Goal: Task Accomplishment & Management: Manage account settings

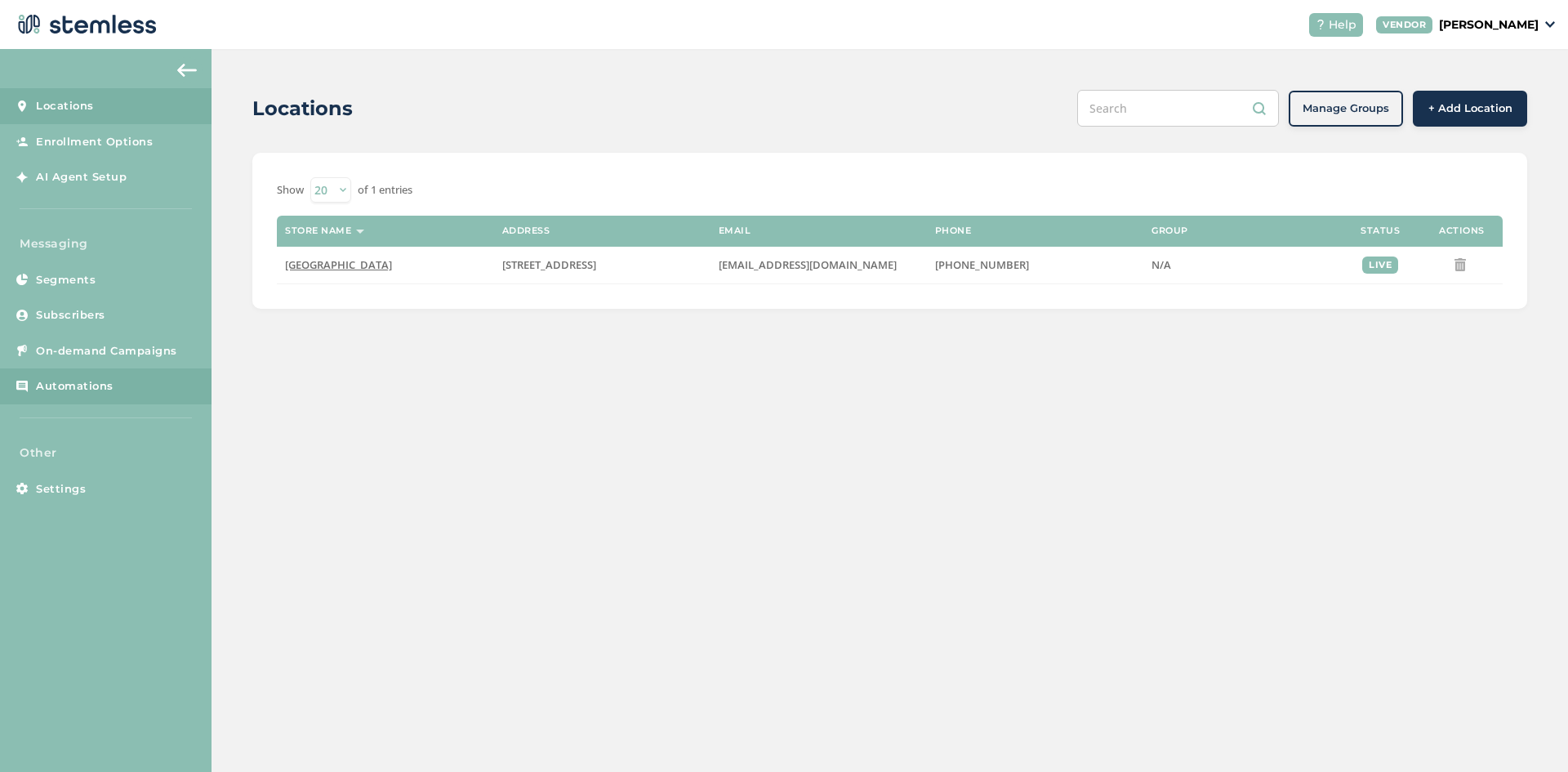
click at [62, 393] on span "Automations" at bounding box center [74, 386] width 77 height 16
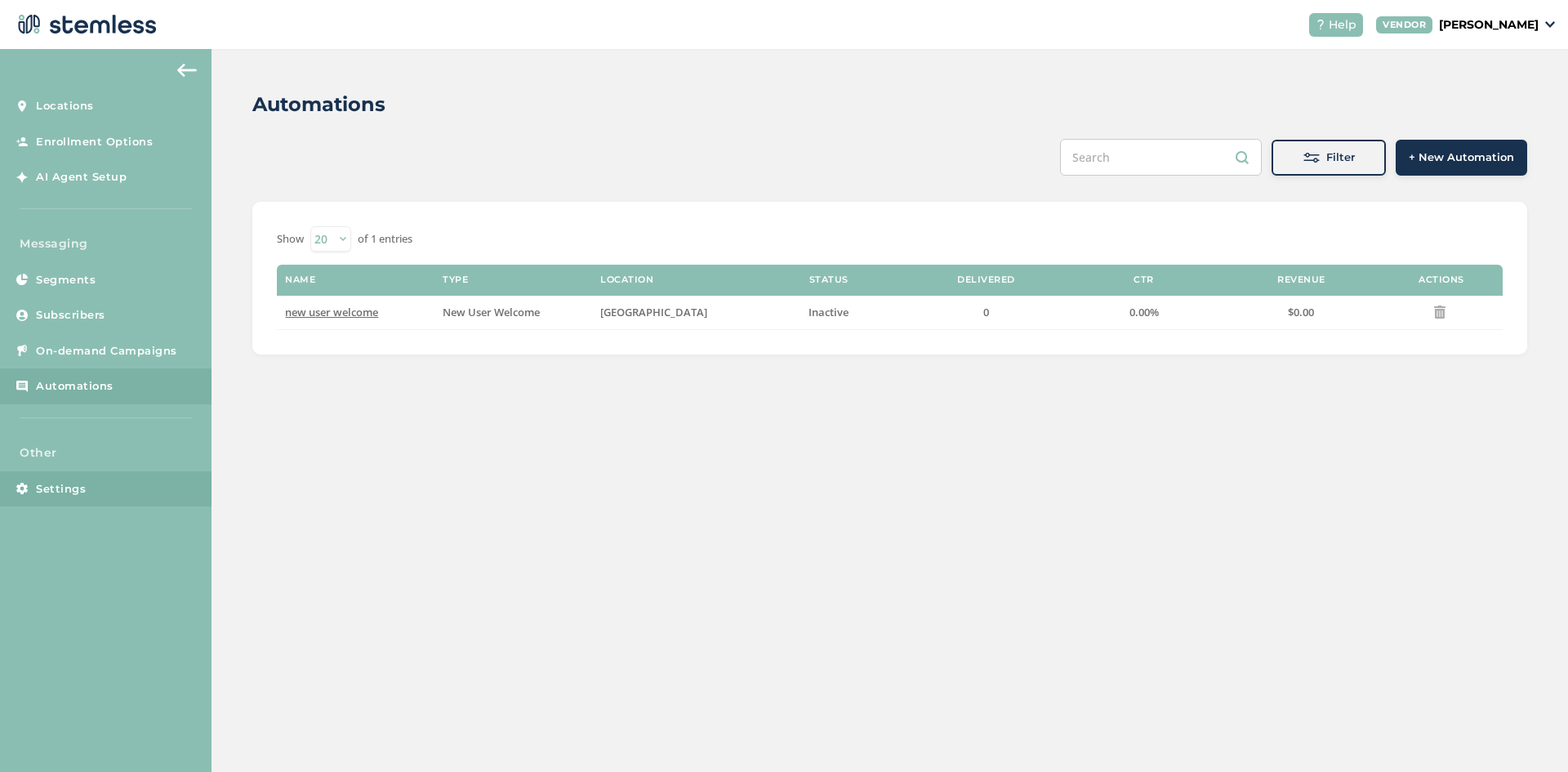
click at [56, 491] on span "Settings" at bounding box center [61, 489] width 50 height 16
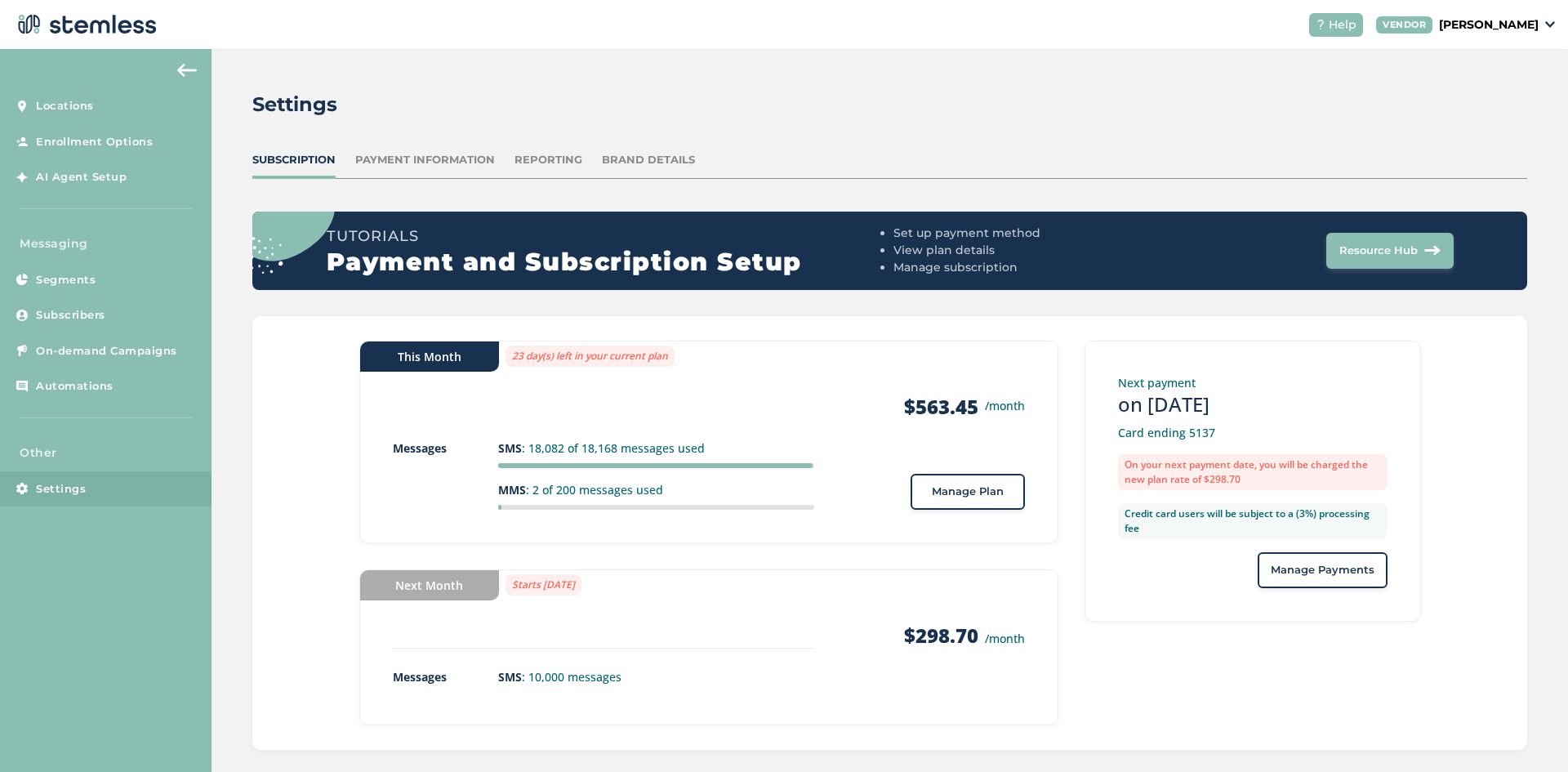
click at [968, 502] on button "Manage Plan" at bounding box center [967, 492] width 114 height 36
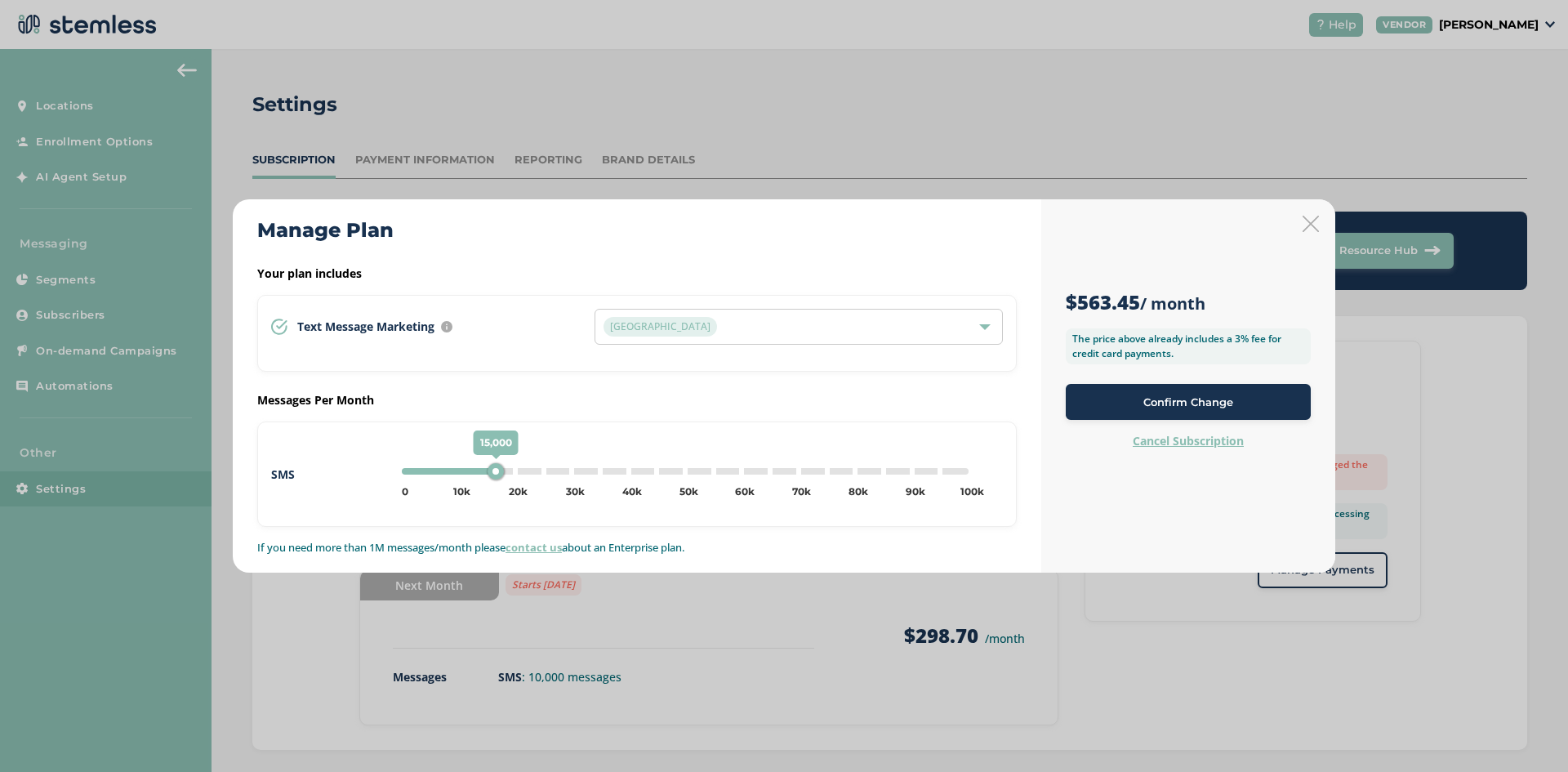
type input "20000"
drag, startPoint x: 466, startPoint y: 470, endPoint x: 515, endPoint y: 475, distance: 49.3
click at [515, 475] on div "20,000" at bounding box center [516, 471] width 16 height 16
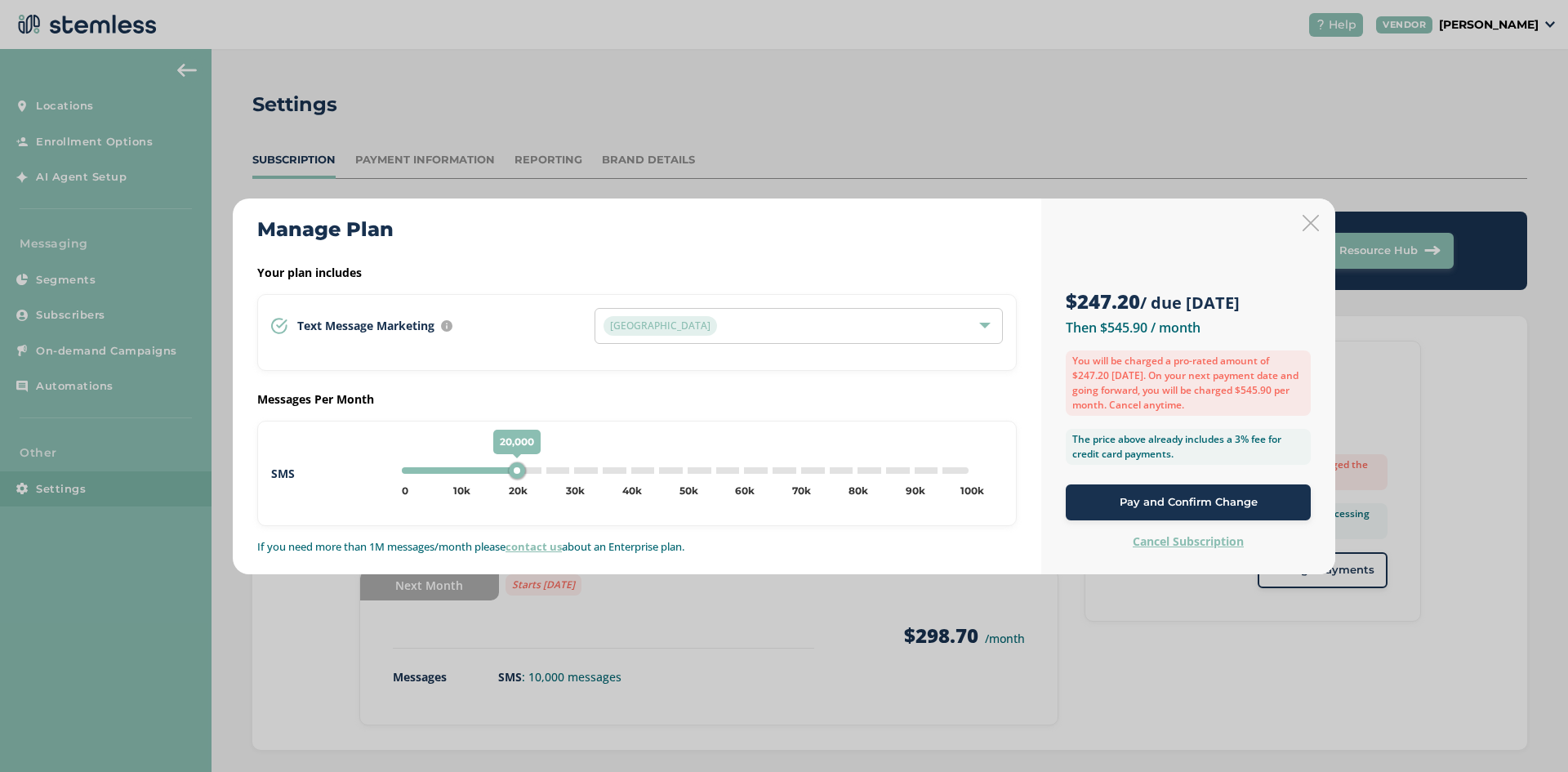
click at [1151, 501] on span "Pay and Confirm Change" at bounding box center [1188, 502] width 138 height 16
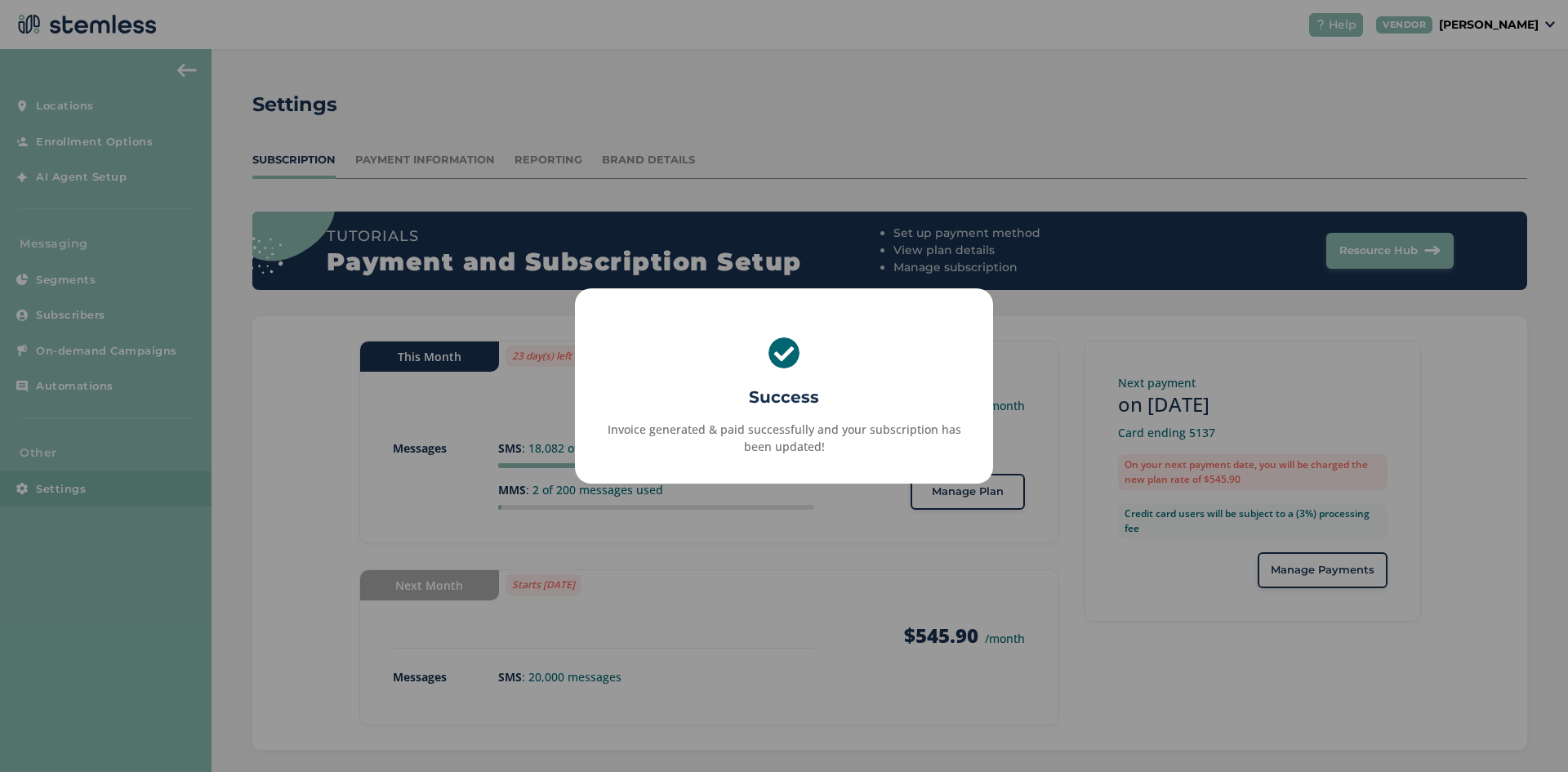
drag, startPoint x: 751, startPoint y: 749, endPoint x: 751, endPoint y: 735, distance: 14.0
click at [751, 748] on div "× Success Invoice generated & paid successfully and your subscription has been …" at bounding box center [784, 386] width 1568 height 772
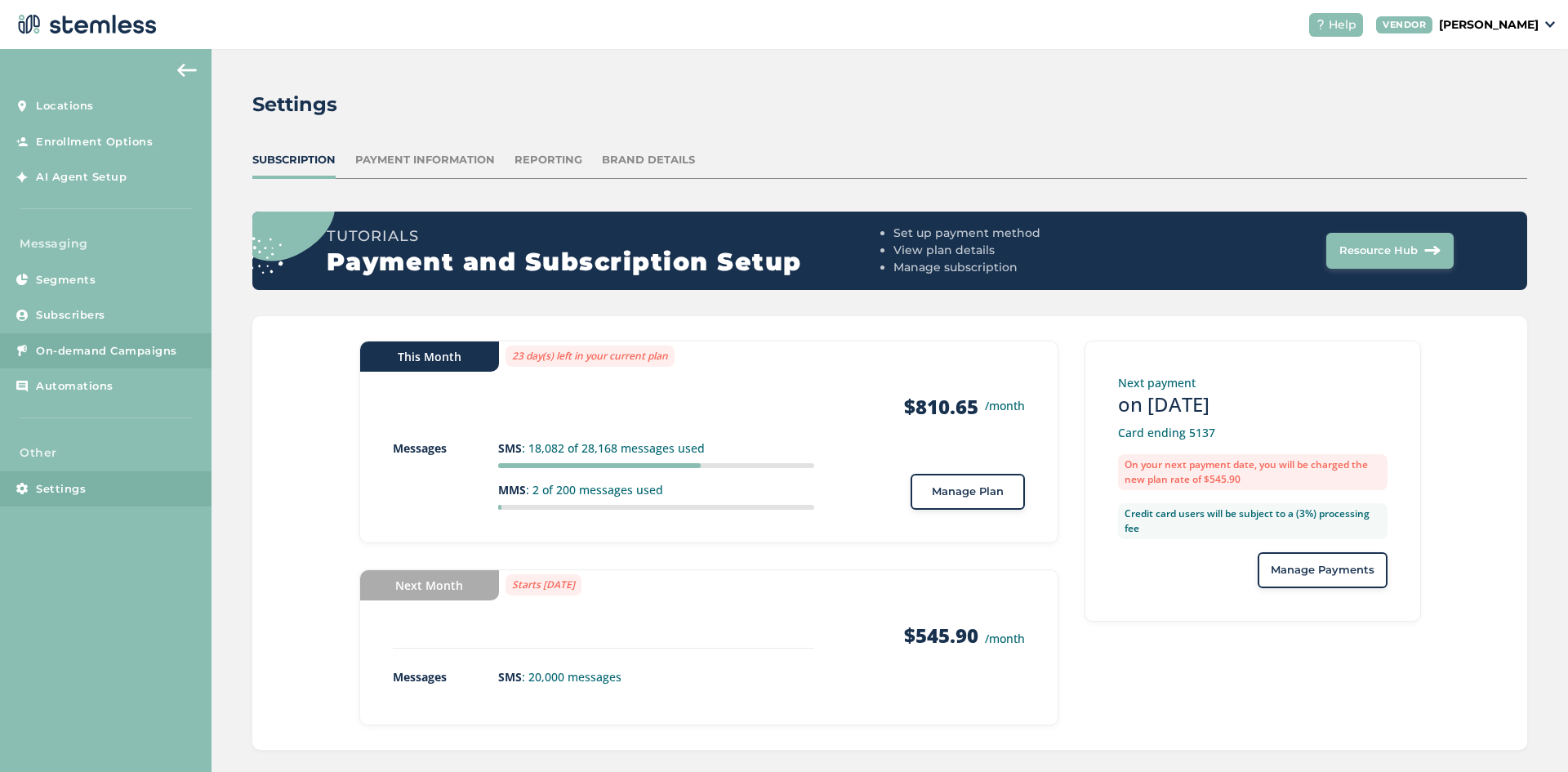
click at [76, 339] on link "On-demand Campaigns" at bounding box center [105, 351] width 211 height 36
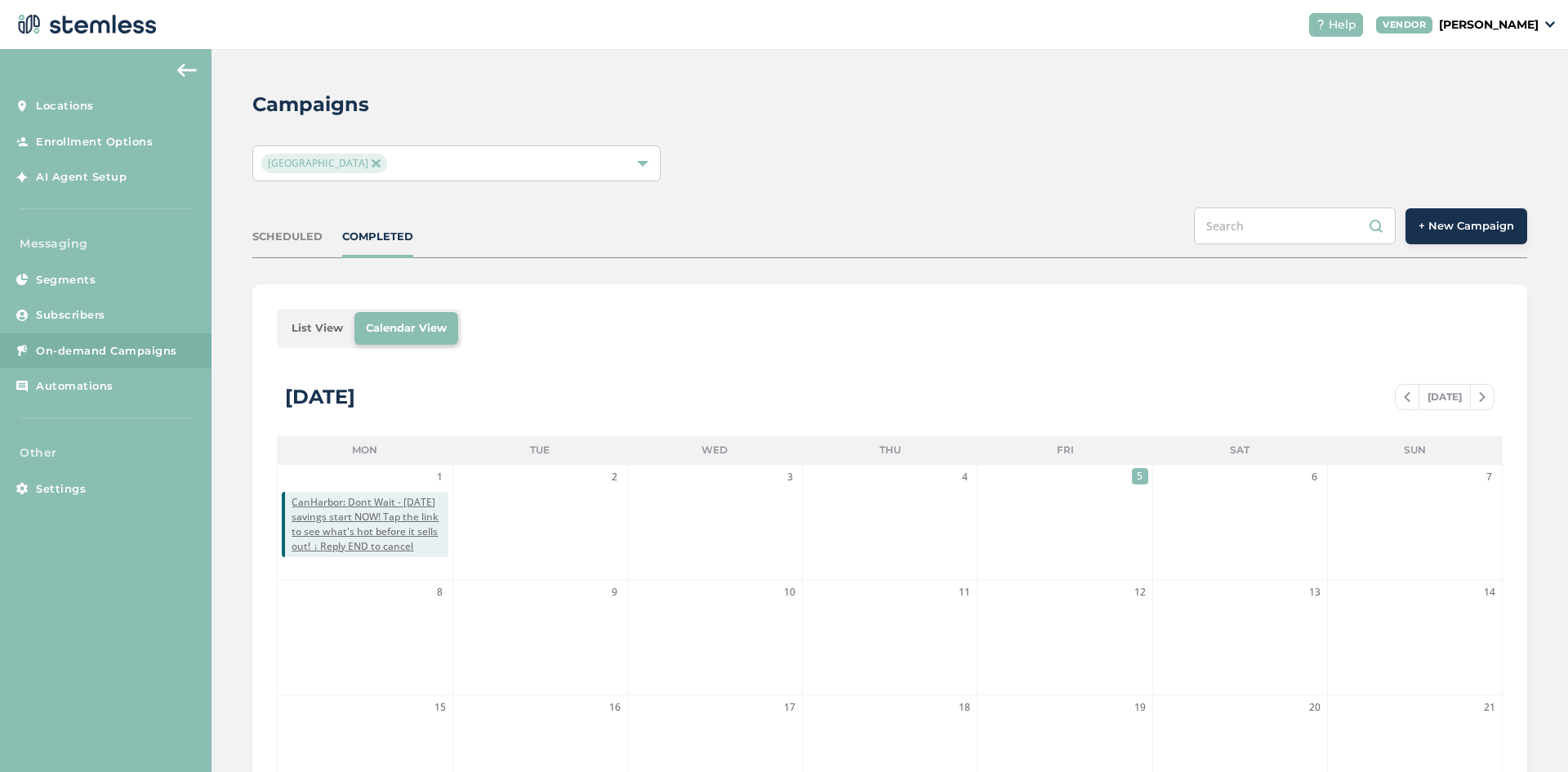
click at [1456, 232] on span "+ New Campaign" at bounding box center [1466, 226] width 95 height 16
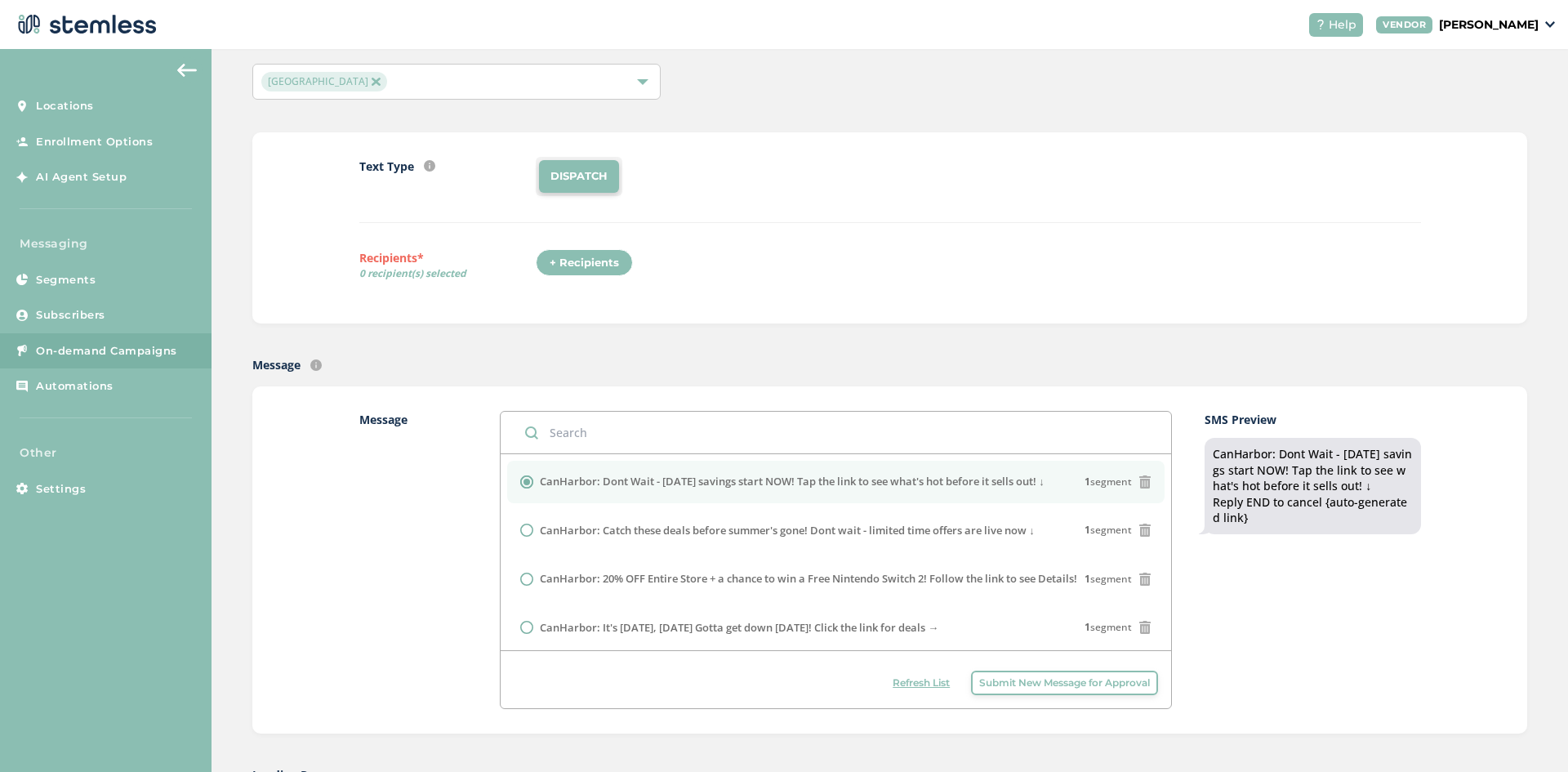
click at [1017, 683] on span "Submit New Message for Approval" at bounding box center [1064, 682] width 171 height 15
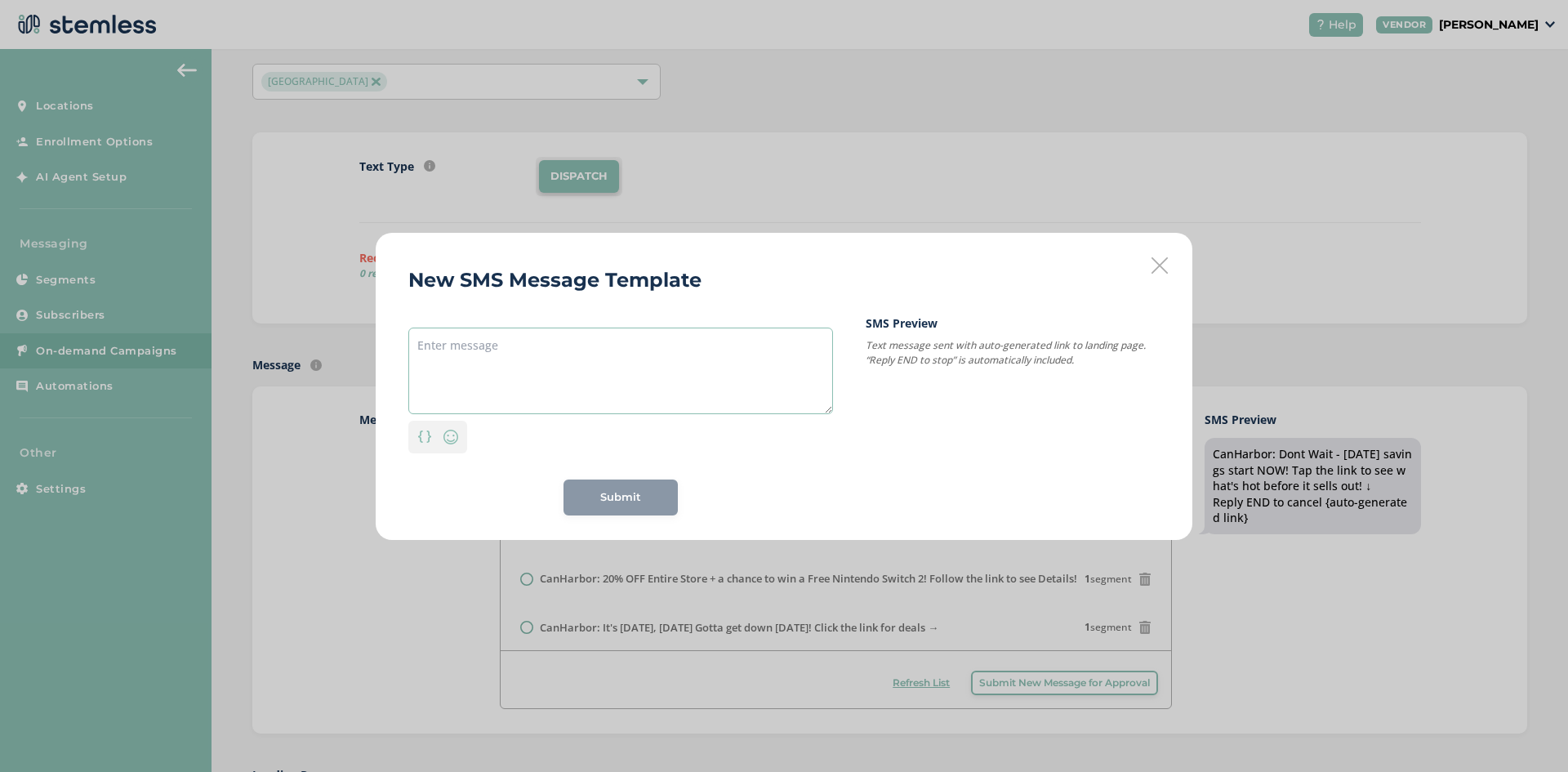
click at [554, 369] on textarea at bounding box center [620, 370] width 425 height 86
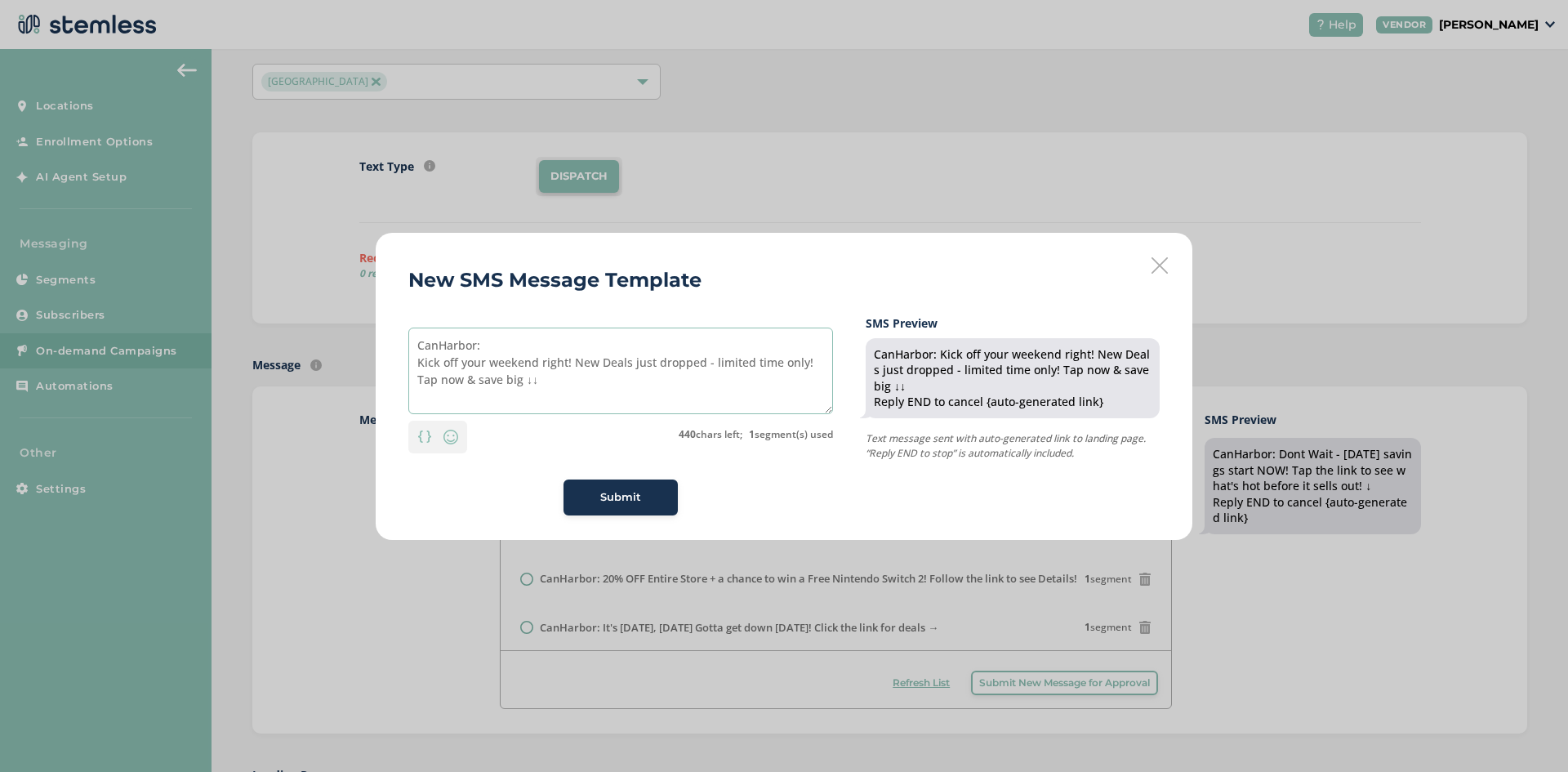
click at [524, 379] on textarea "CanHarbor: Kick off your weekend right! New Deals just dropped - limited time o…" at bounding box center [620, 370] width 425 height 86
type textarea "CanHarbor: Kick off your weekend right! New Deals just dropped - limited time o…"
click at [761, 501] on div "Submit" at bounding box center [620, 497] width 425 height 36
click at [634, 506] on button "Submit" at bounding box center [621, 497] width 114 height 36
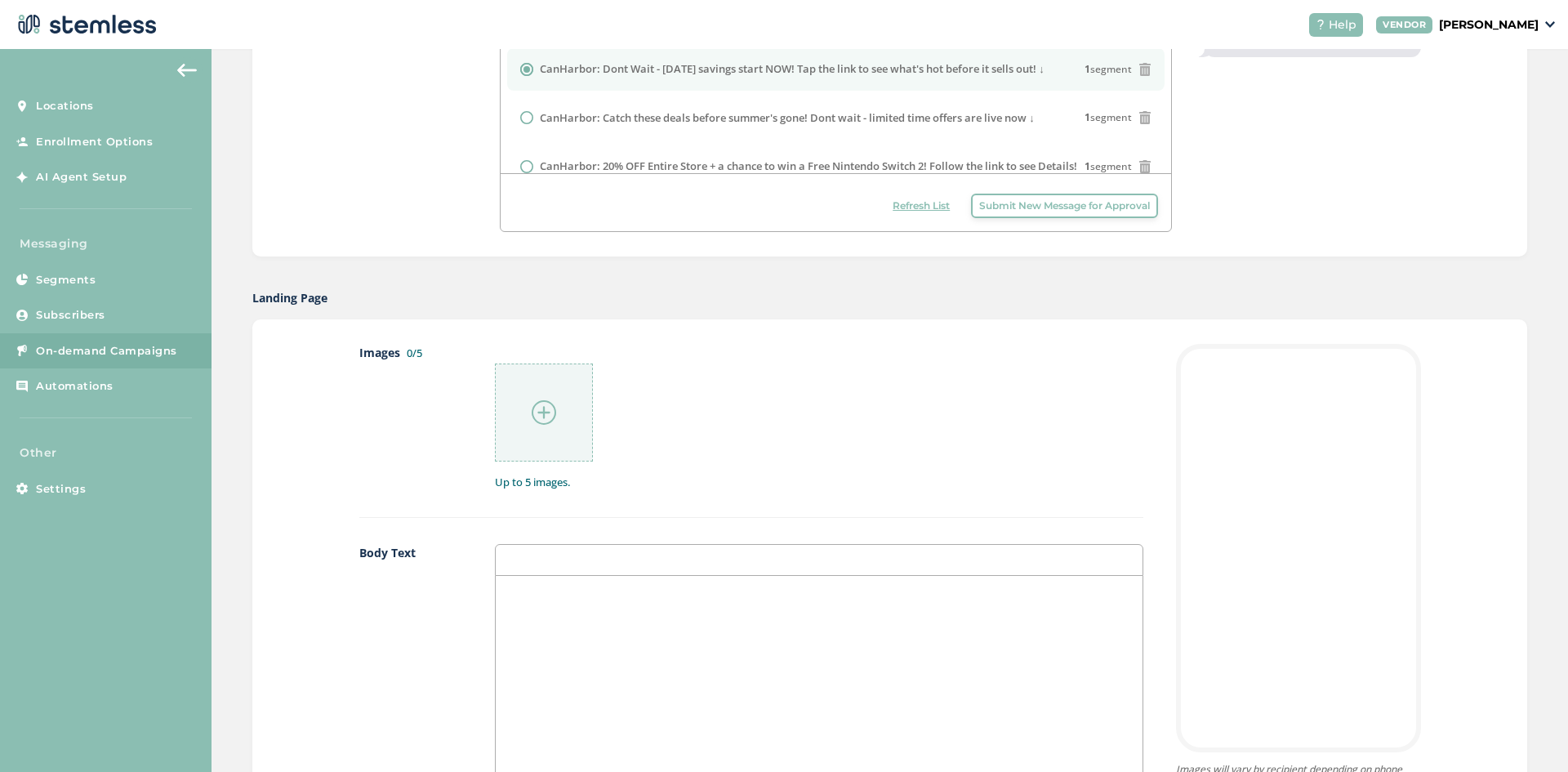
scroll to position [572, 0]
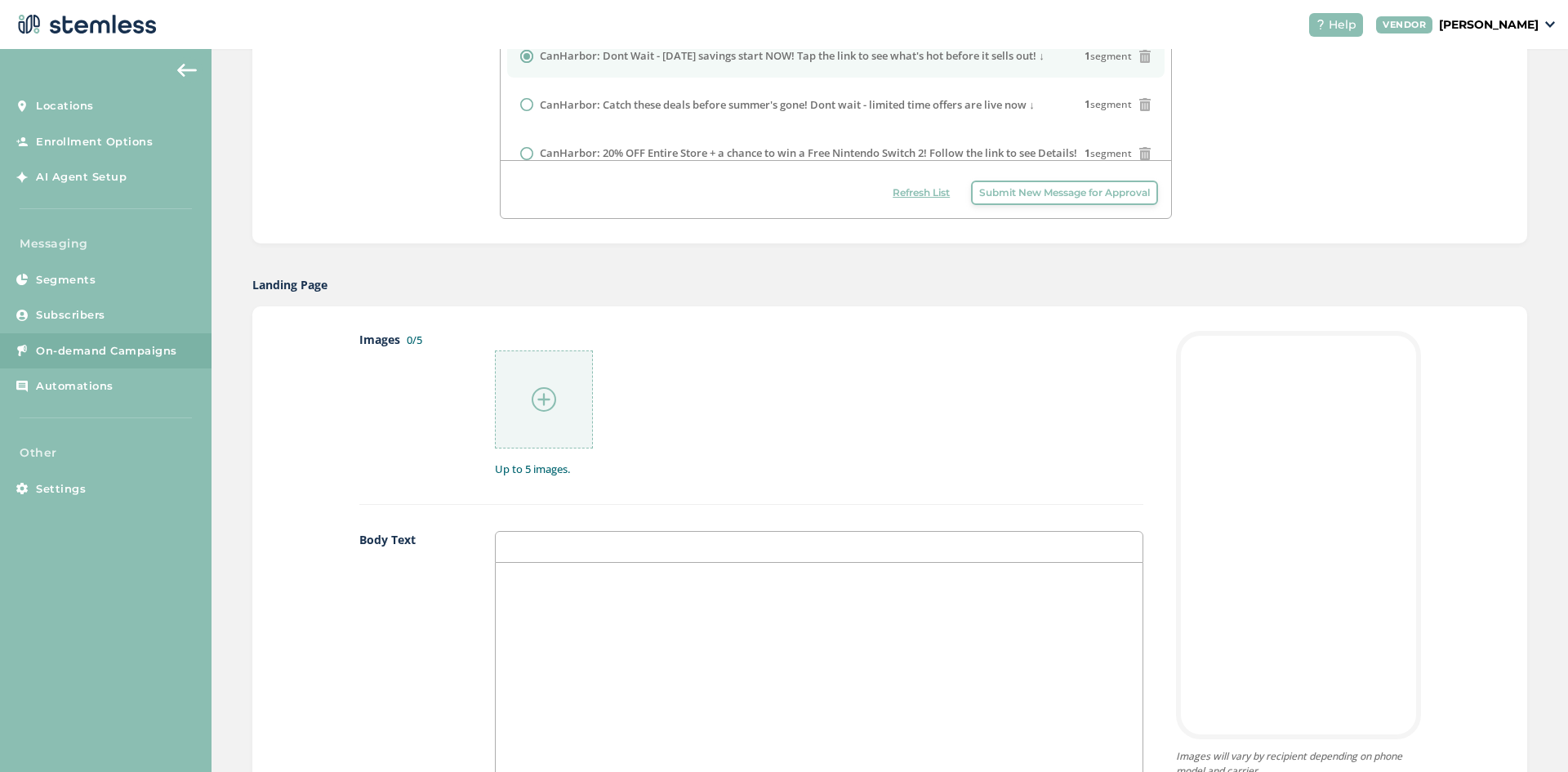
click at [556, 410] on div at bounding box center [544, 399] width 98 height 98
click at [528, 419] on div at bounding box center [544, 399] width 98 height 98
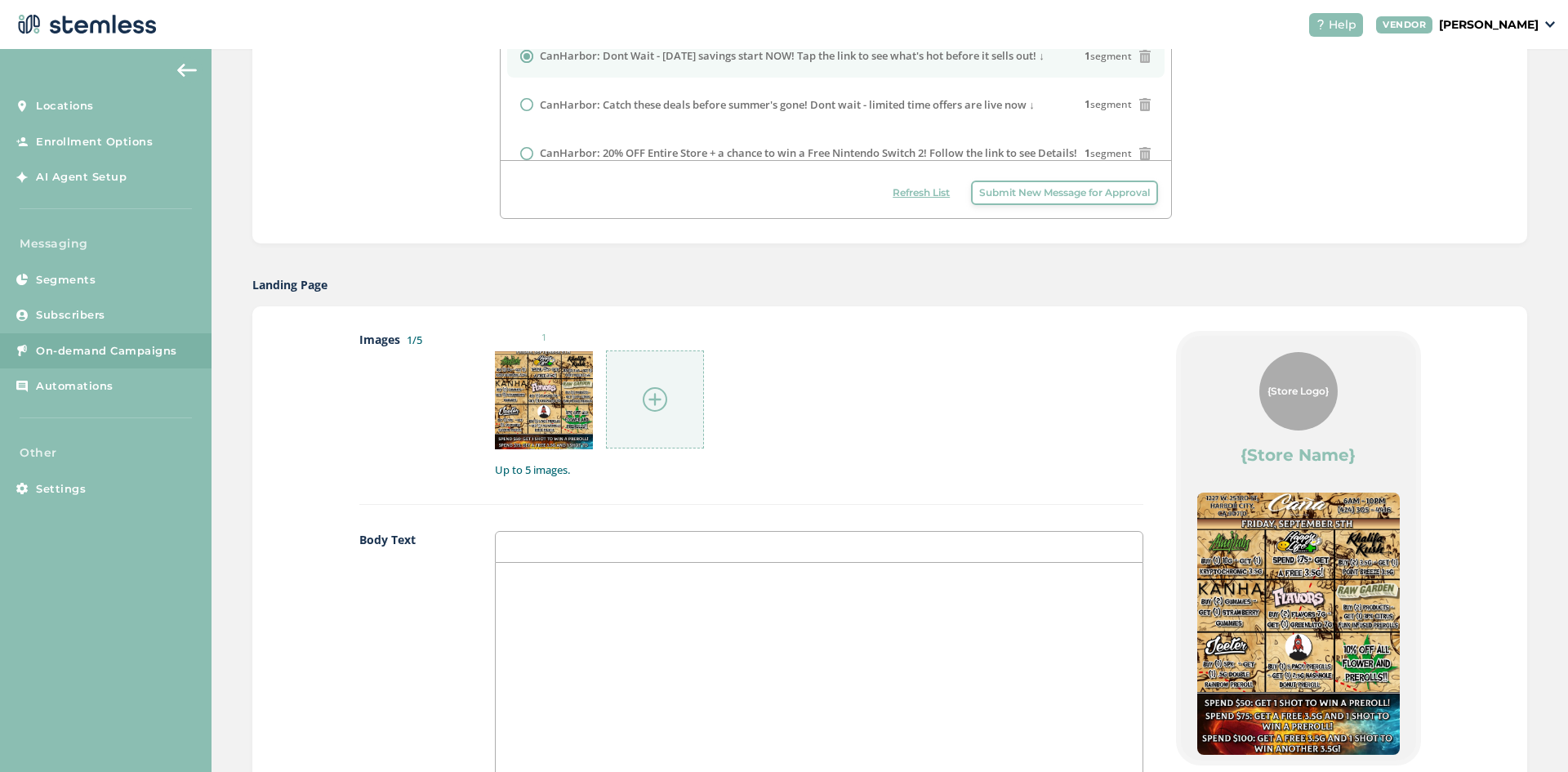
click at [666, 382] on div at bounding box center [654, 399] width 98 height 98
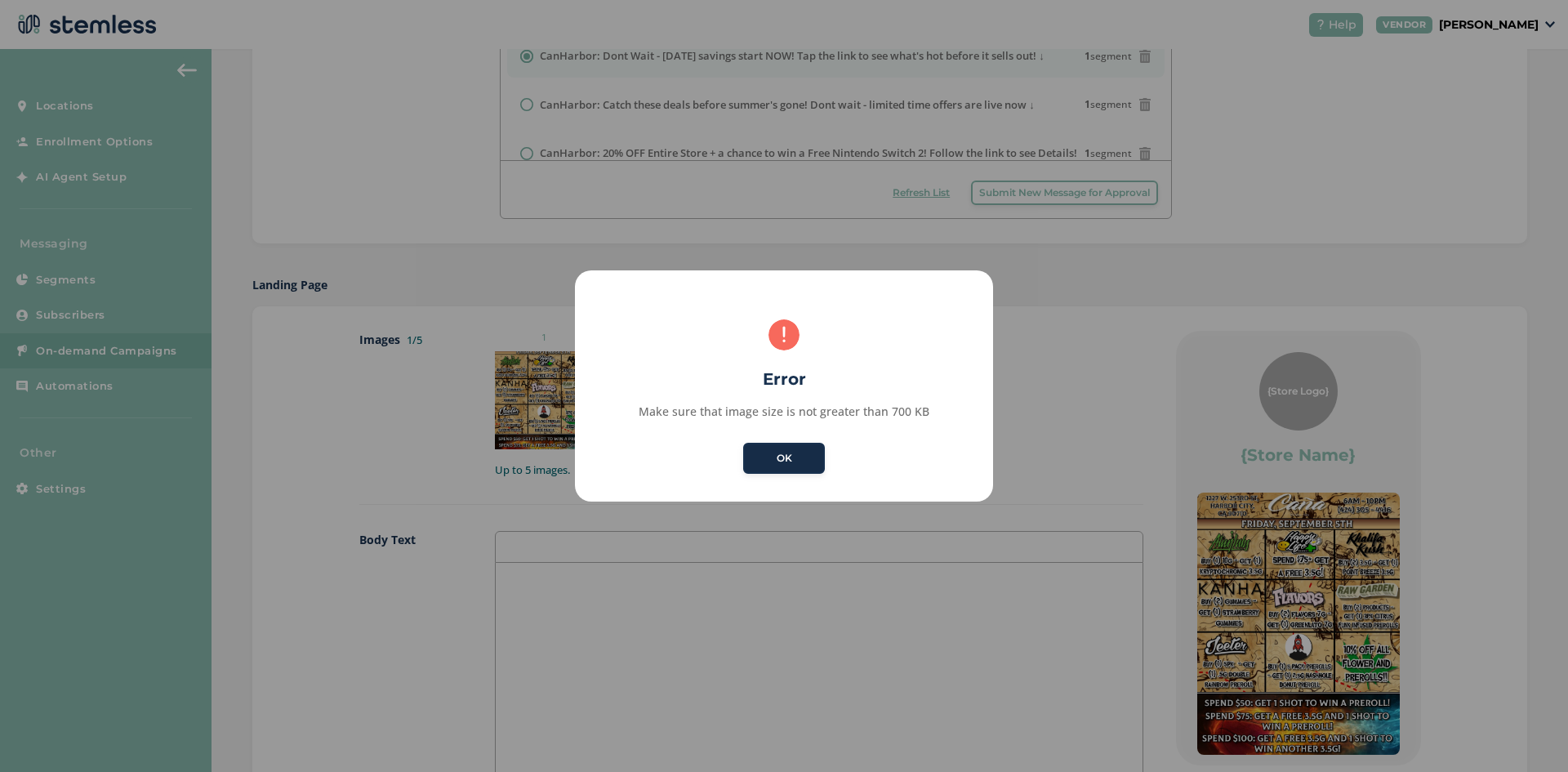
click at [764, 460] on button "OK" at bounding box center [784, 458] width 82 height 31
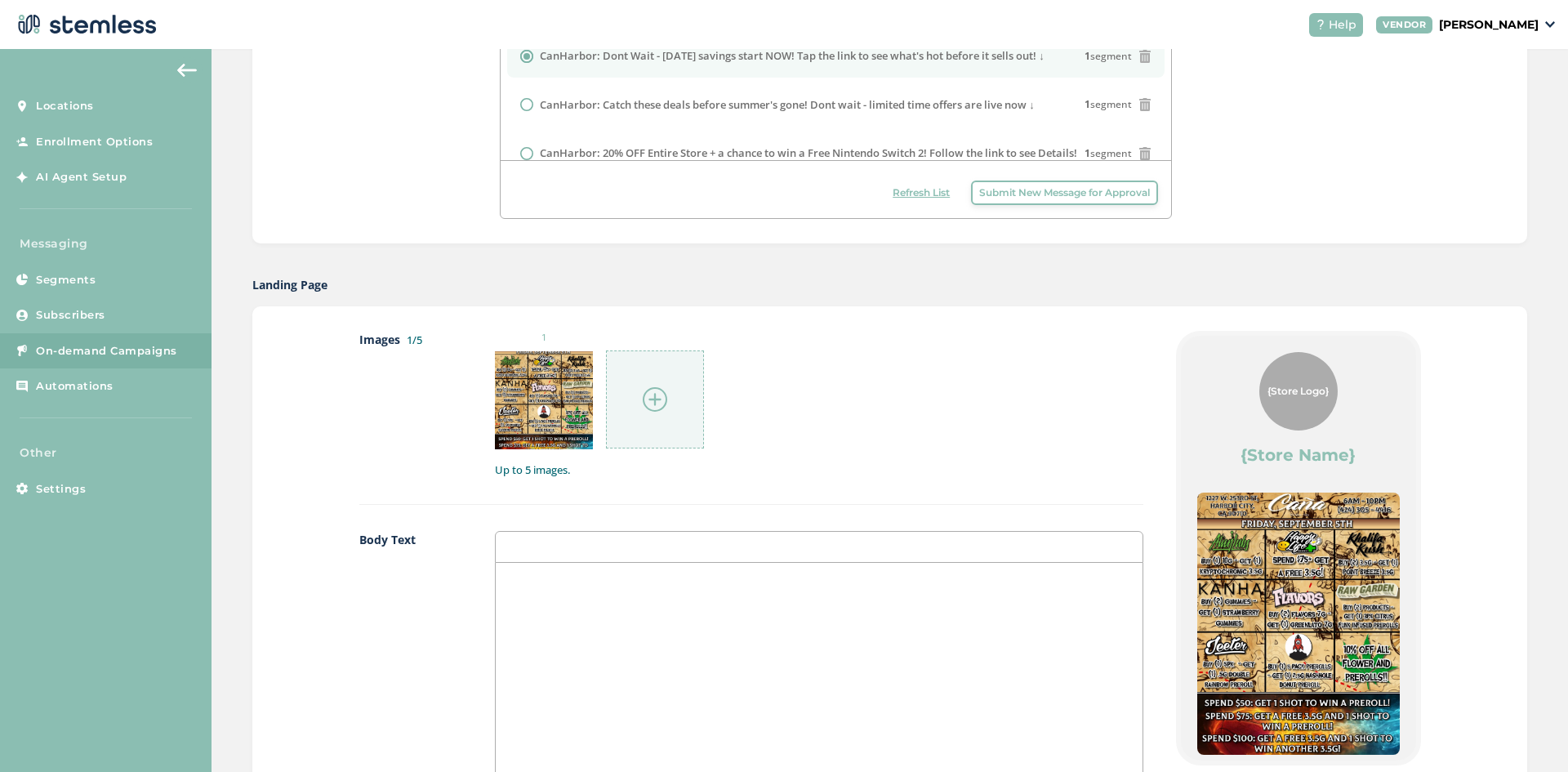
click at [662, 400] on img at bounding box center [655, 400] width 25 height 25
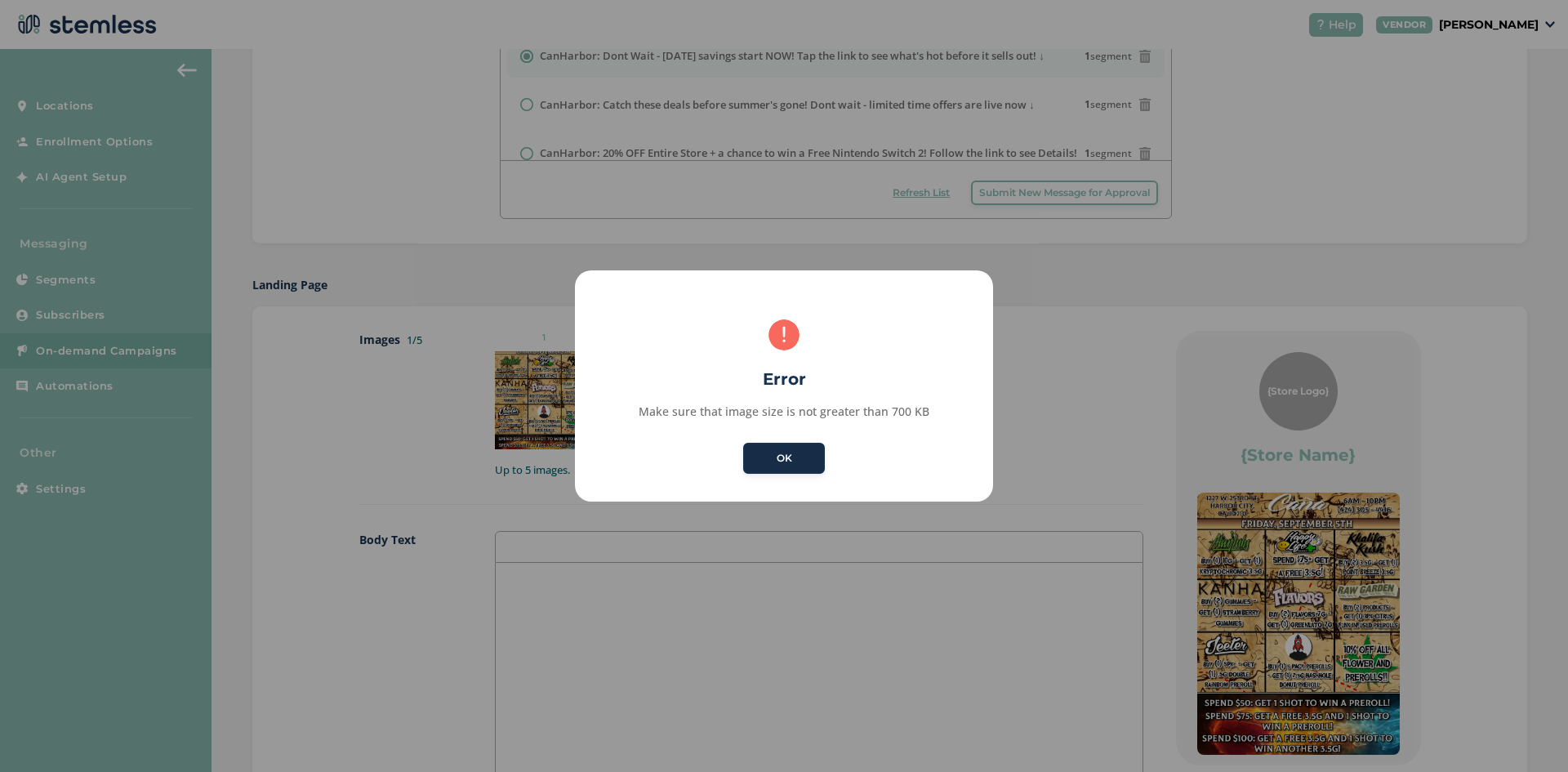
click at [800, 450] on button "OK" at bounding box center [784, 458] width 82 height 31
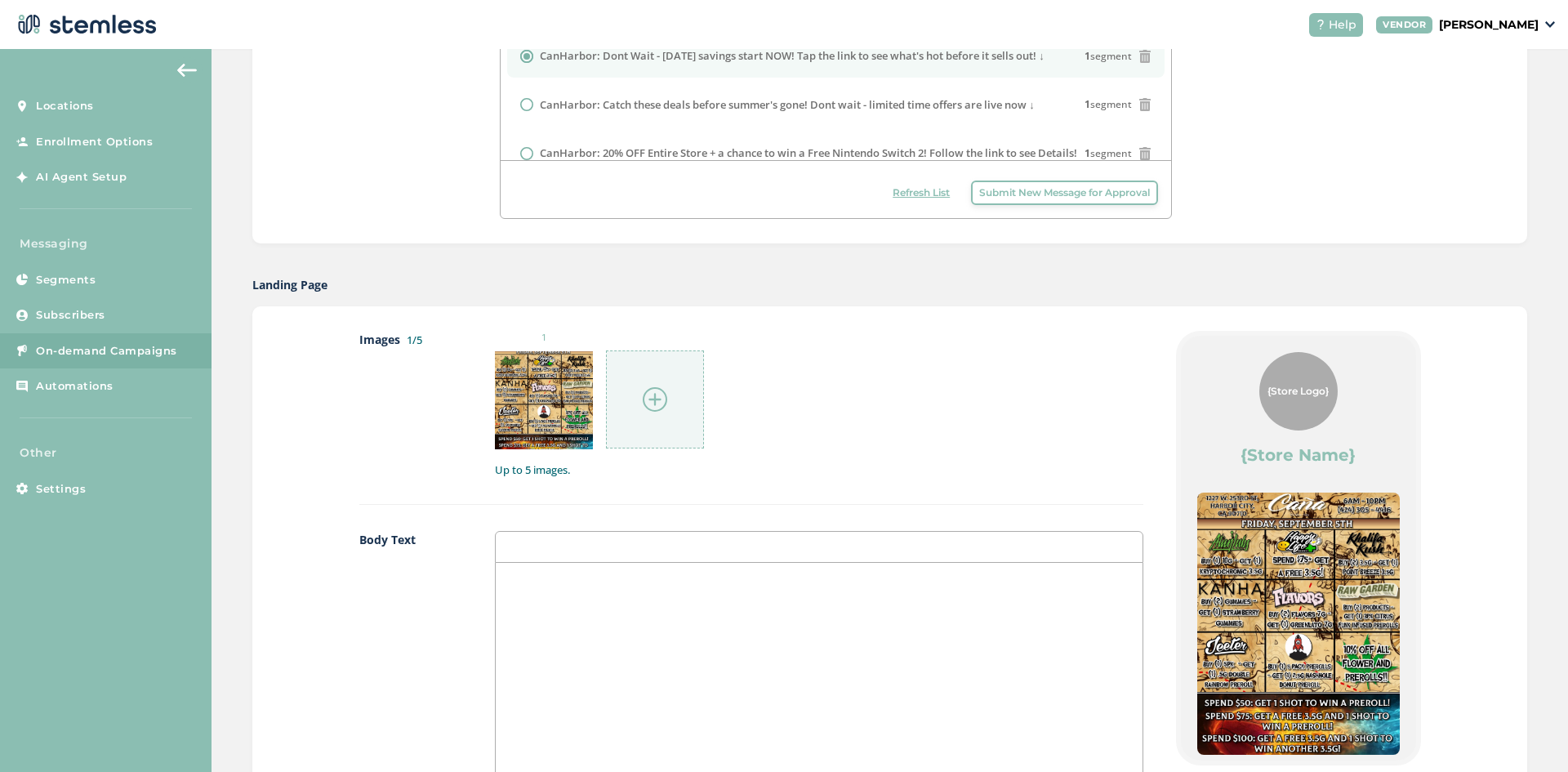
click at [672, 400] on div at bounding box center [654, 399] width 98 height 98
click at [1180, 299] on div "Landing Page Images 1/5 1 Up to 5 images. Body Text Links {Store Logo} {Store N…" at bounding box center [889, 714] width 1274 height 877
click at [654, 402] on img at bounding box center [655, 400] width 25 height 25
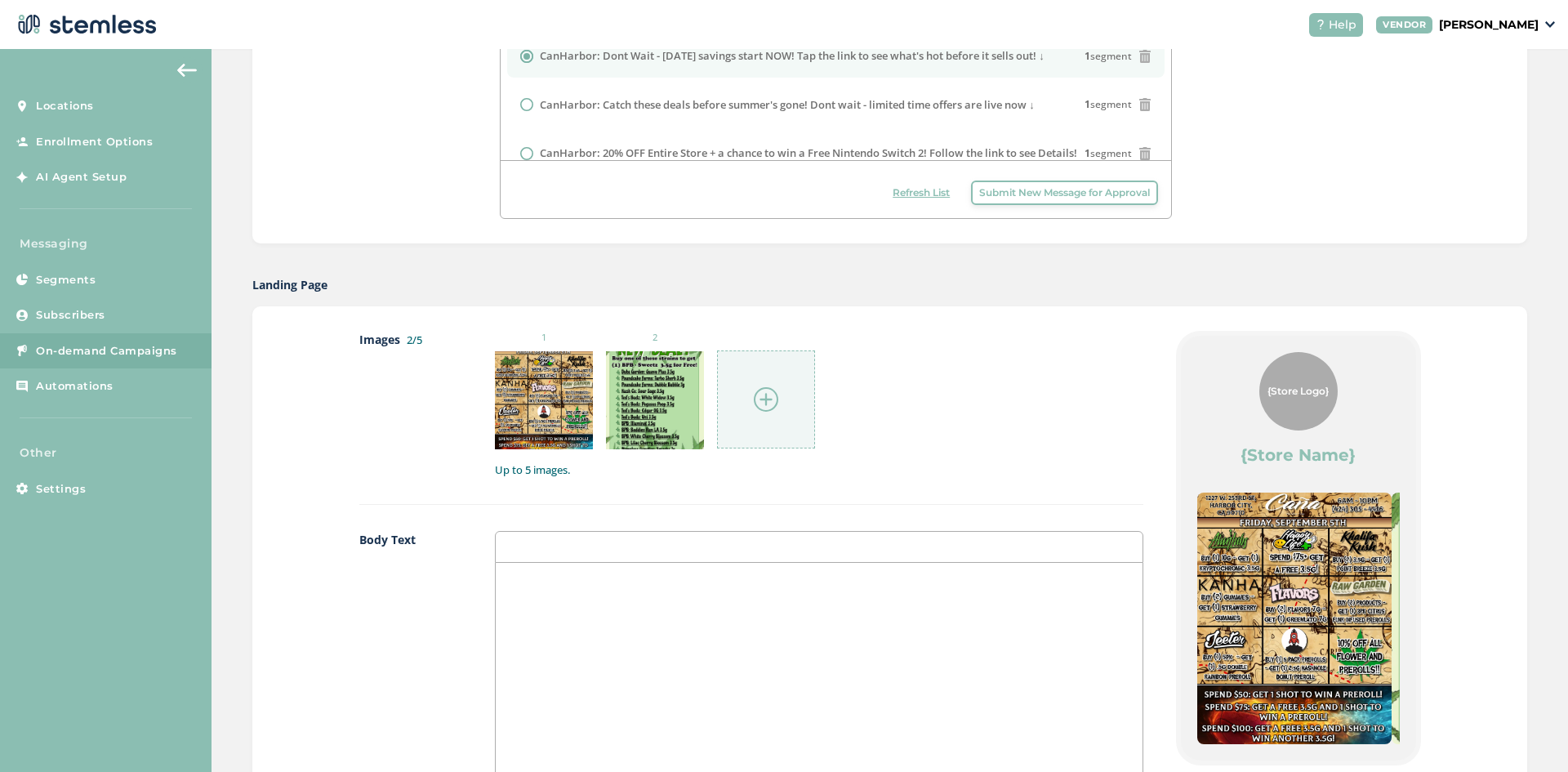
click at [762, 397] on img at bounding box center [766, 400] width 25 height 25
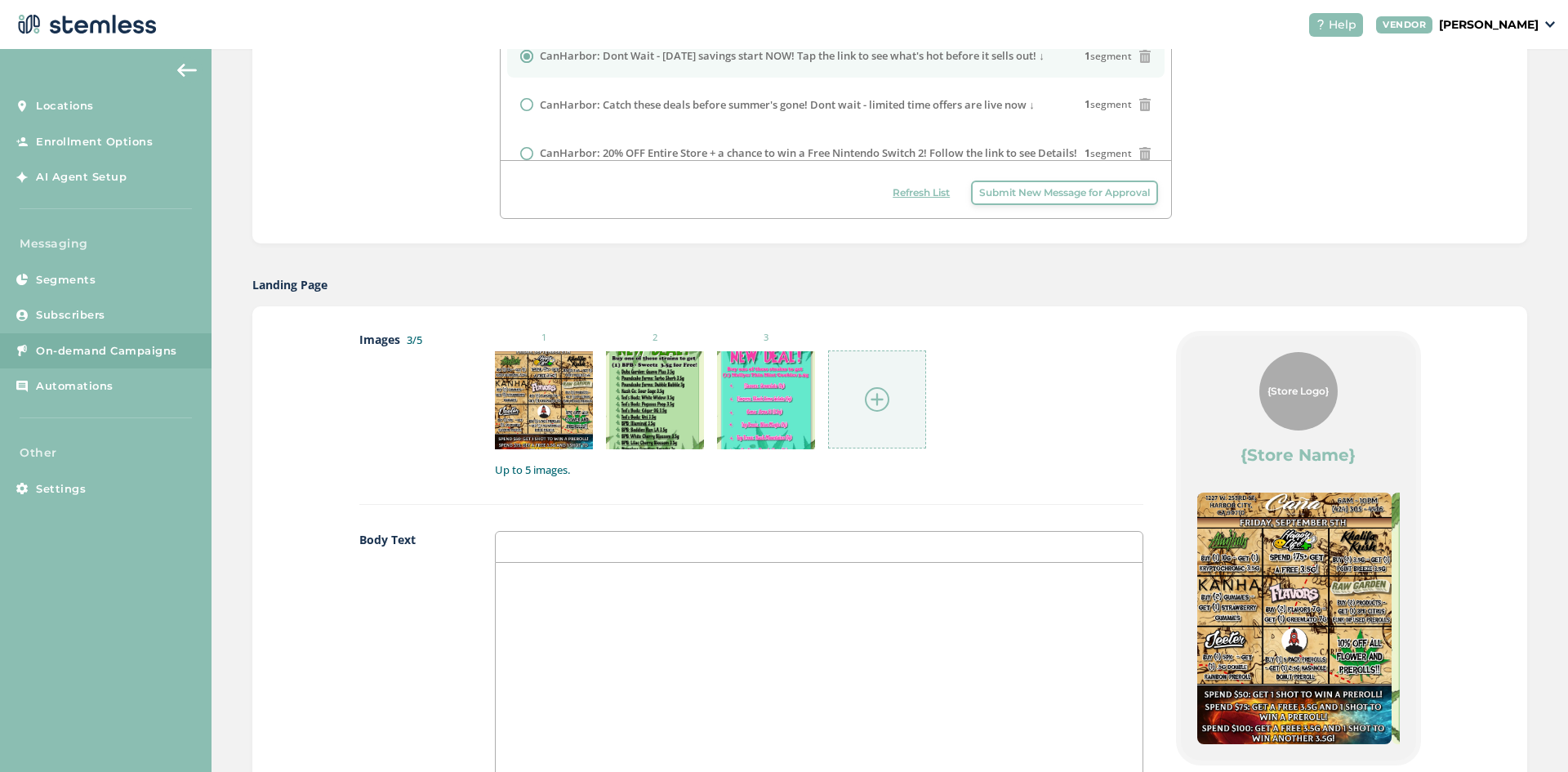
click at [885, 418] on div at bounding box center [877, 399] width 98 height 98
click at [874, 386] on div at bounding box center [877, 399] width 98 height 98
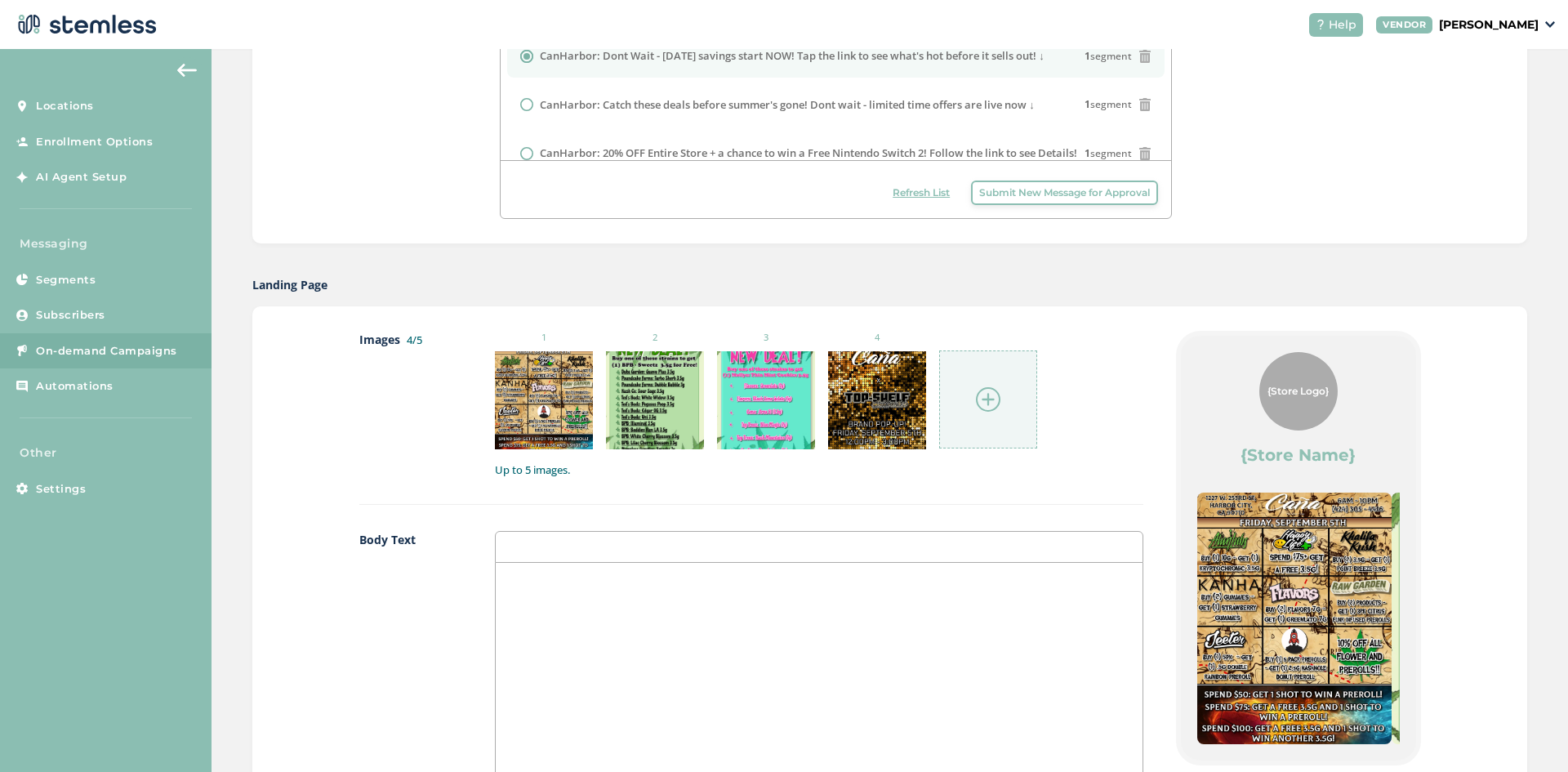
click at [955, 400] on div at bounding box center [988, 399] width 98 height 98
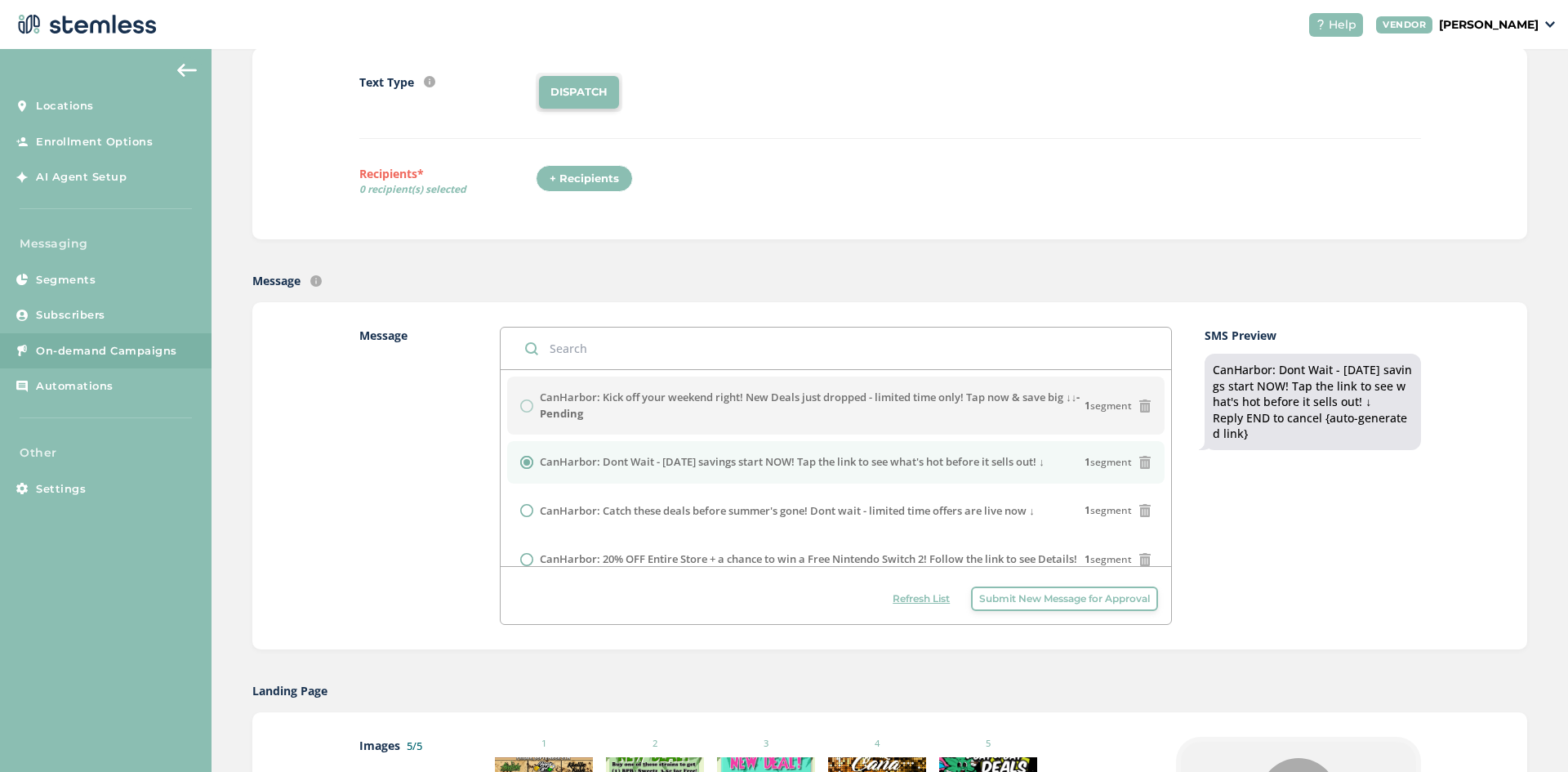
scroll to position [245, 0]
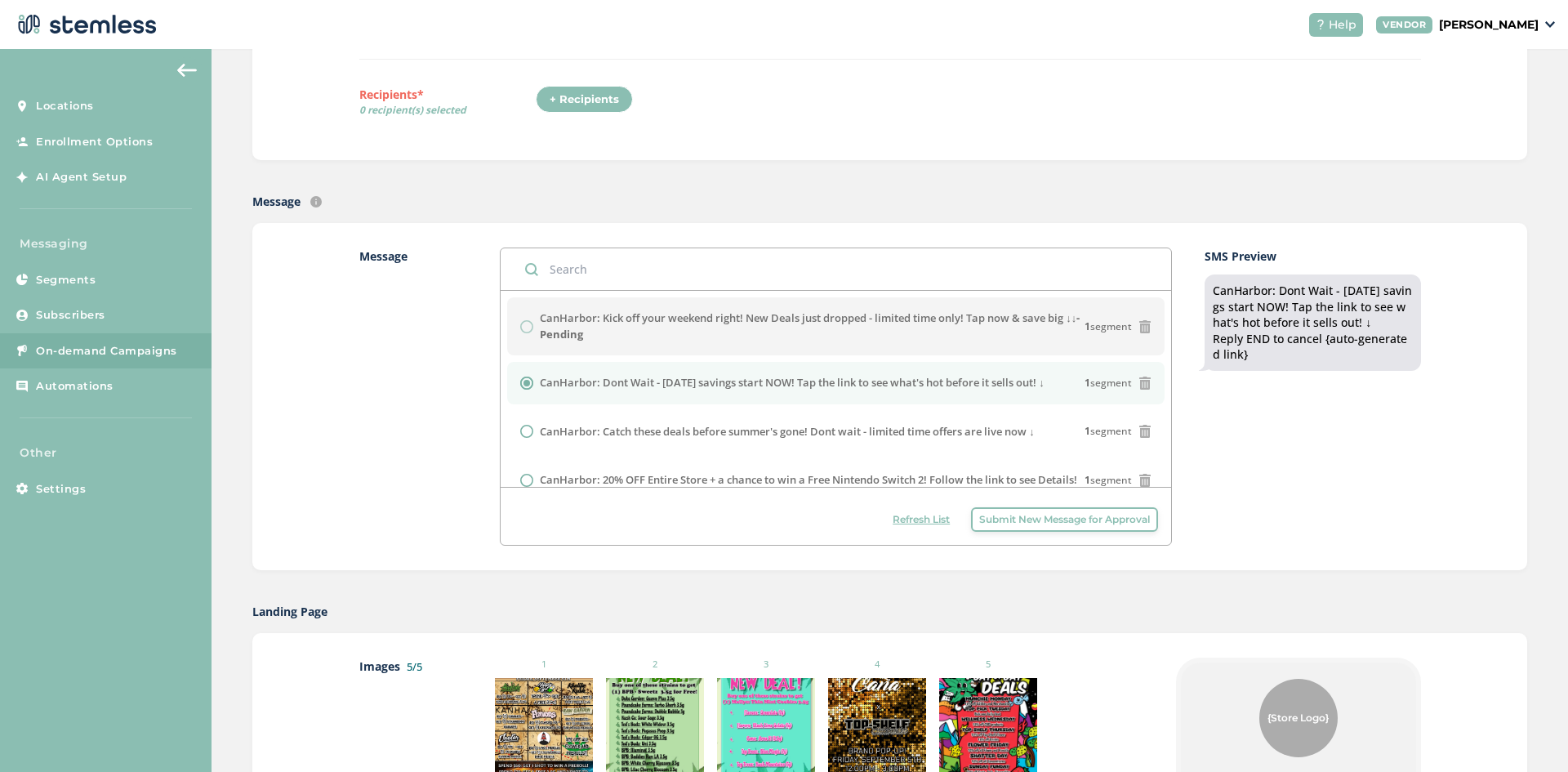
click at [908, 523] on span "Refresh List" at bounding box center [921, 519] width 57 height 15
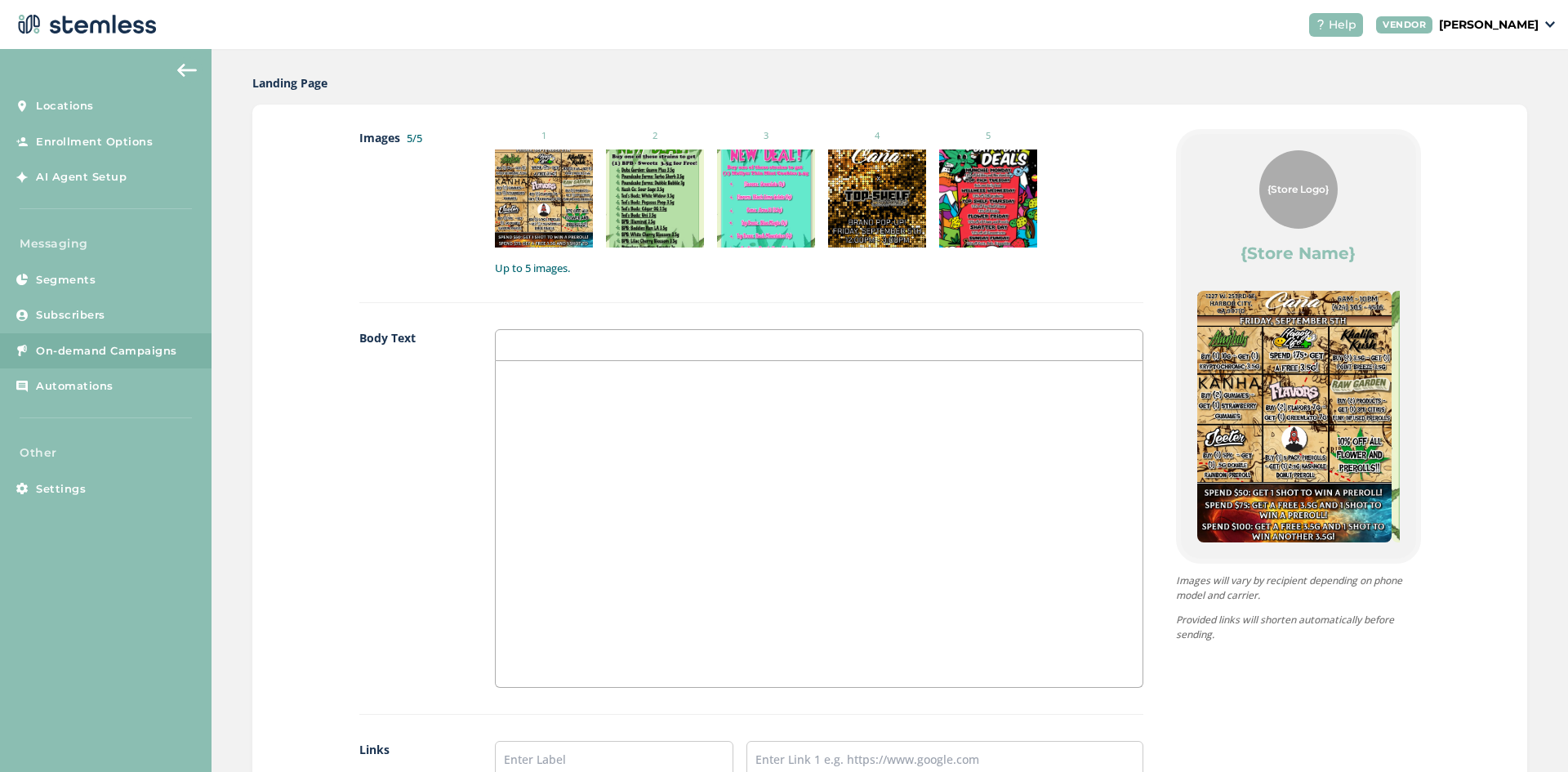
scroll to position [817, 0]
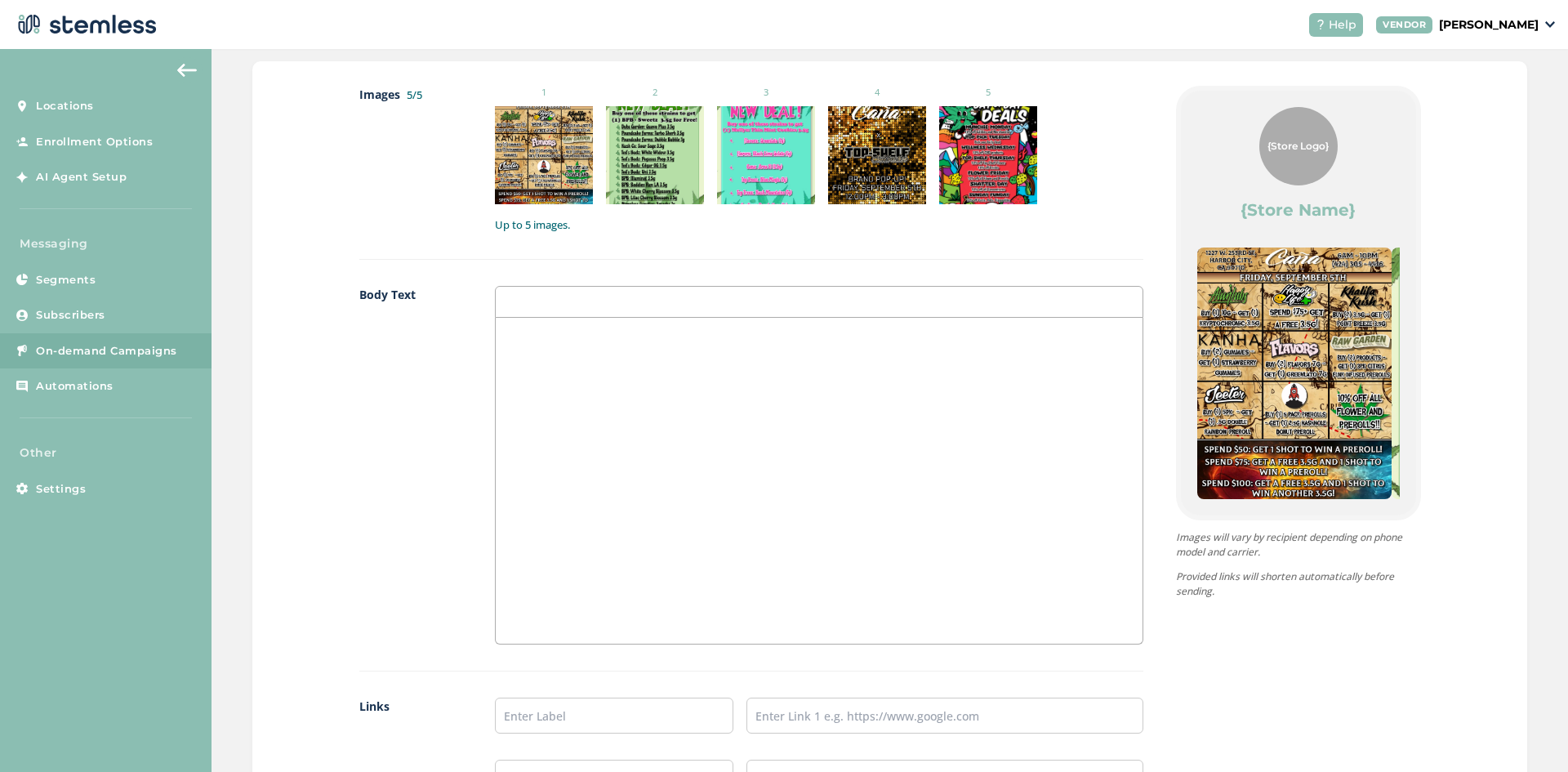
click at [786, 436] on div at bounding box center [818, 481] width 646 height 326
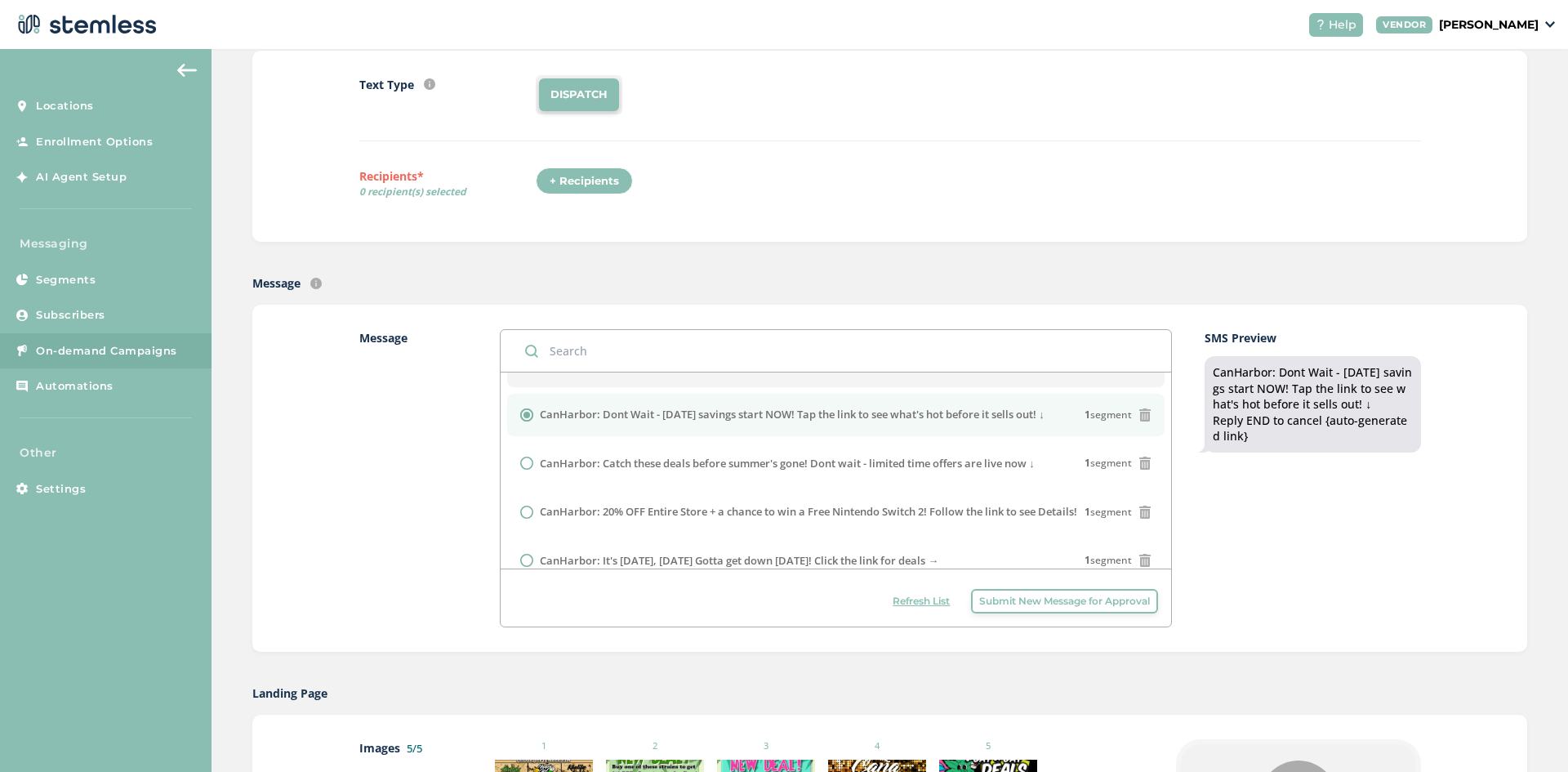
scroll to position [163, 0]
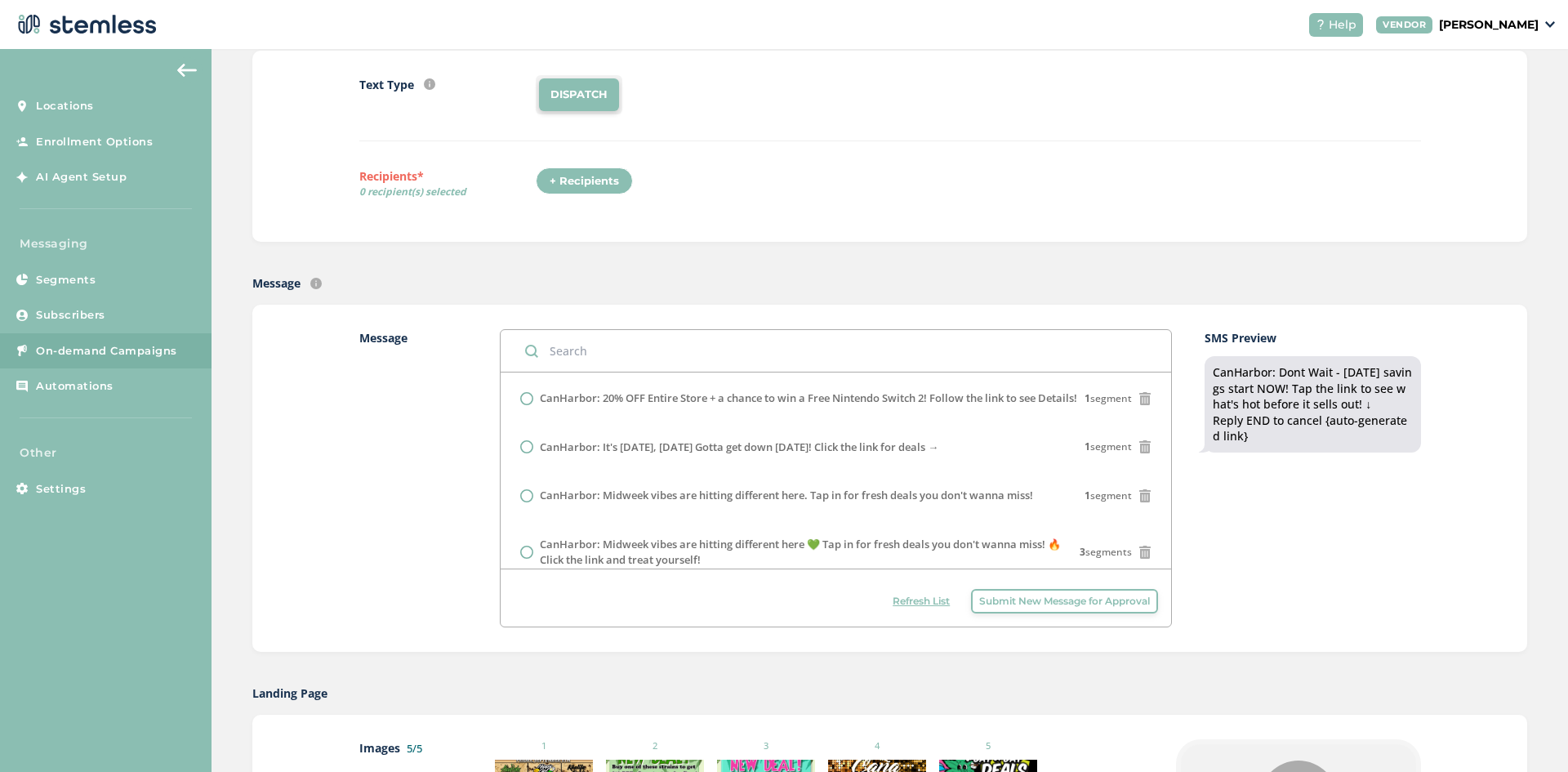
click at [894, 604] on span "Refresh List" at bounding box center [921, 601] width 57 height 15
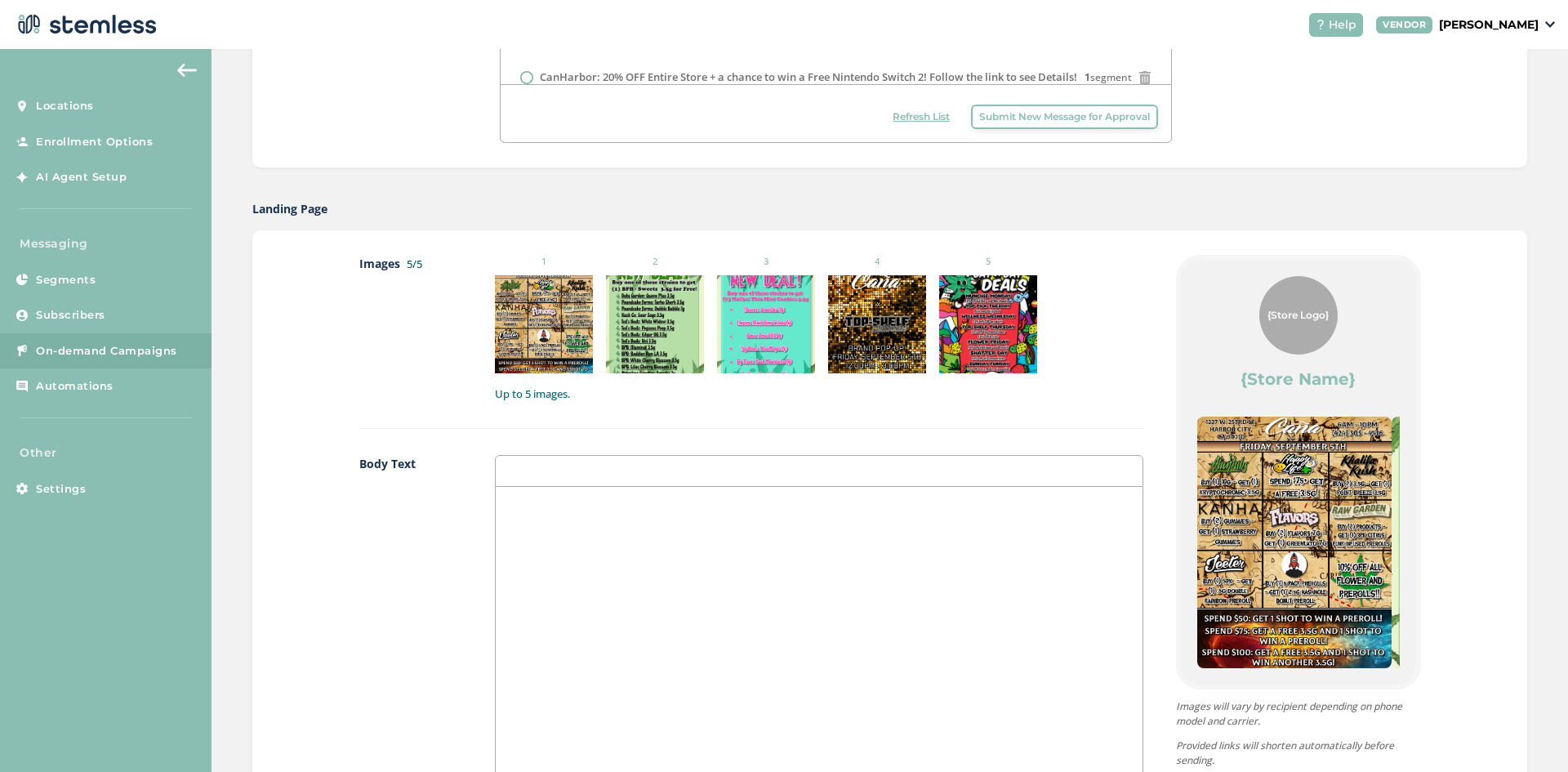
scroll to position [654, 0]
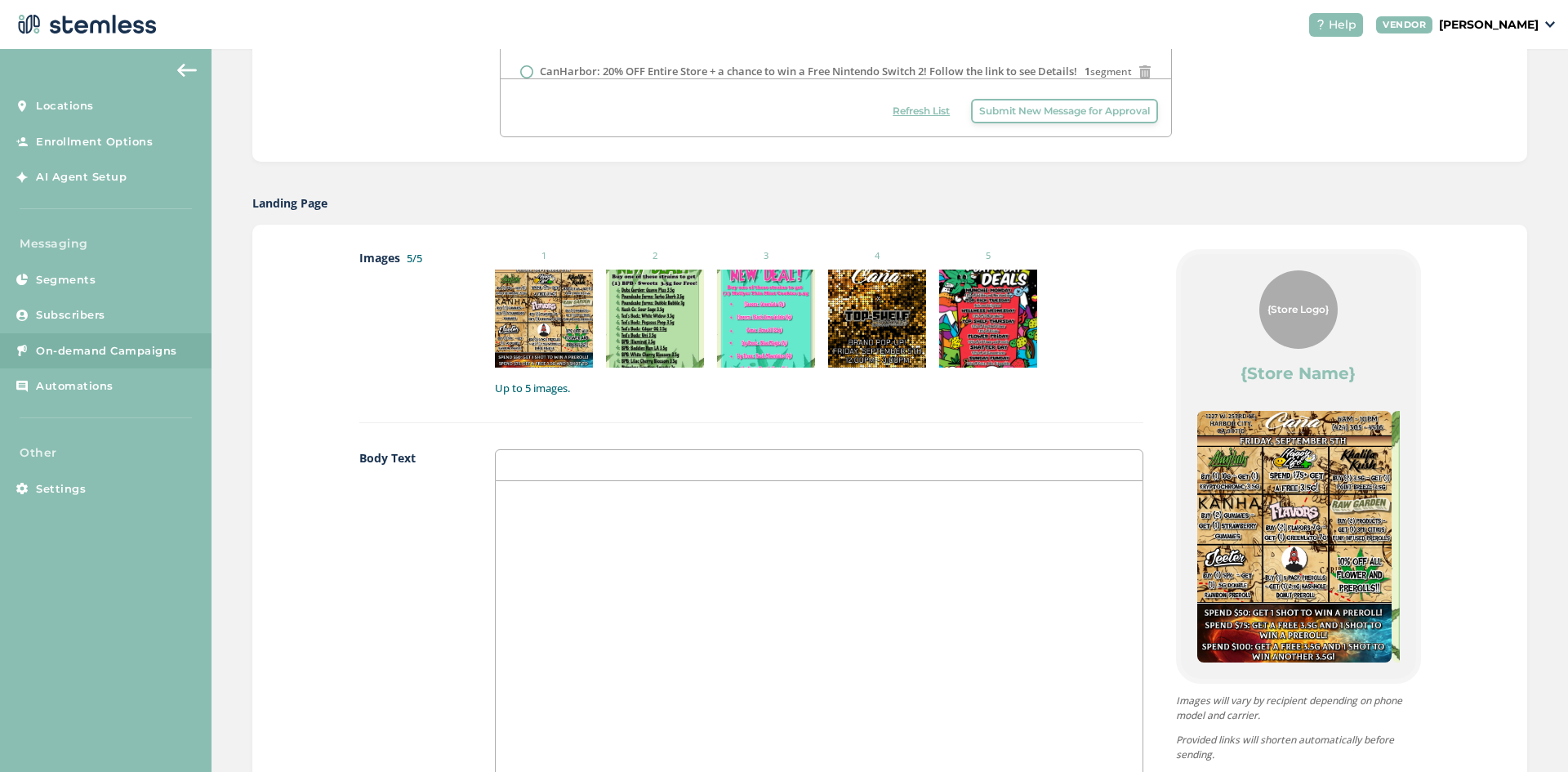
click at [561, 545] on div at bounding box center [818, 644] width 646 height 326
click at [517, 499] on p "🚨🚨" at bounding box center [818, 498] width 622 height 15
click at [663, 509] on div "🚨 WEEKEND. LOADING...🚨" at bounding box center [818, 644] width 646 height 326
click at [518, 523] on div "🚨 WEEKEND. LOADING...🚨 🌿🌿" at bounding box center [818, 644] width 646 height 326
click at [523, 540] on div "🚨 WEEKEND. LOADING...🚨 🌿10% OFF ALL FLOWER + PREROLLS 🔥 💥💥" at bounding box center [818, 644] width 646 height 326
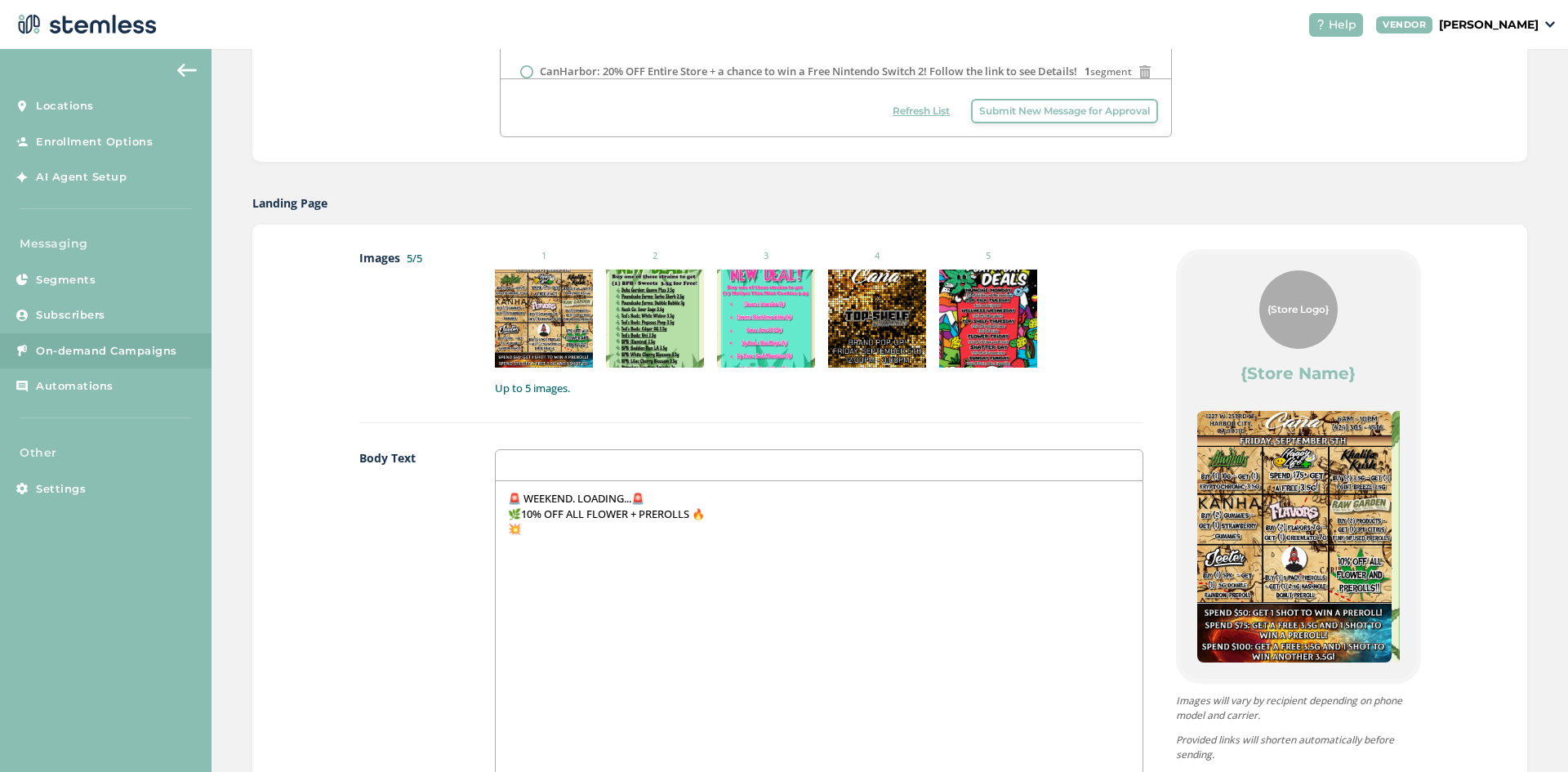
click at [530, 535] on p "💥" at bounding box center [818, 528] width 622 height 15
click at [520, 553] on div "🚨 WEEKEND. LOADING...🚨 🌿10% OFF ALL FLOWER + PREROLLS 🔥 💥MASSIVE BOGO DEALS jus…" at bounding box center [818, 644] width 646 height 326
click at [523, 568] on div "🚨 WEEKEND. LOADING...🚨 🌿10% OFF ALL FLOWER + PREROLLS 🔥 💥MASSIVE BOGO DEALS jus…" at bounding box center [818, 644] width 646 height 326
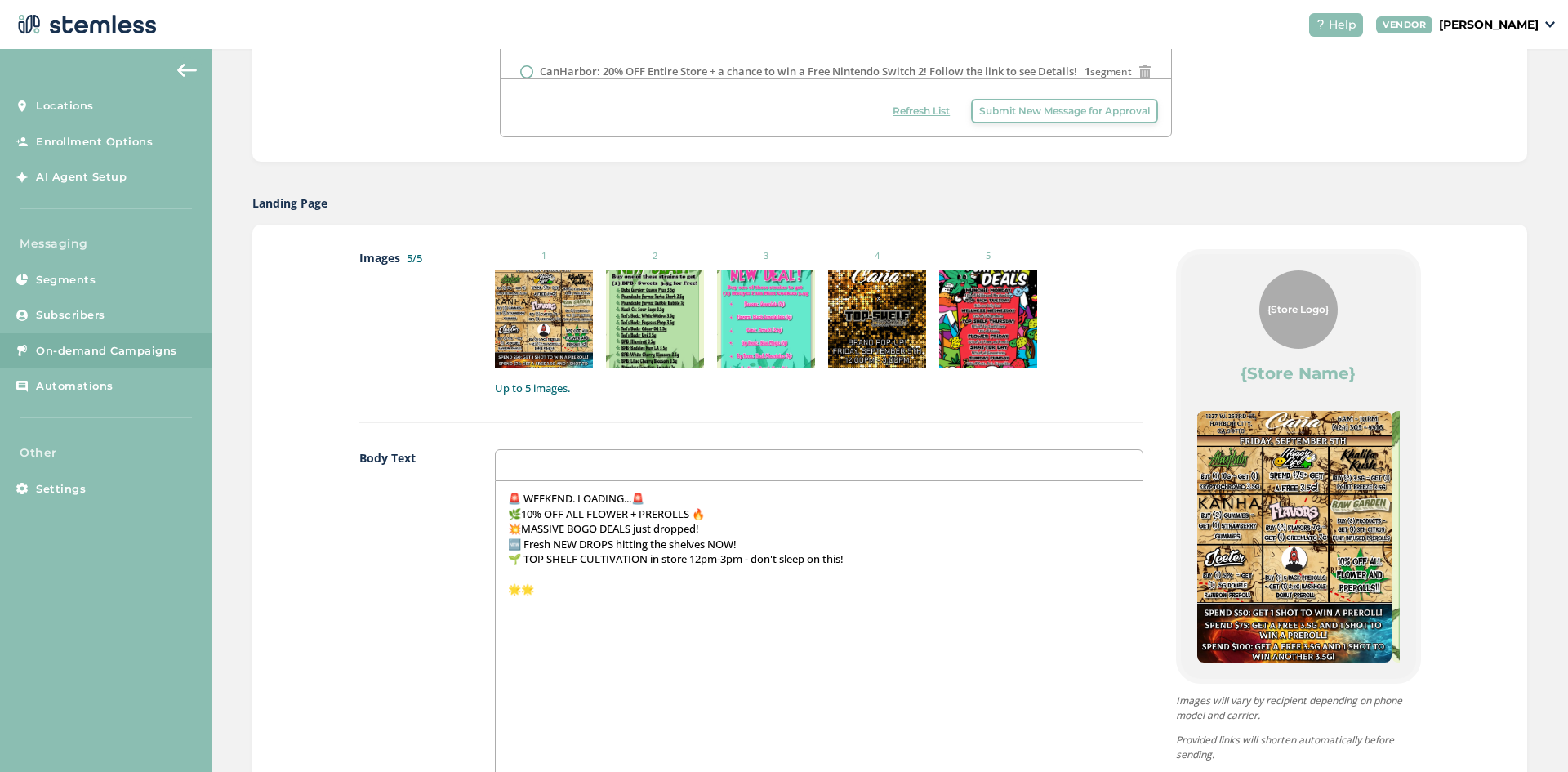
click at [521, 601] on div "🚨 WEEKEND. LOADING...🚨 🌿10% OFF ALL FLOWER + PREROLLS 🔥 💥MASSIVE BOGO DEALS jus…" at bounding box center [818, 644] width 646 height 326
click at [572, 584] on p "🌟" at bounding box center [818, 589] width 622 height 15
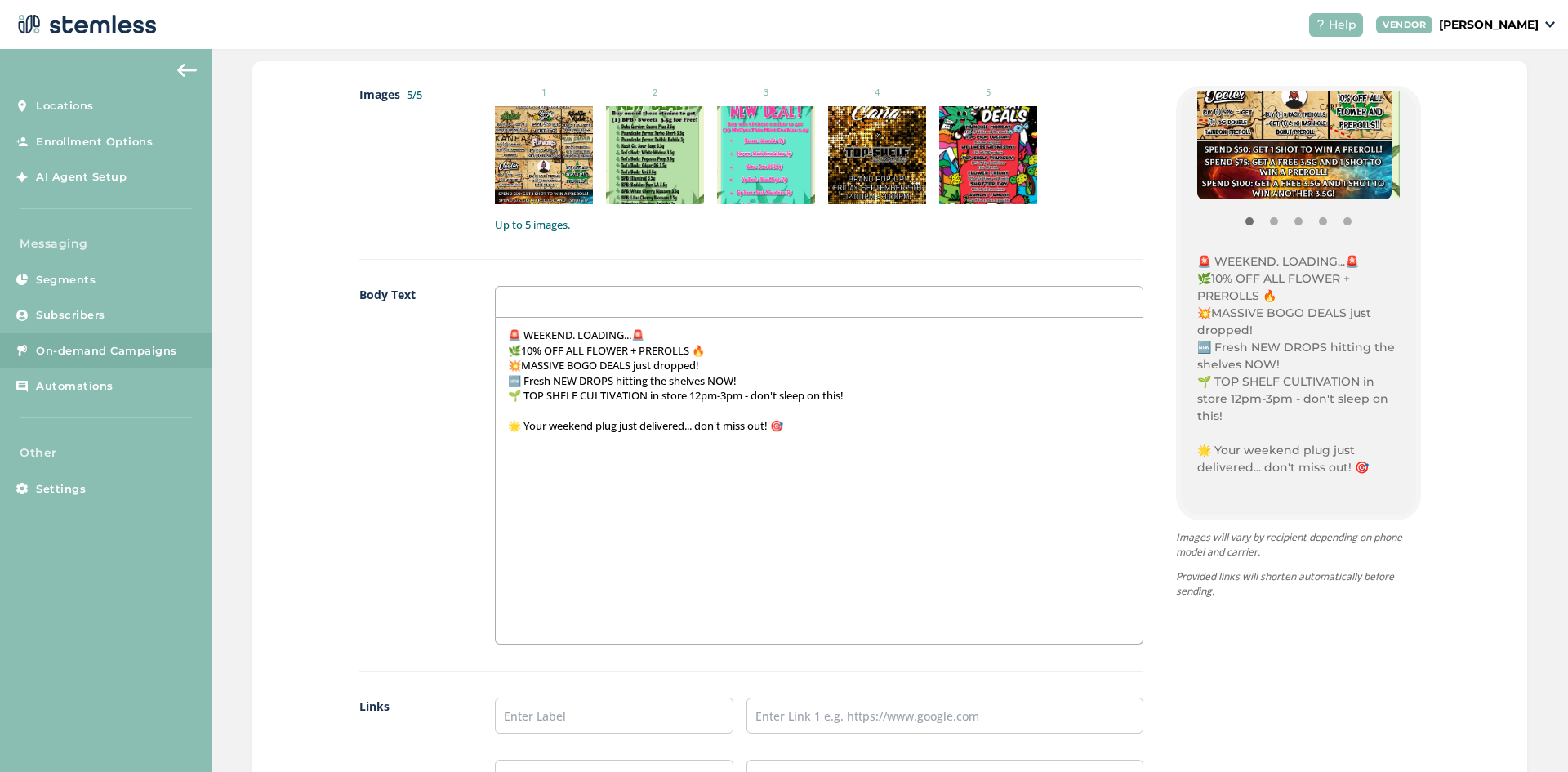
scroll to position [327, 0]
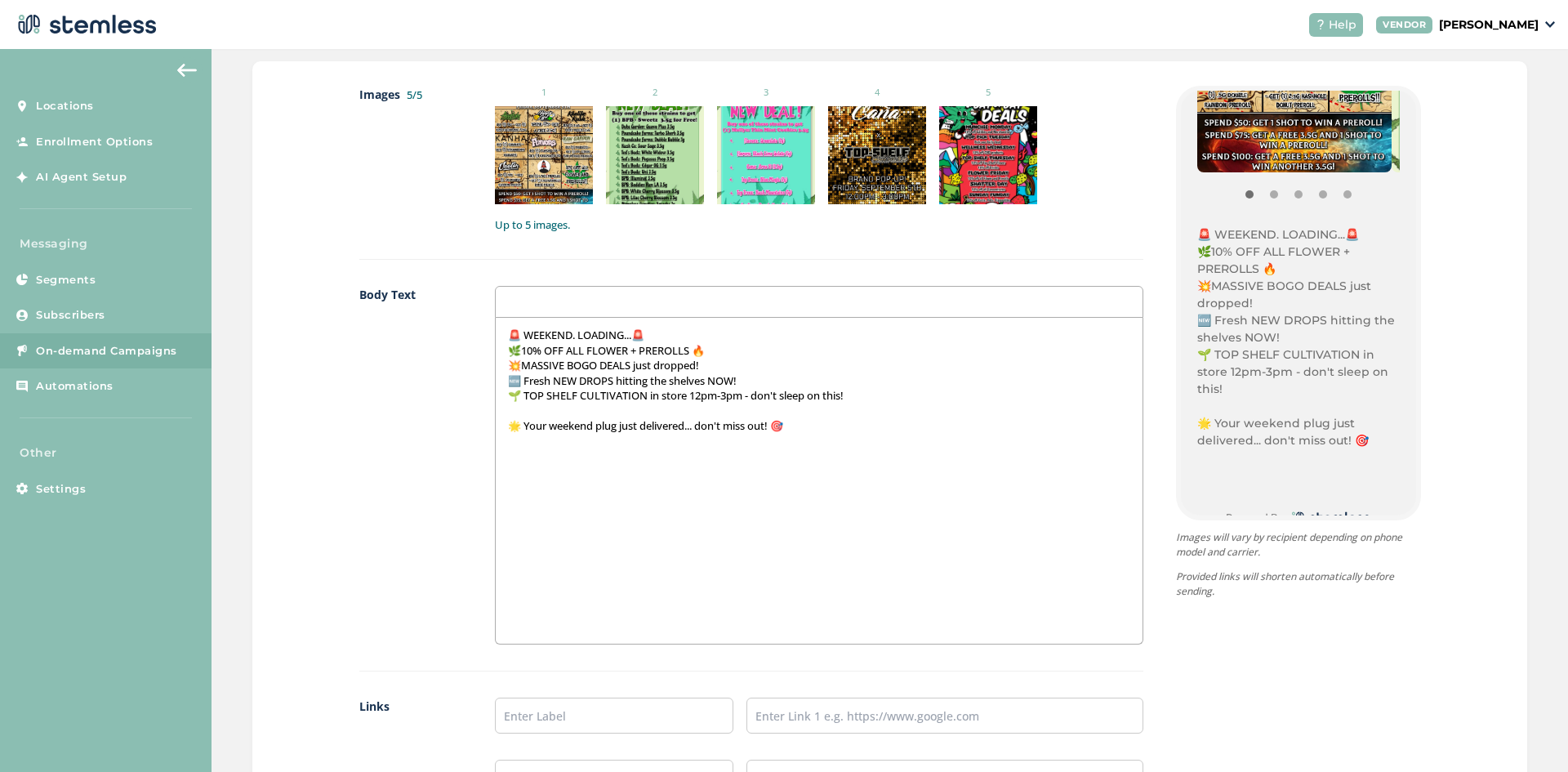
click at [657, 329] on p "🚨 WEEKEND. LOADING...🚨" at bounding box center [818, 335] width 622 height 15
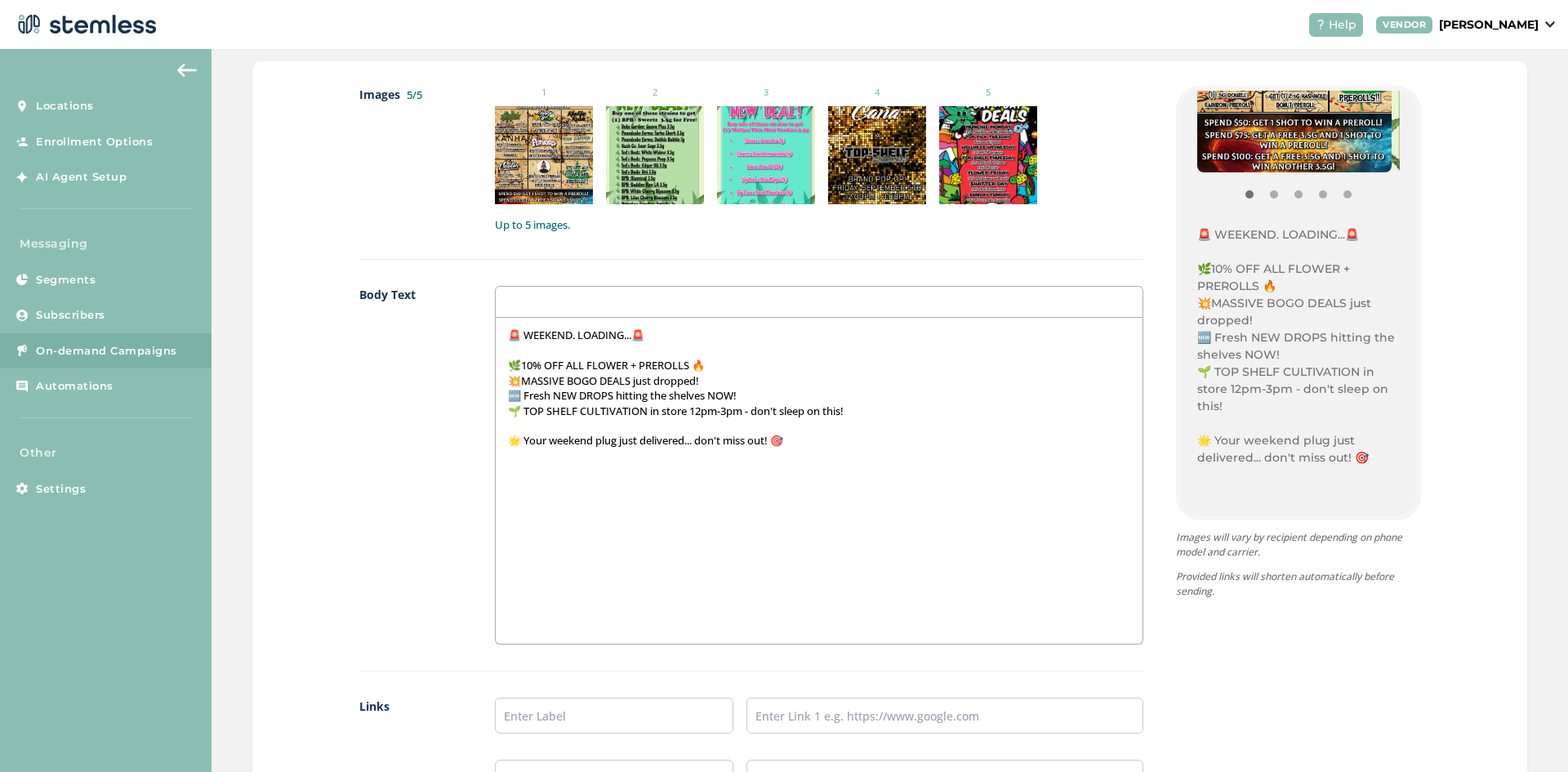
click at [730, 365] on p "🌿10% OFF ALL FLOWER + PREROLLS 🔥" at bounding box center [818, 365] width 622 height 15
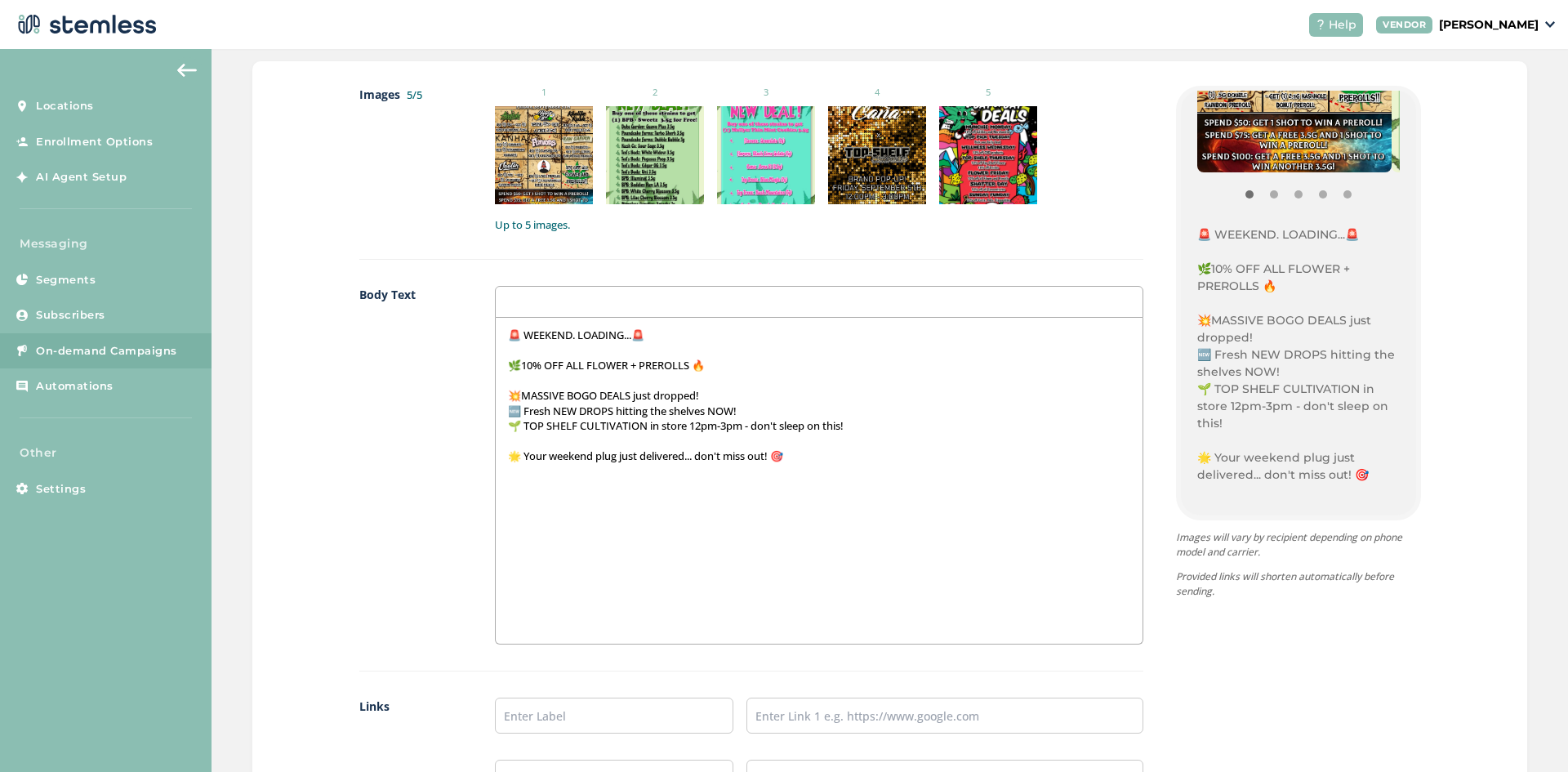
click at [748, 390] on p "💥MASSIVE BOGO DEALS just dropped!" at bounding box center [818, 395] width 622 height 15
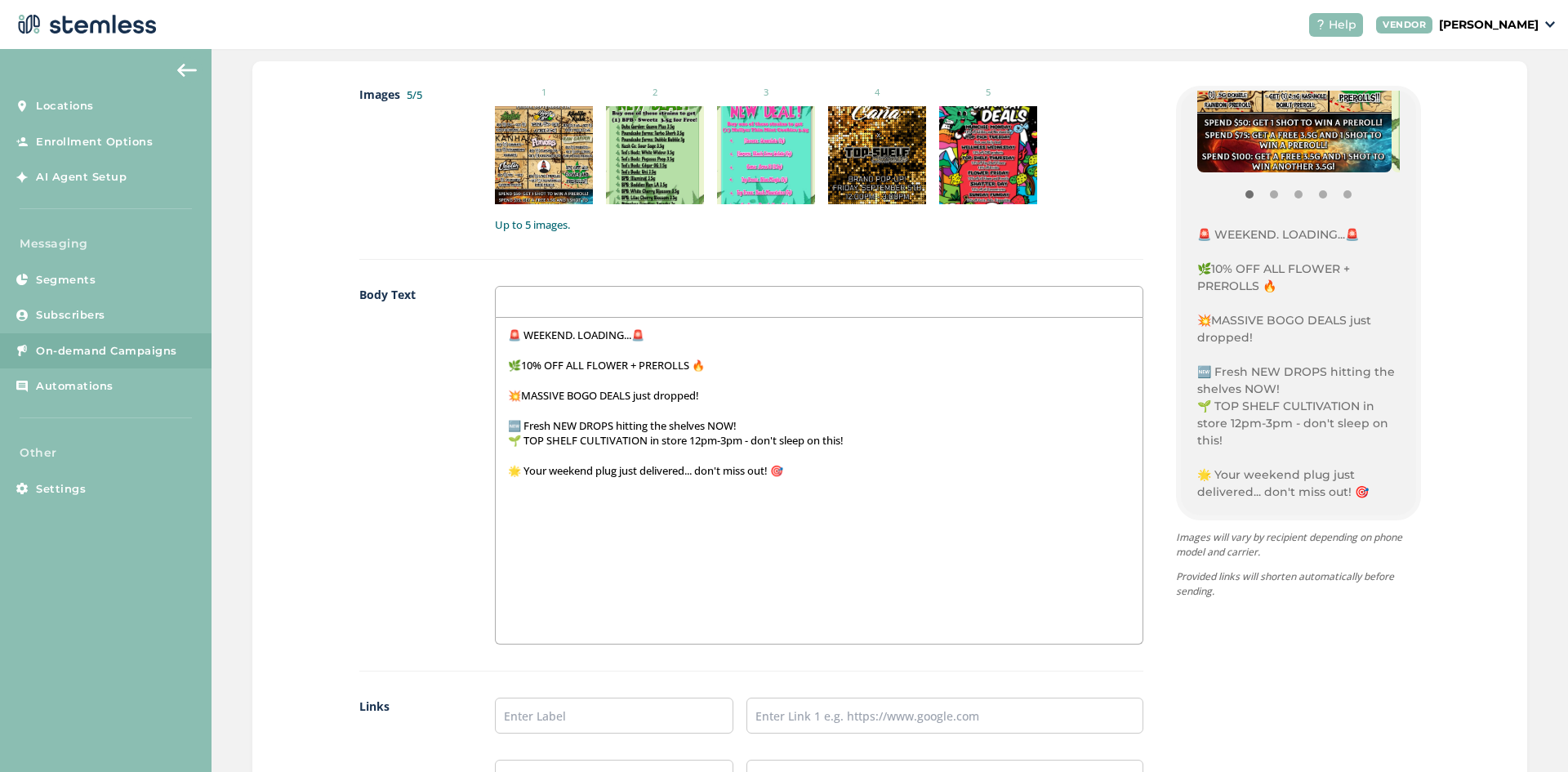
scroll to position [735, 0]
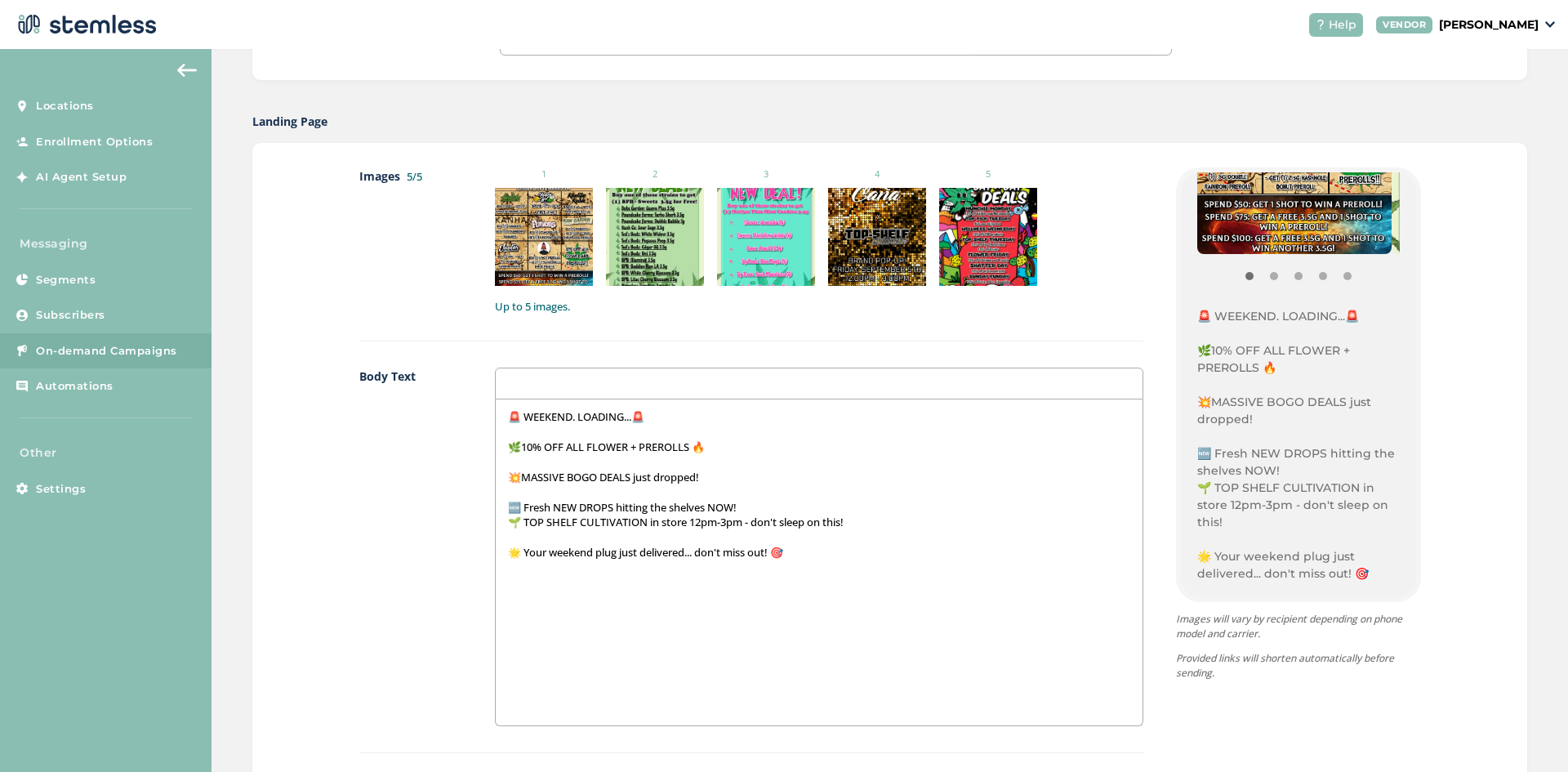
click at [763, 505] on p "🆕 Fresh NEW DROPS hitting the shelves NOW!" at bounding box center [818, 507] width 622 height 15
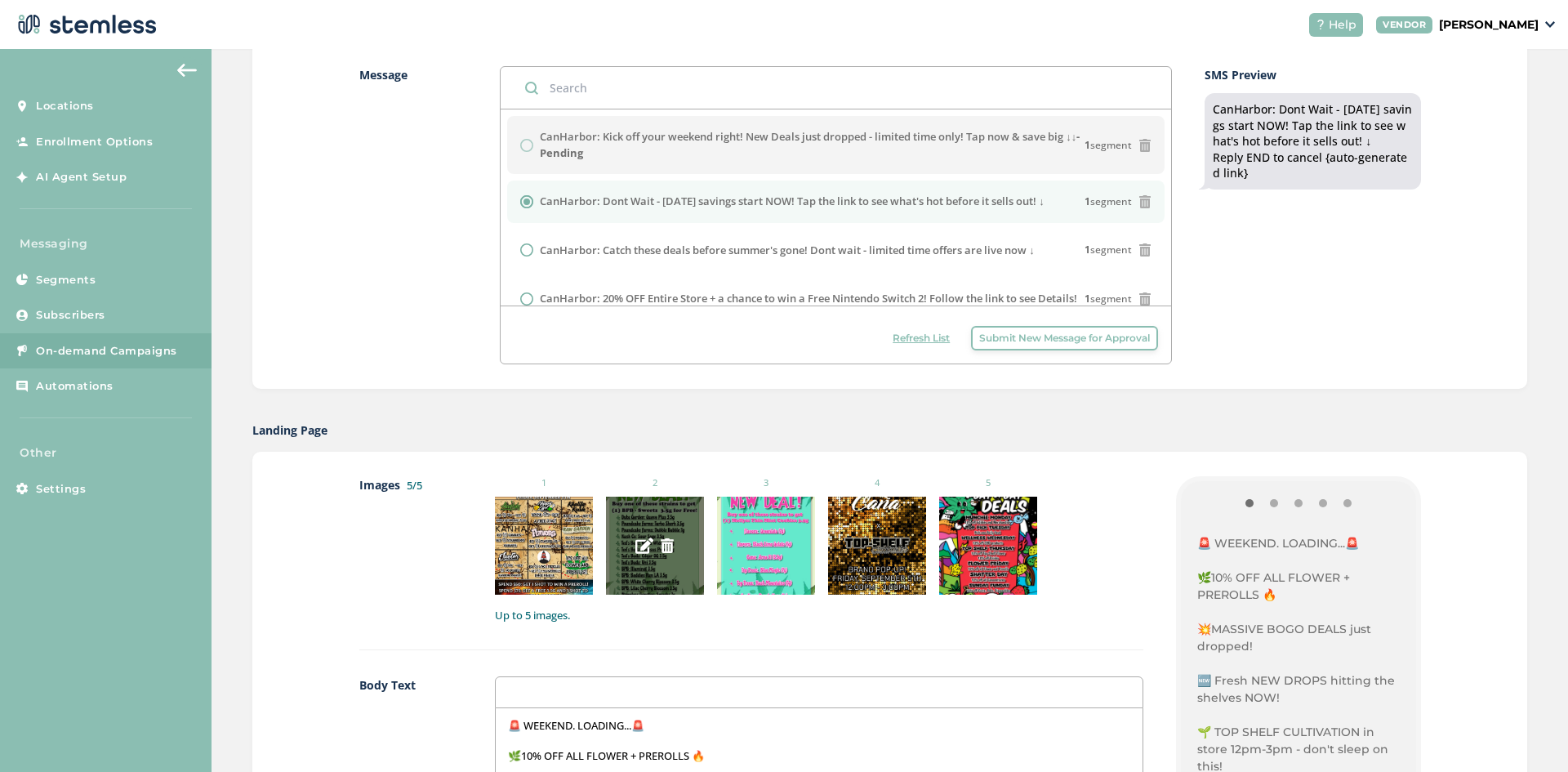
scroll to position [245, 0]
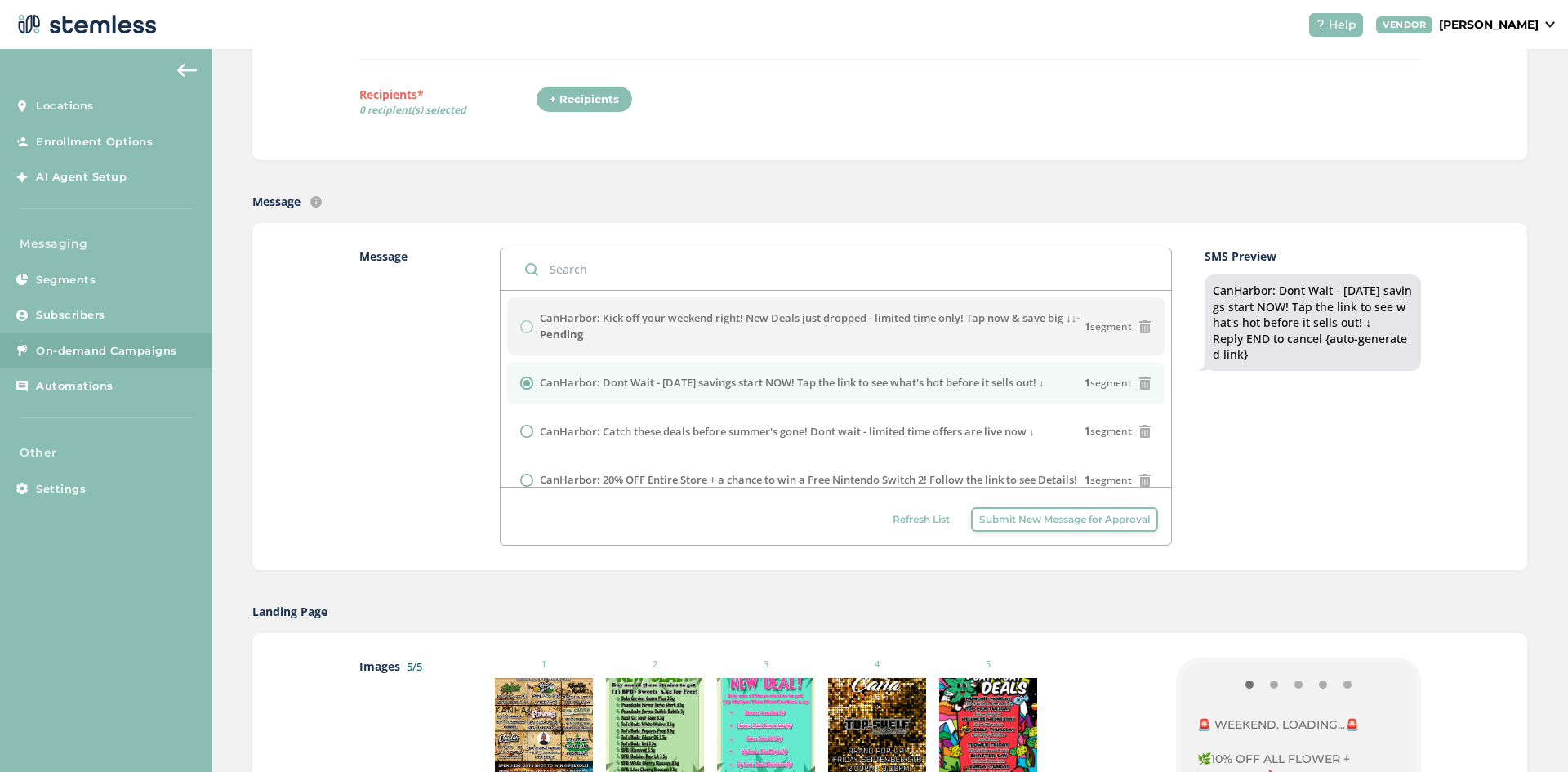
click at [920, 524] on span "Refresh List" at bounding box center [921, 519] width 57 height 15
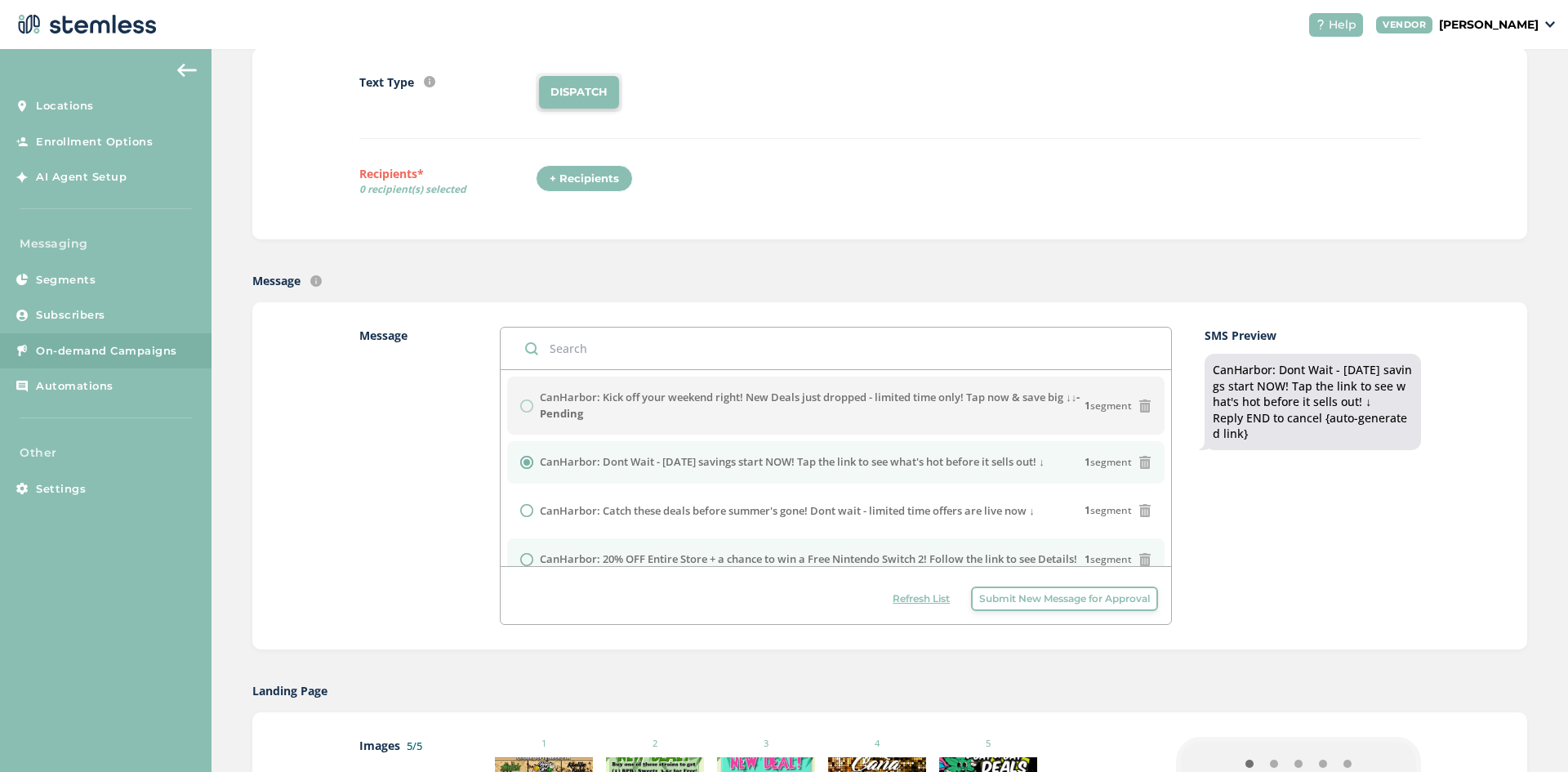
scroll to position [163, 0]
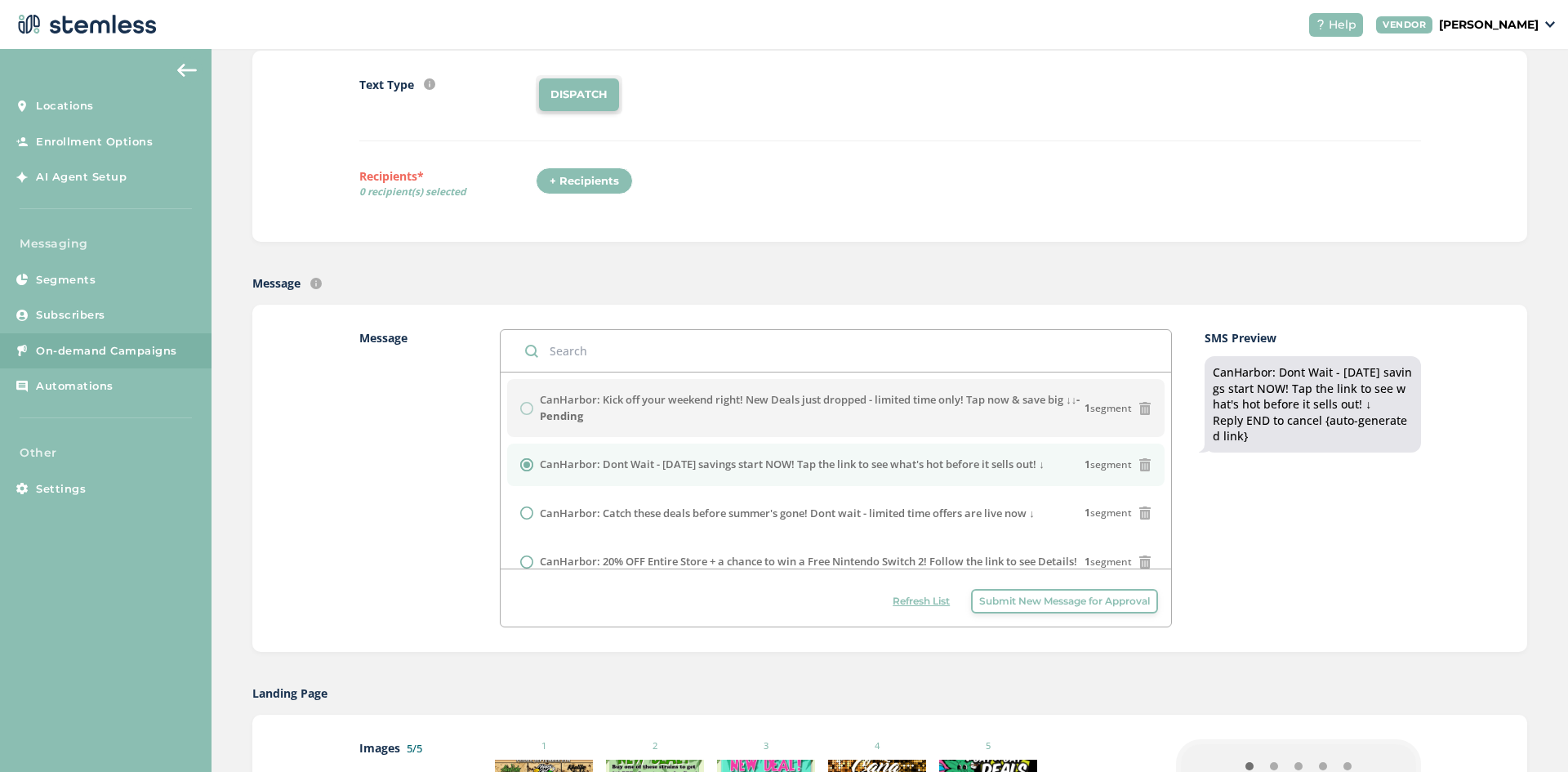
click at [918, 596] on span "Refresh List" at bounding box center [921, 601] width 57 height 15
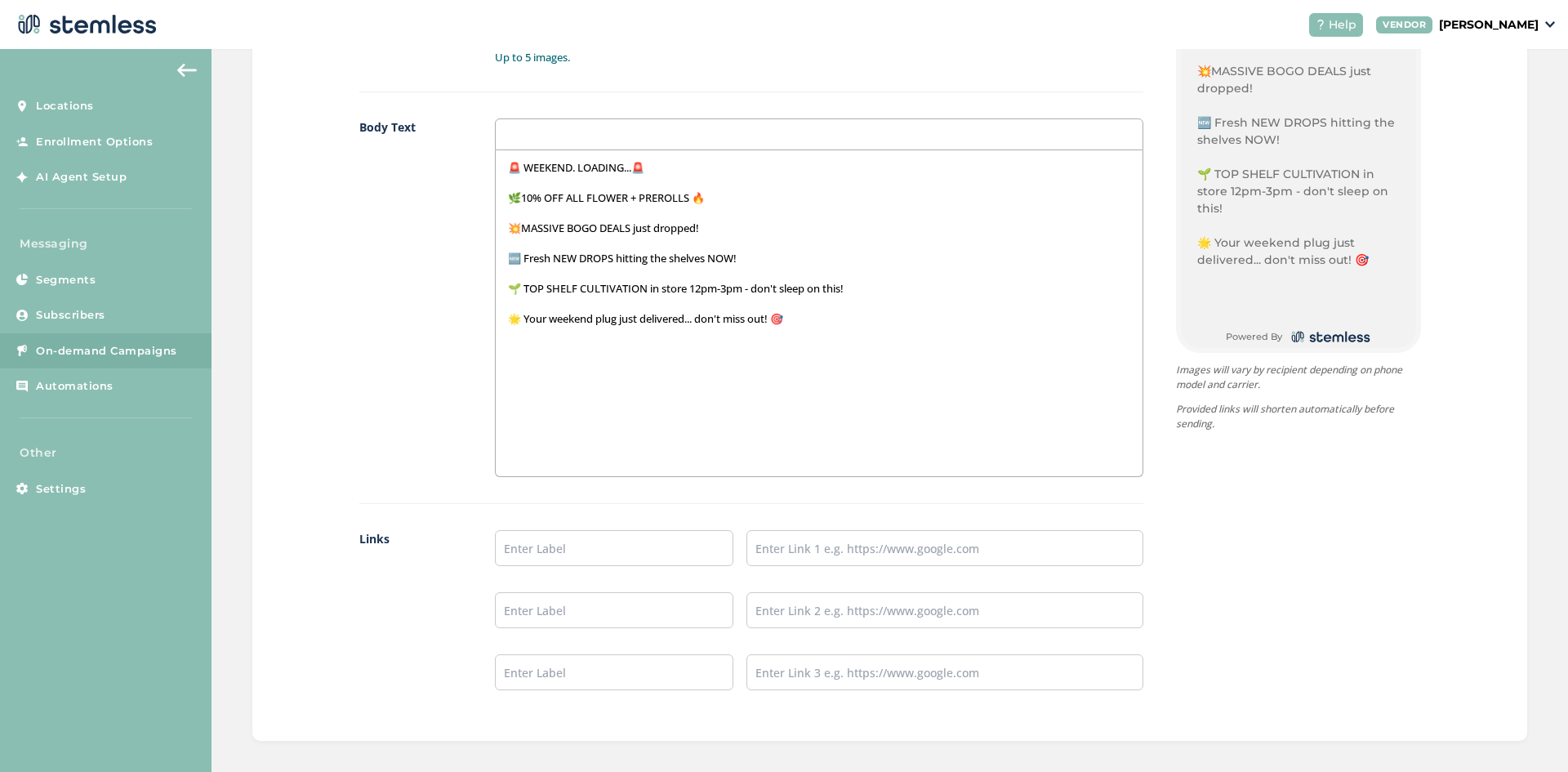
scroll to position [1143, 0]
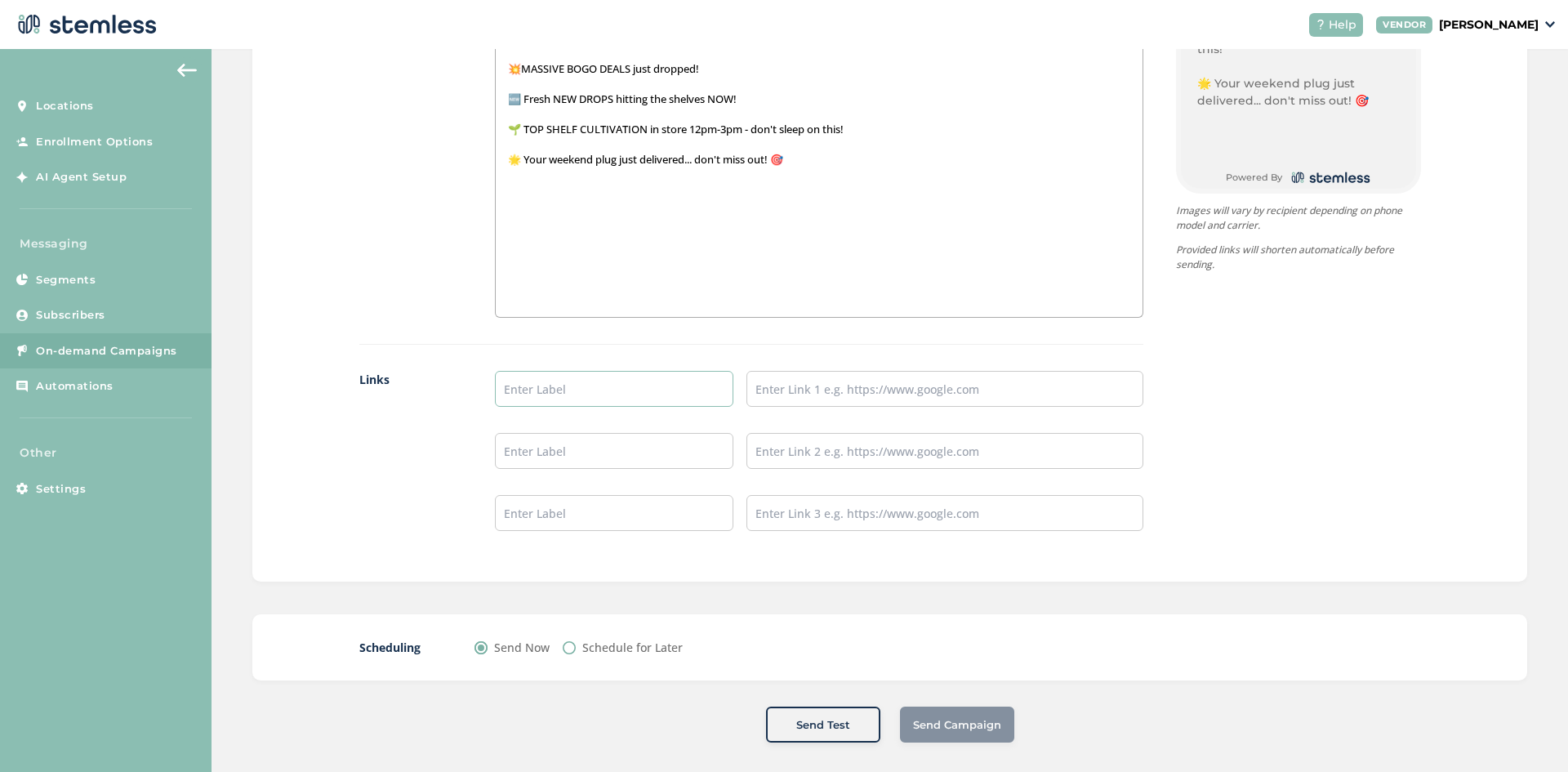
click at [624, 391] on input "text" at bounding box center [614, 388] width 239 height 36
type input "Menu"
click at [809, 387] on input "text" at bounding box center [945, 388] width 397 height 36
type input "[URL][DOMAIN_NAME]"
click at [607, 449] on input "text" at bounding box center [614, 451] width 239 height 36
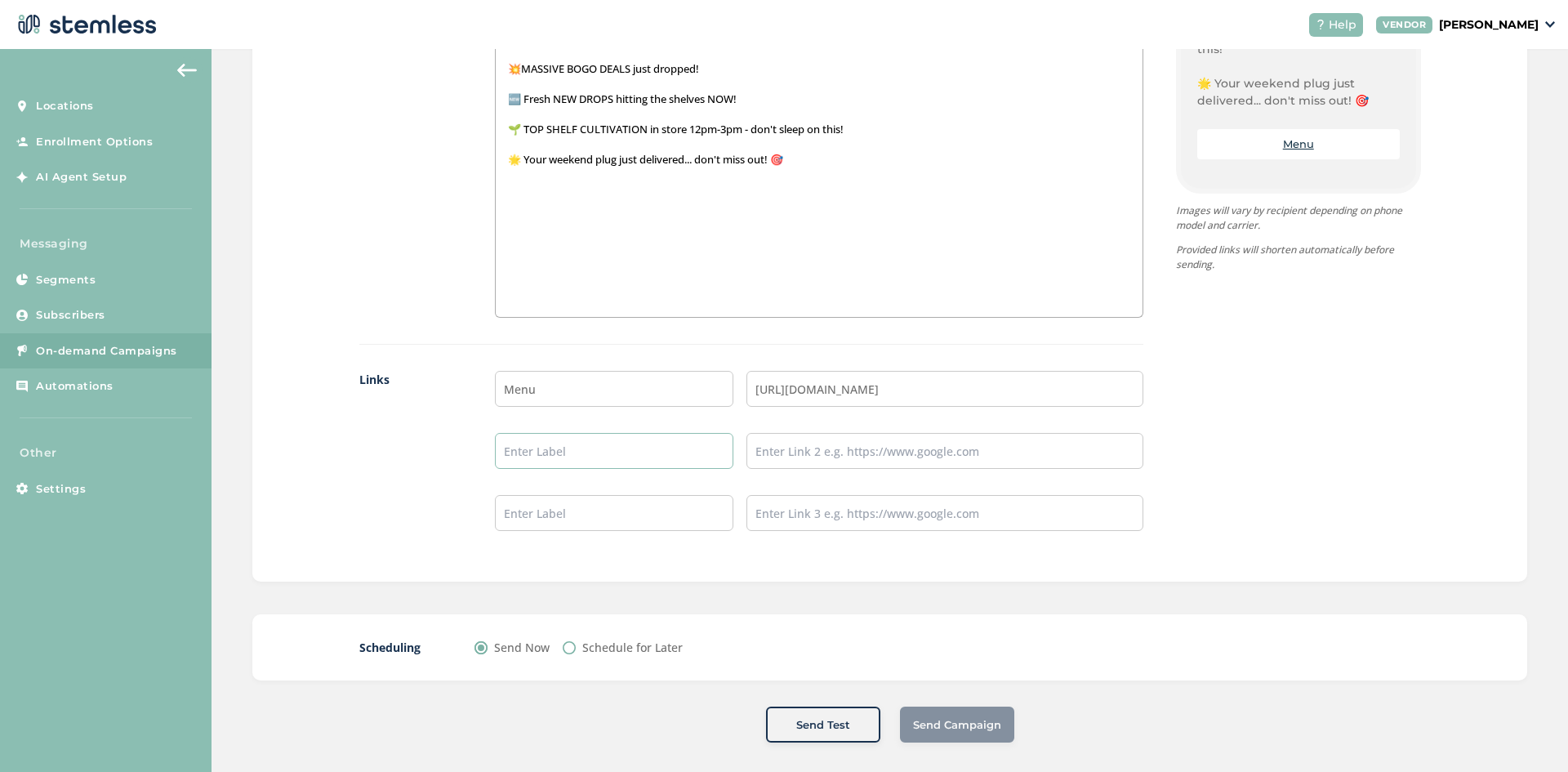
type input "Instagram"
click at [795, 467] on input "text" at bounding box center [945, 451] width 397 height 36
type input "[URL][DOMAIN_NAME]"
click at [701, 513] on input "text" at bounding box center [614, 513] width 239 height 36
type input "TikTok"
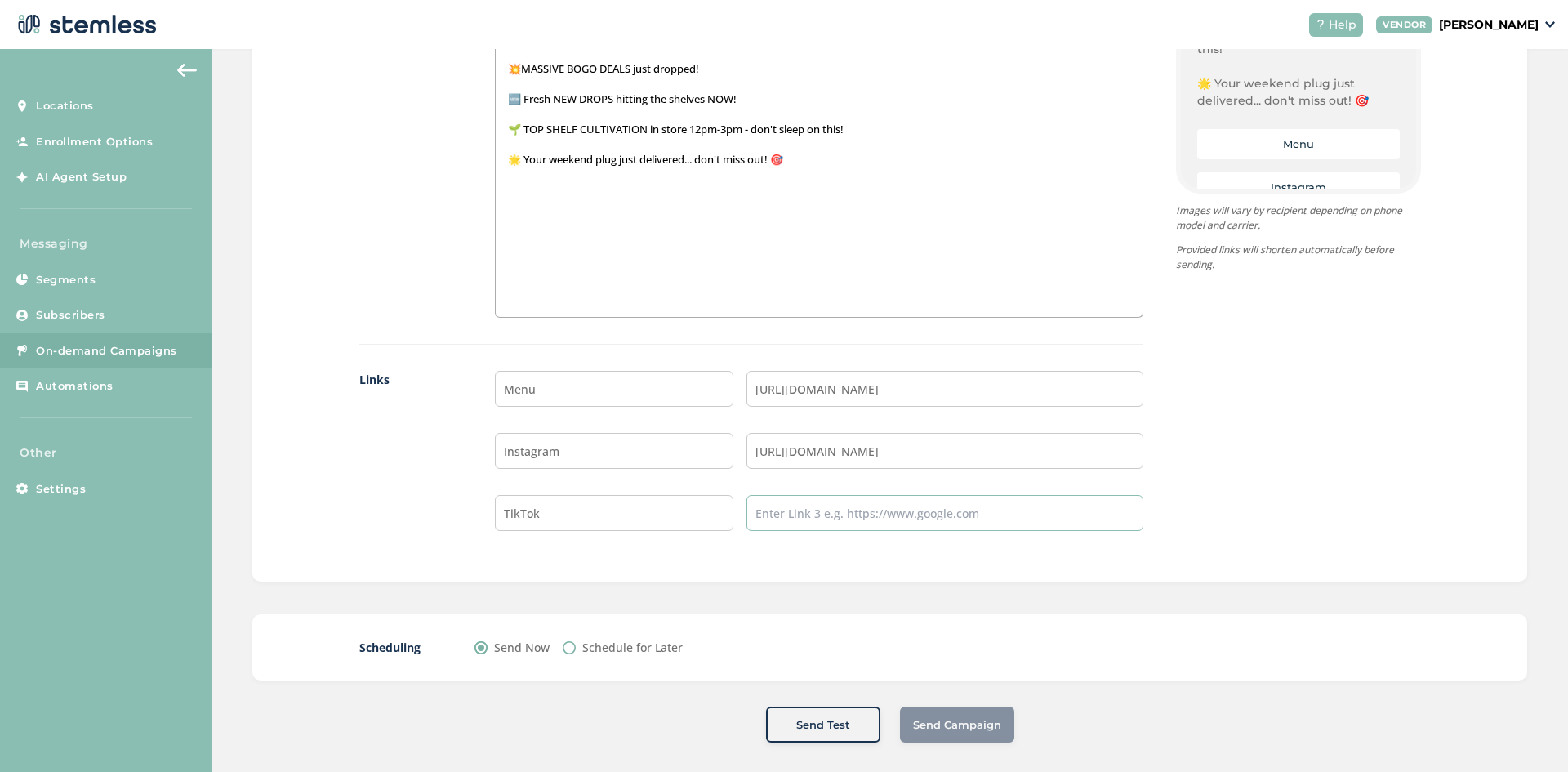
click at [774, 513] on input "text" at bounding box center [945, 513] width 397 height 36
type input "[URL][DOMAIN_NAME][DOMAIN_NAME]"
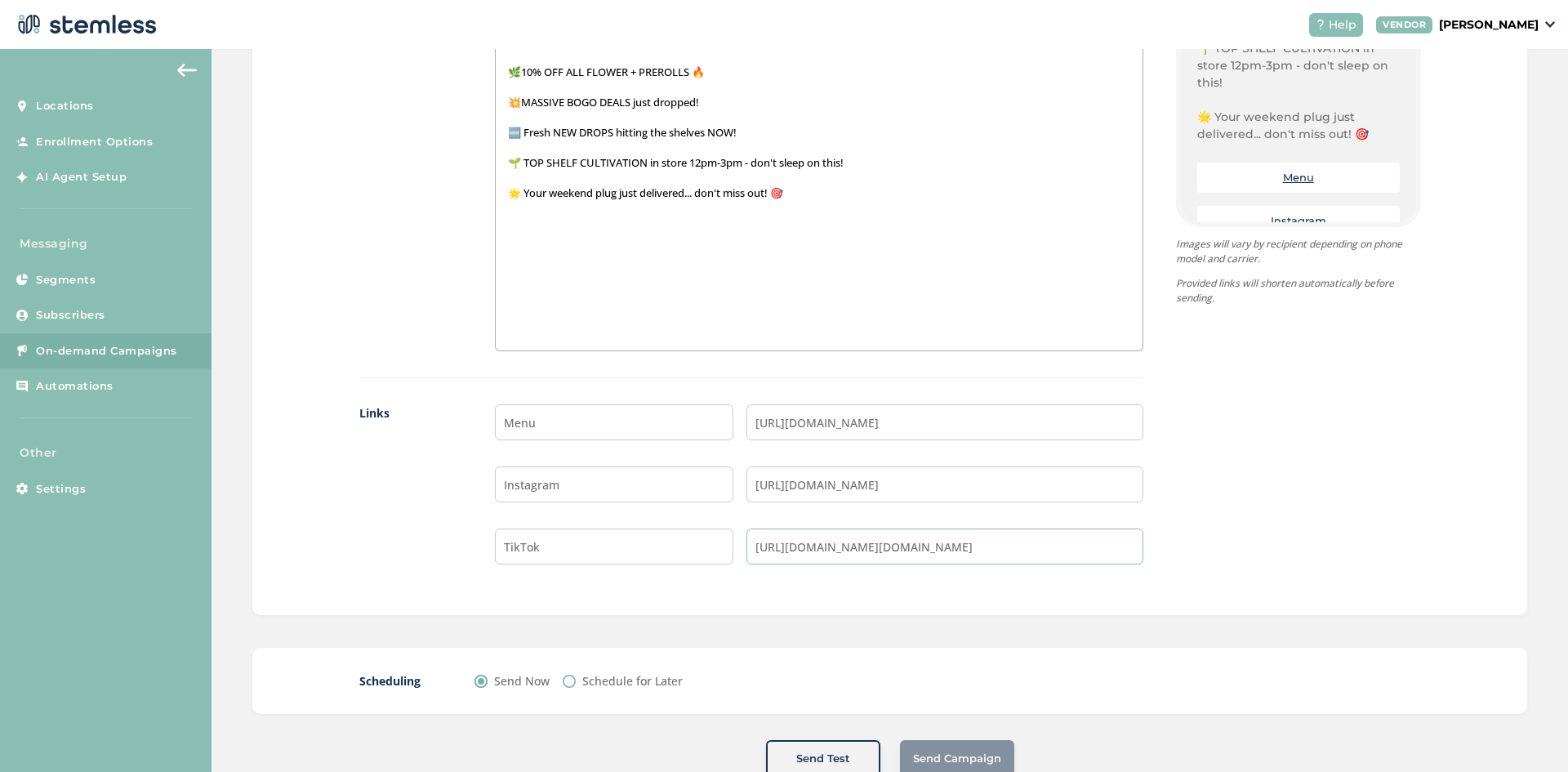
scroll to position [1155, 0]
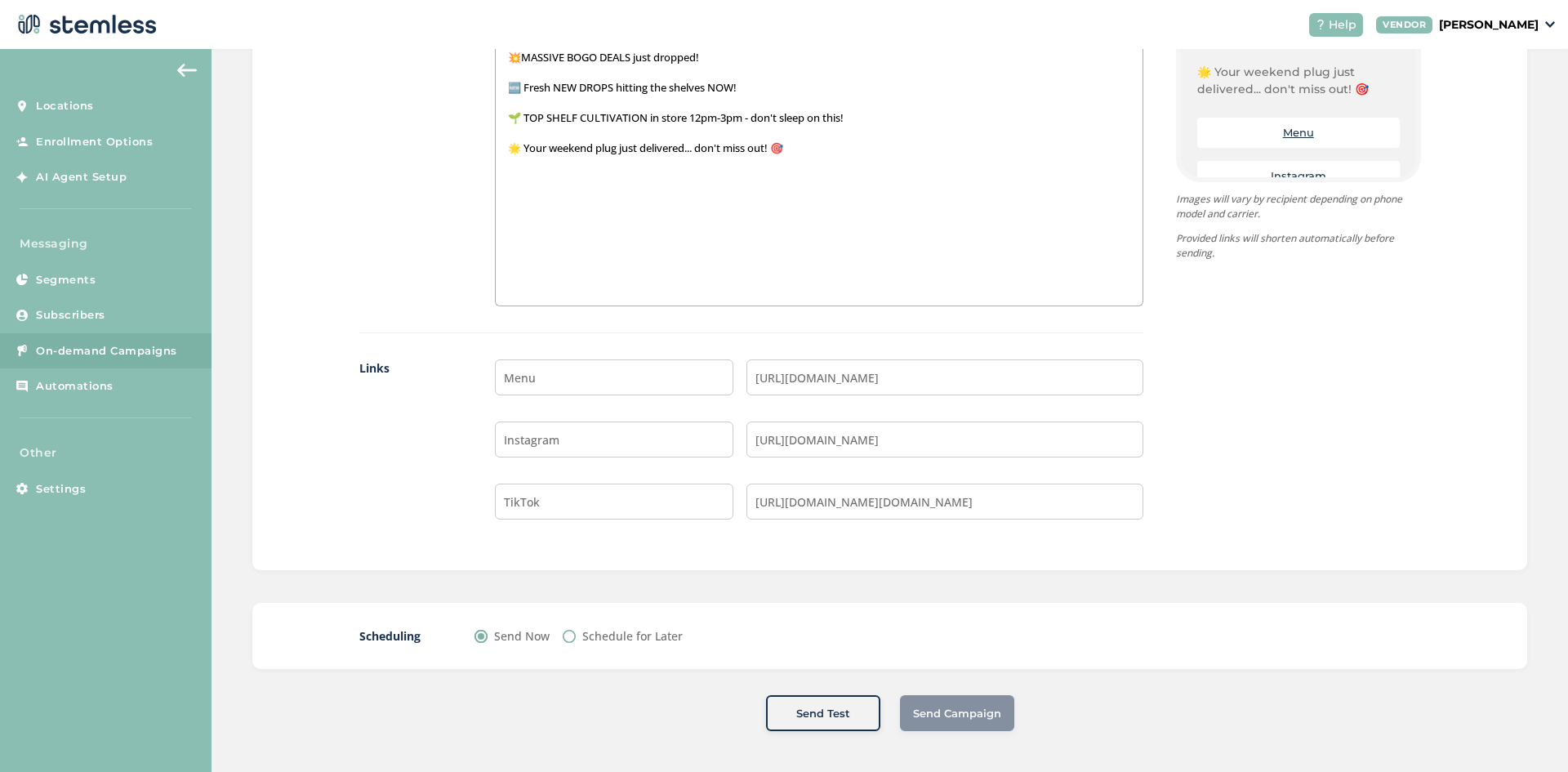
click at [614, 636] on label "Schedule for Later" at bounding box center [632, 635] width 101 height 17
click at [575, 636] on input "Schedule for Later" at bounding box center [569, 636] width 13 height 13
radio input "true"
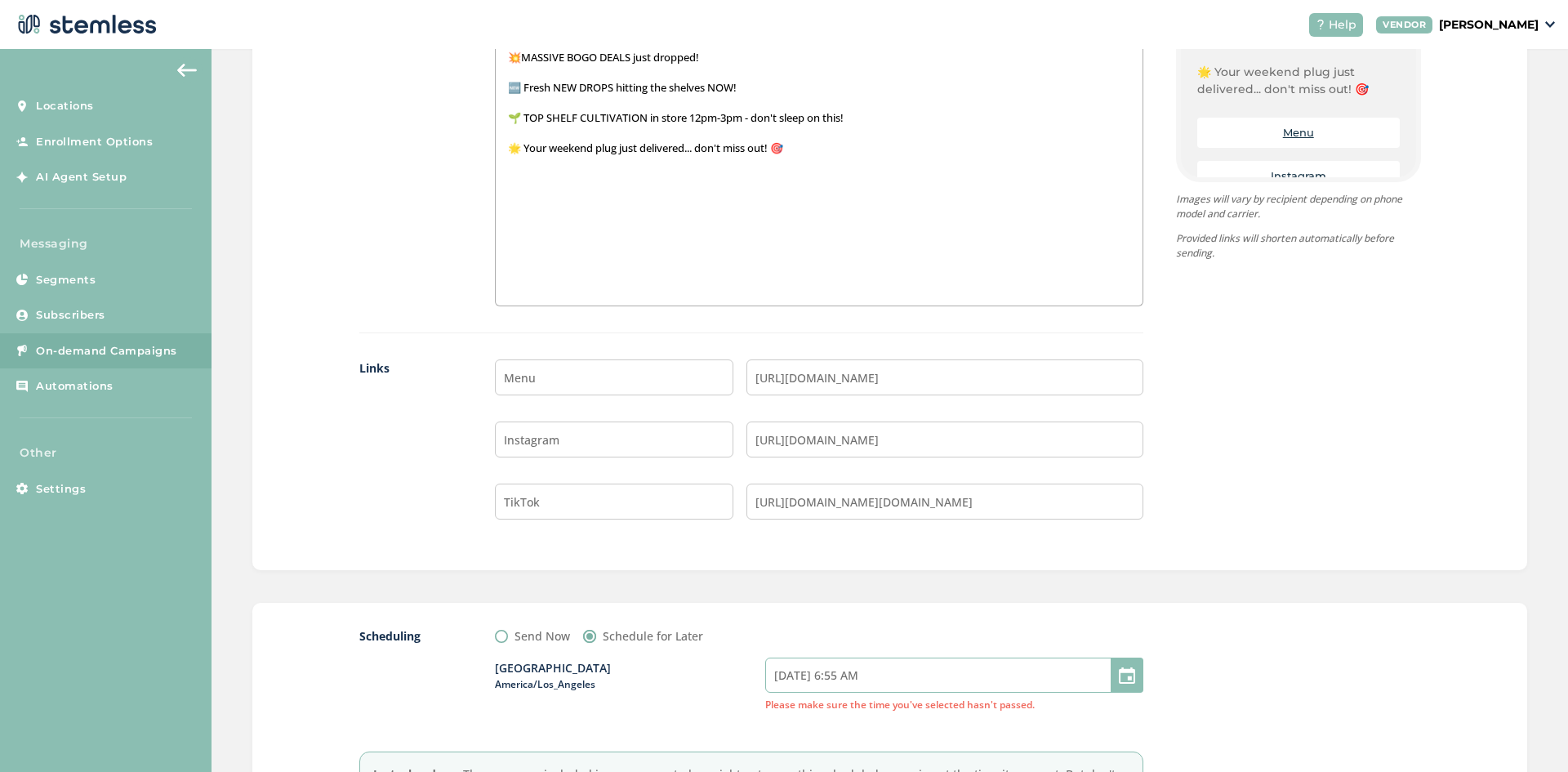
click at [842, 671] on input "[DATE] 6:55 AM" at bounding box center [954, 674] width 378 height 35
select select "6"
select select "55"
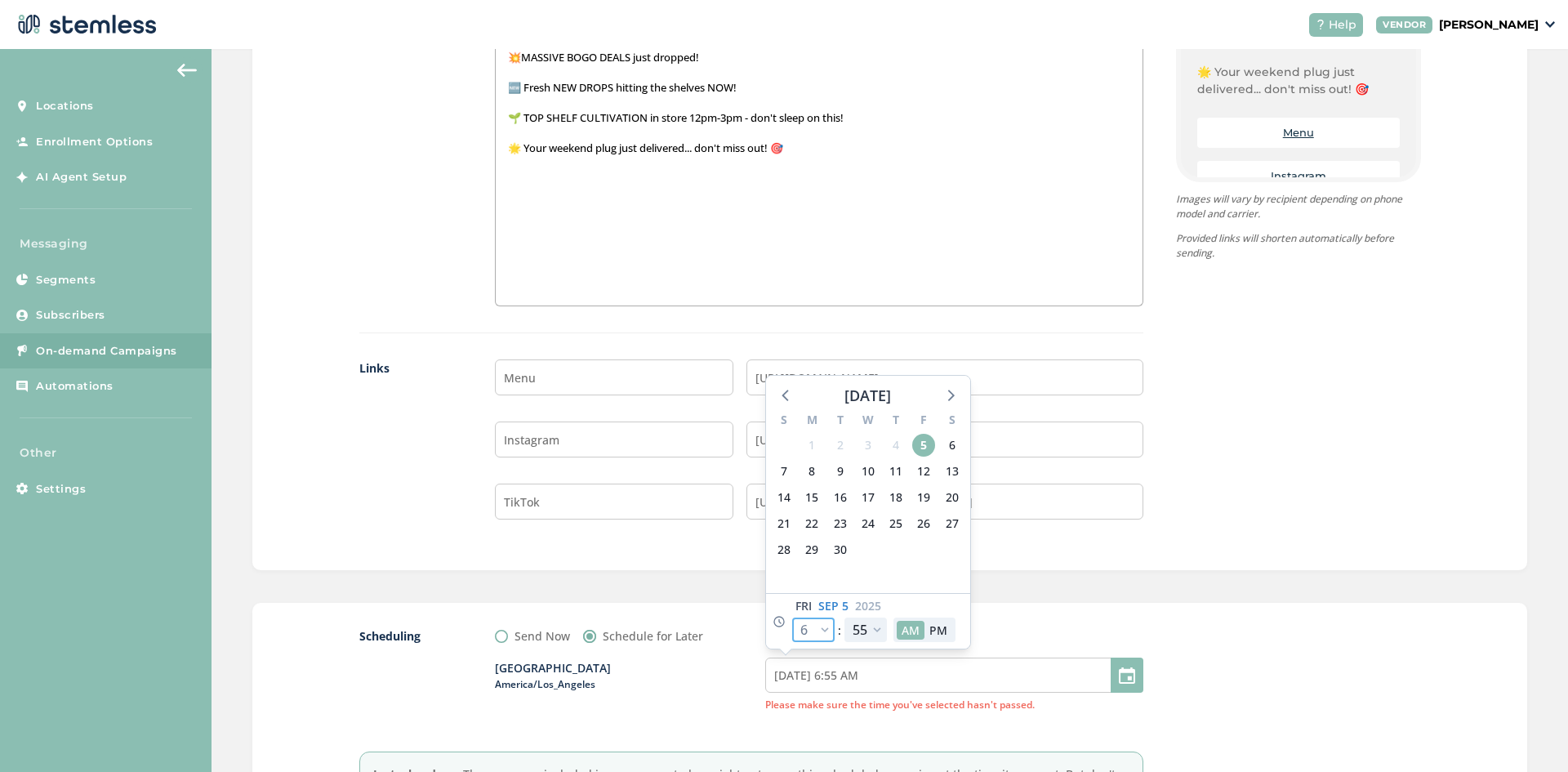
click at [801, 624] on select "12 1 2 3 4 5 6 7 8 9 10 11" at bounding box center [813, 630] width 43 height 25
select select "8"
click at [792, 617] on select "12 1 2 3 4 5 6 7 8 9 10 11" at bounding box center [813, 630] width 43 height 25
type input "[DATE] 8:55 AM"
select select "8"
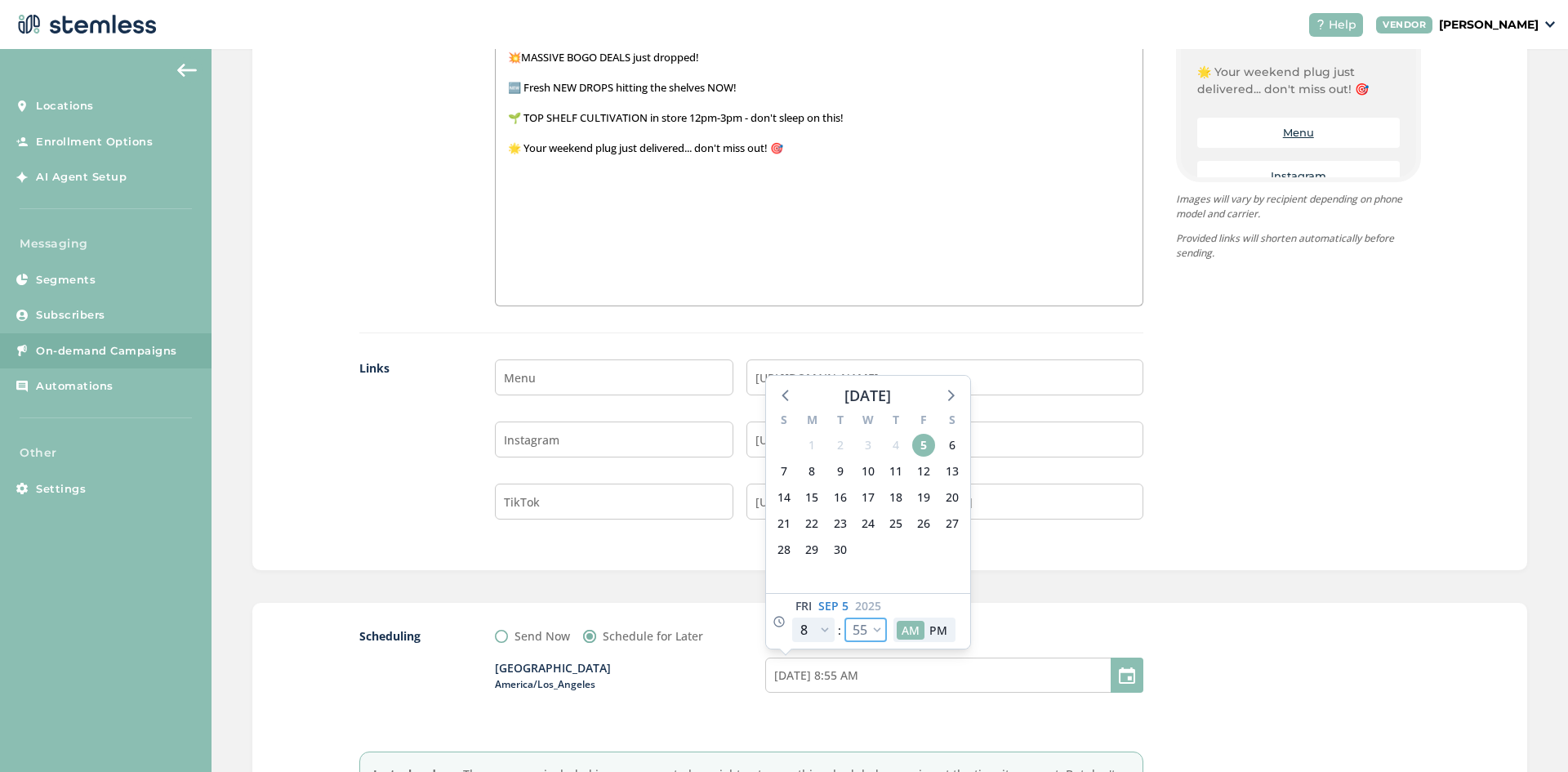
click at [866, 623] on select "00 05 10 15 20 25 30 35 40 45 50 55" at bounding box center [865, 630] width 43 height 25
select select "0"
click at [844, 617] on select "00 05 10 15 20 25 30 35 40 45 50 55" at bounding box center [865, 630] width 43 height 25
type input "[DATE] 8:00 AM"
select select "0"
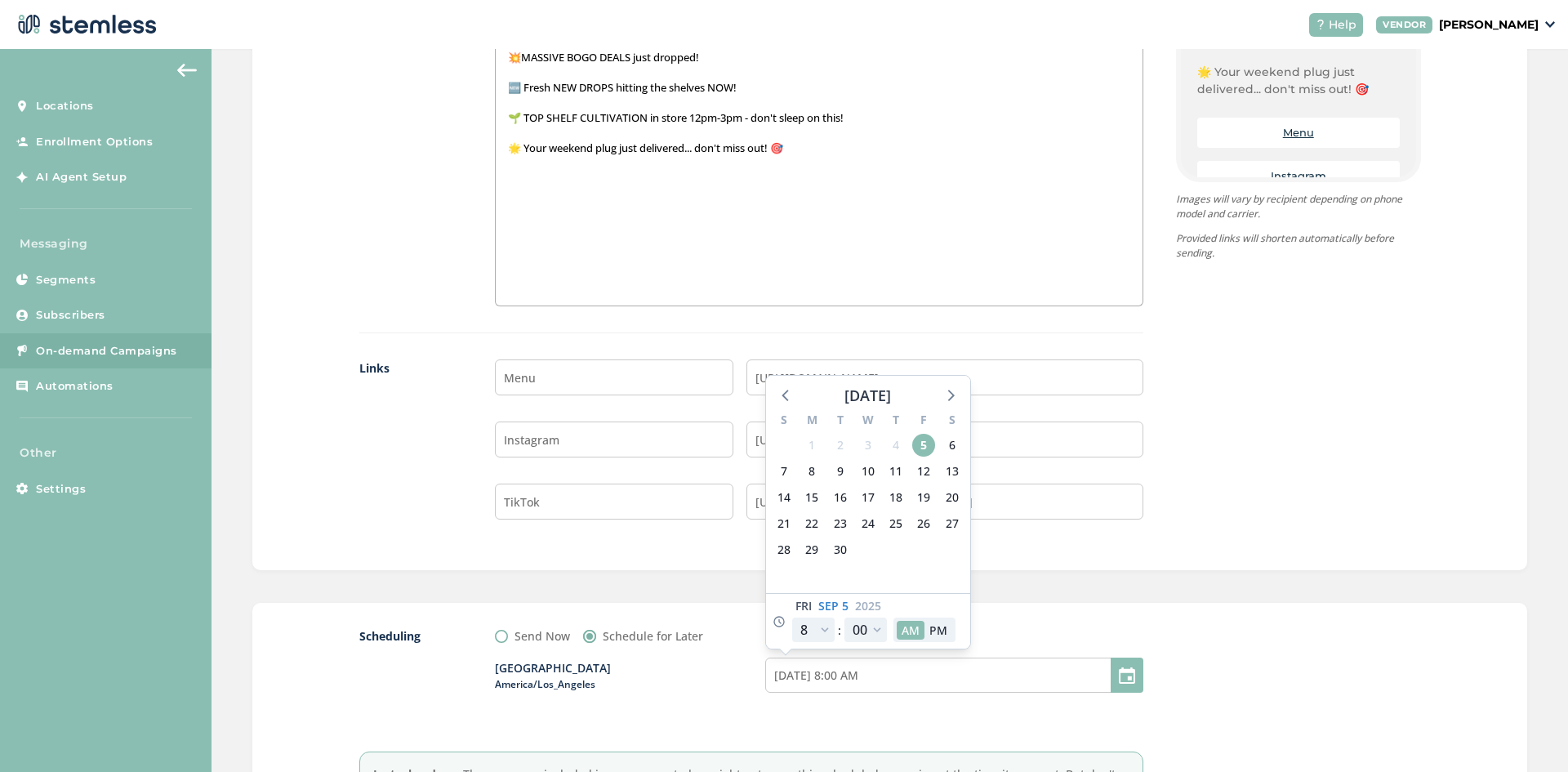
click at [1100, 542] on div "Menu [URL][DOMAIN_NAME] Instagram [URL][DOMAIN_NAME] TikTok [URL][DOMAIN_NAME][…" at bounding box center [818, 451] width 647 height 186
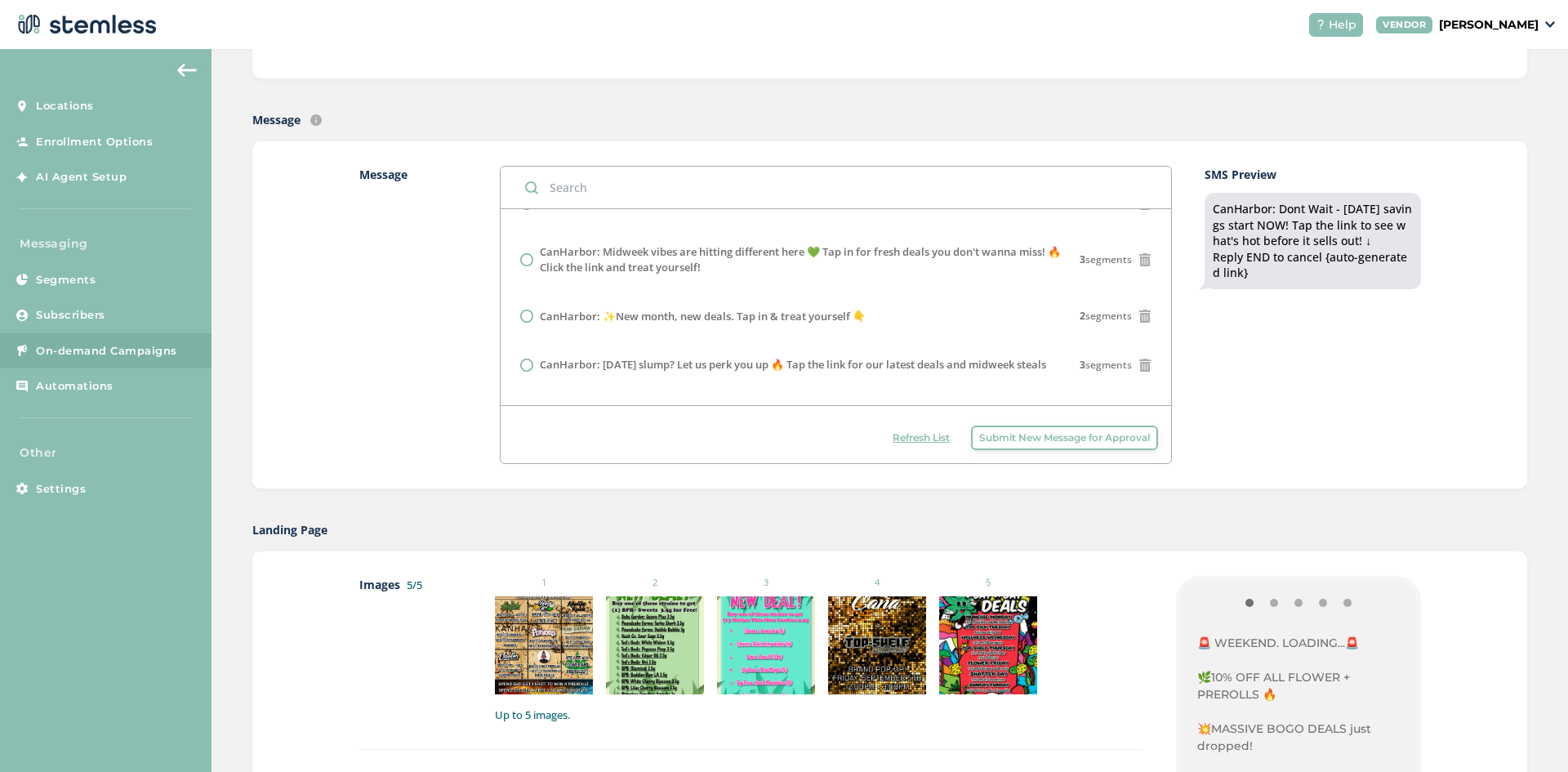
scroll to position [0, 0]
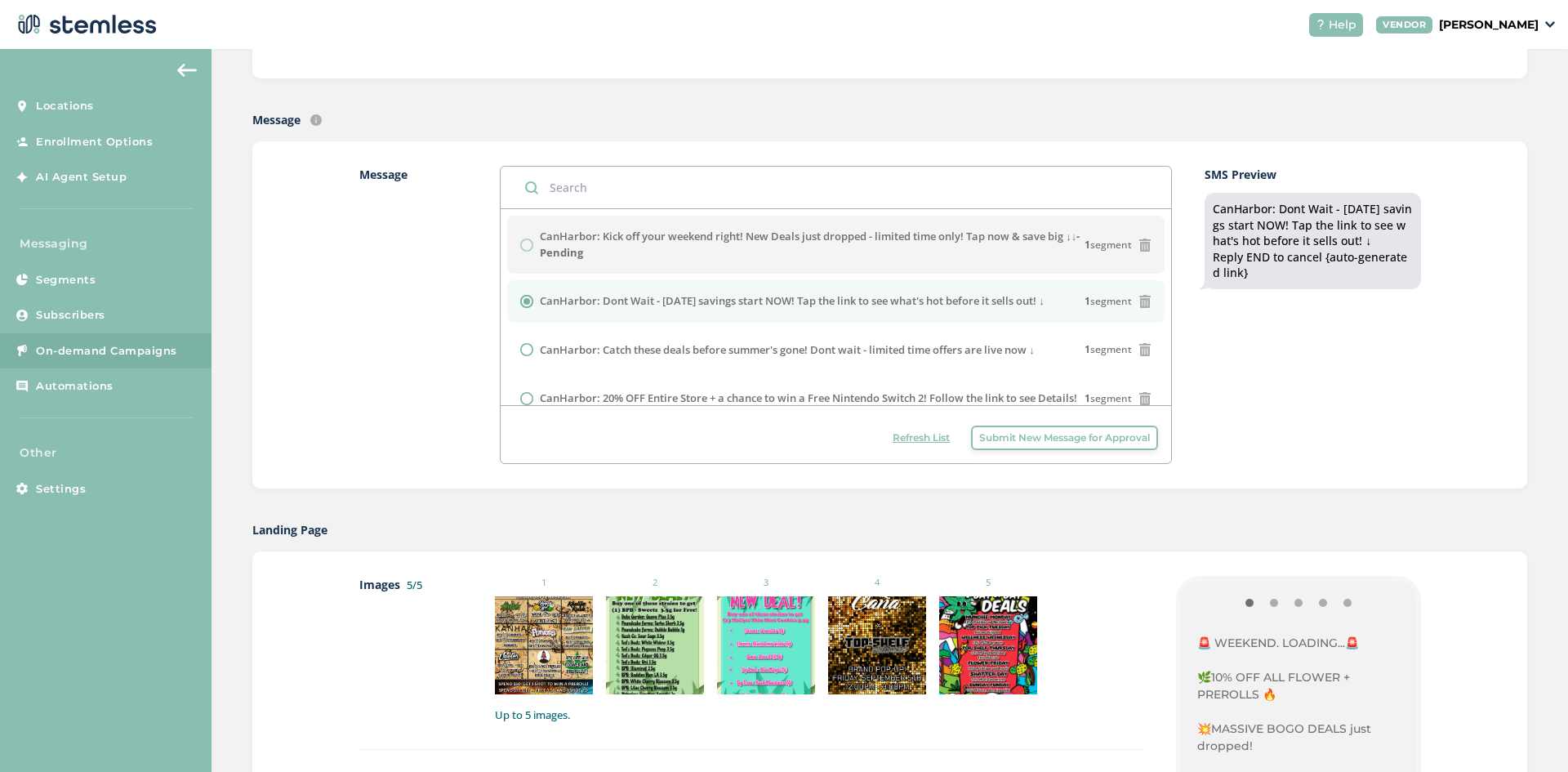
click at [929, 441] on span "Refresh List" at bounding box center [921, 437] width 57 height 15
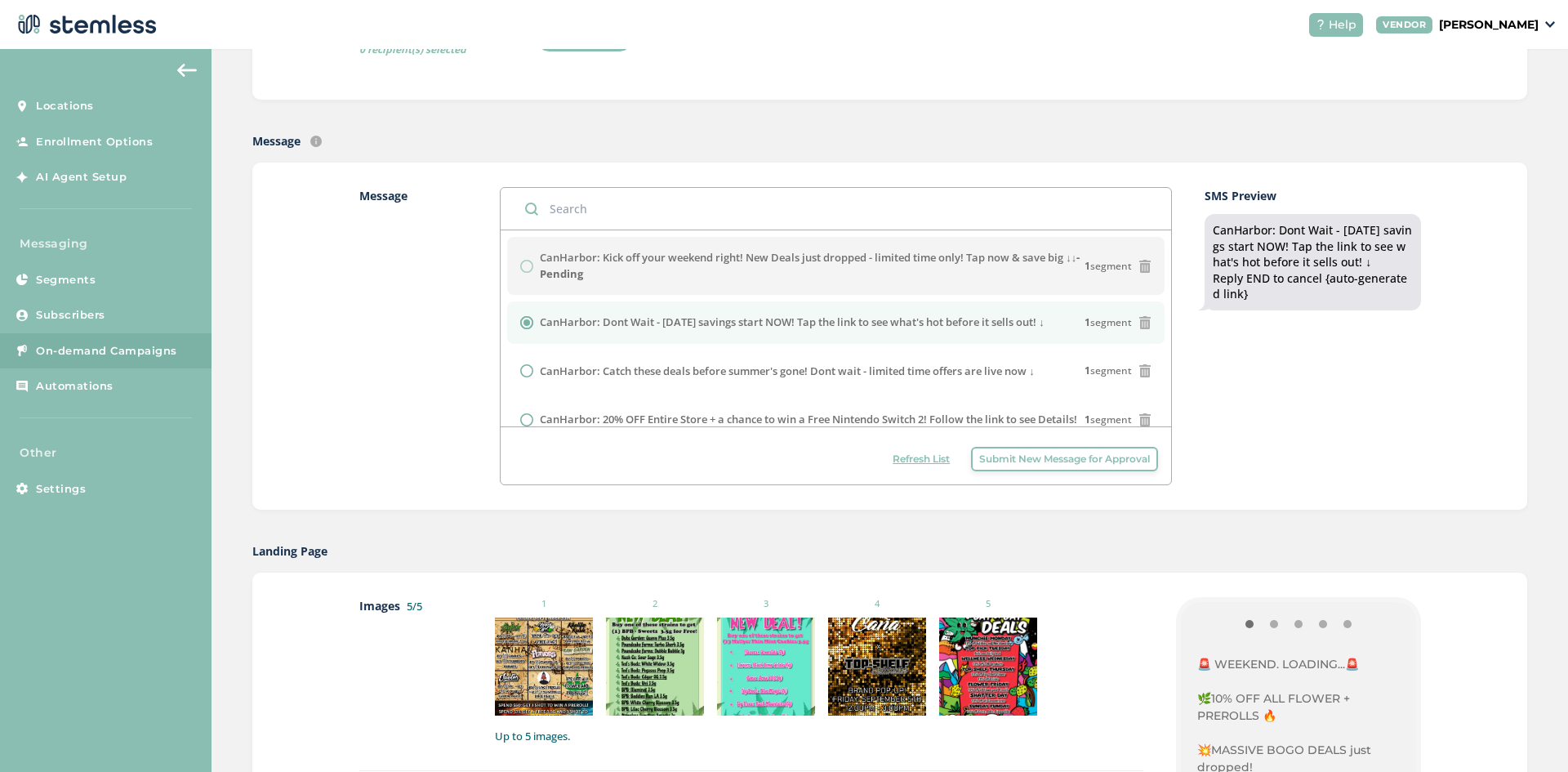
scroll to position [245, 0]
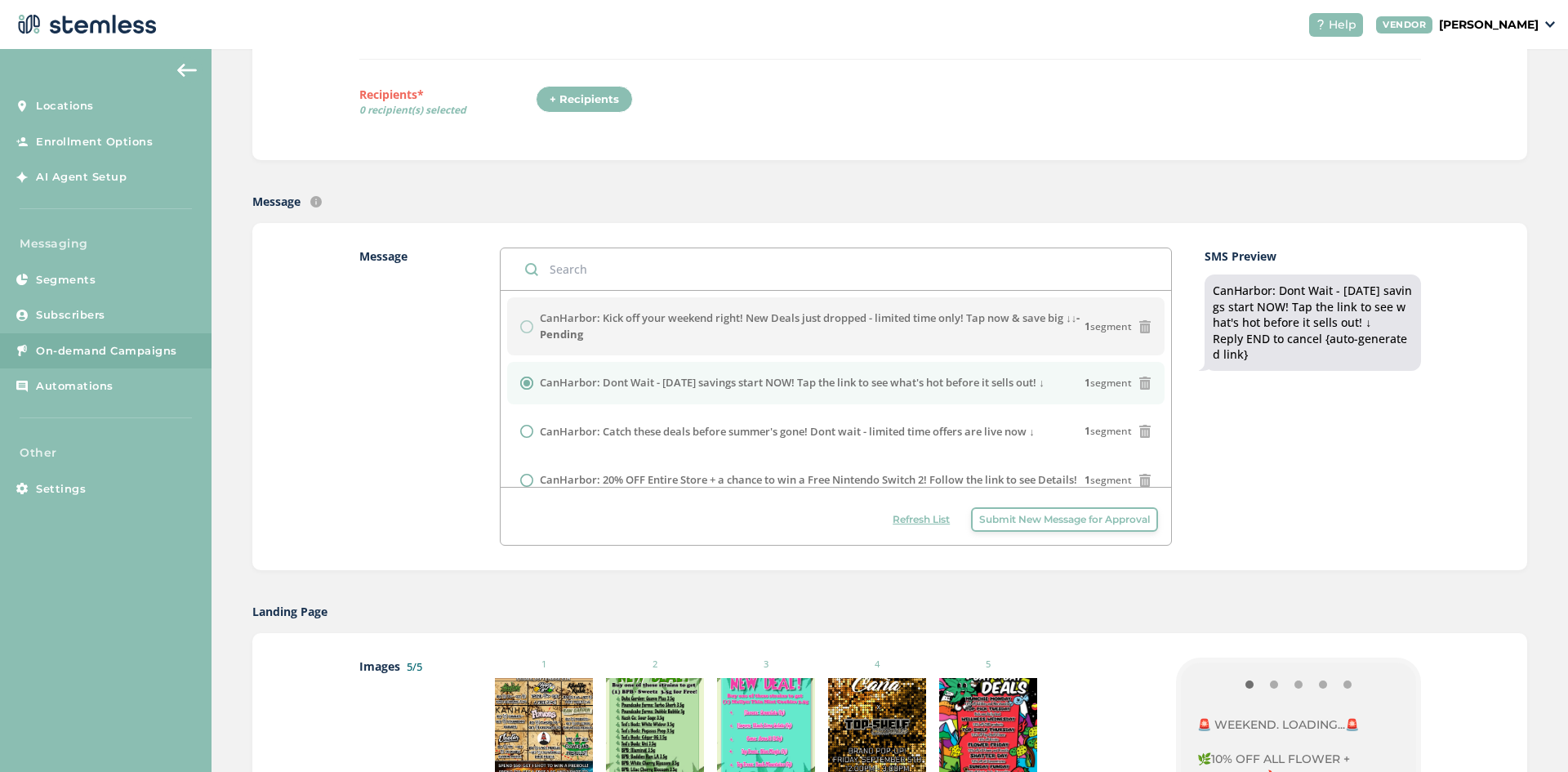
click at [914, 517] on span "Refresh List" at bounding box center [921, 519] width 57 height 15
click at [915, 524] on span "Refresh List" at bounding box center [921, 519] width 57 height 15
click at [909, 516] on span "Refresh List" at bounding box center [921, 519] width 57 height 15
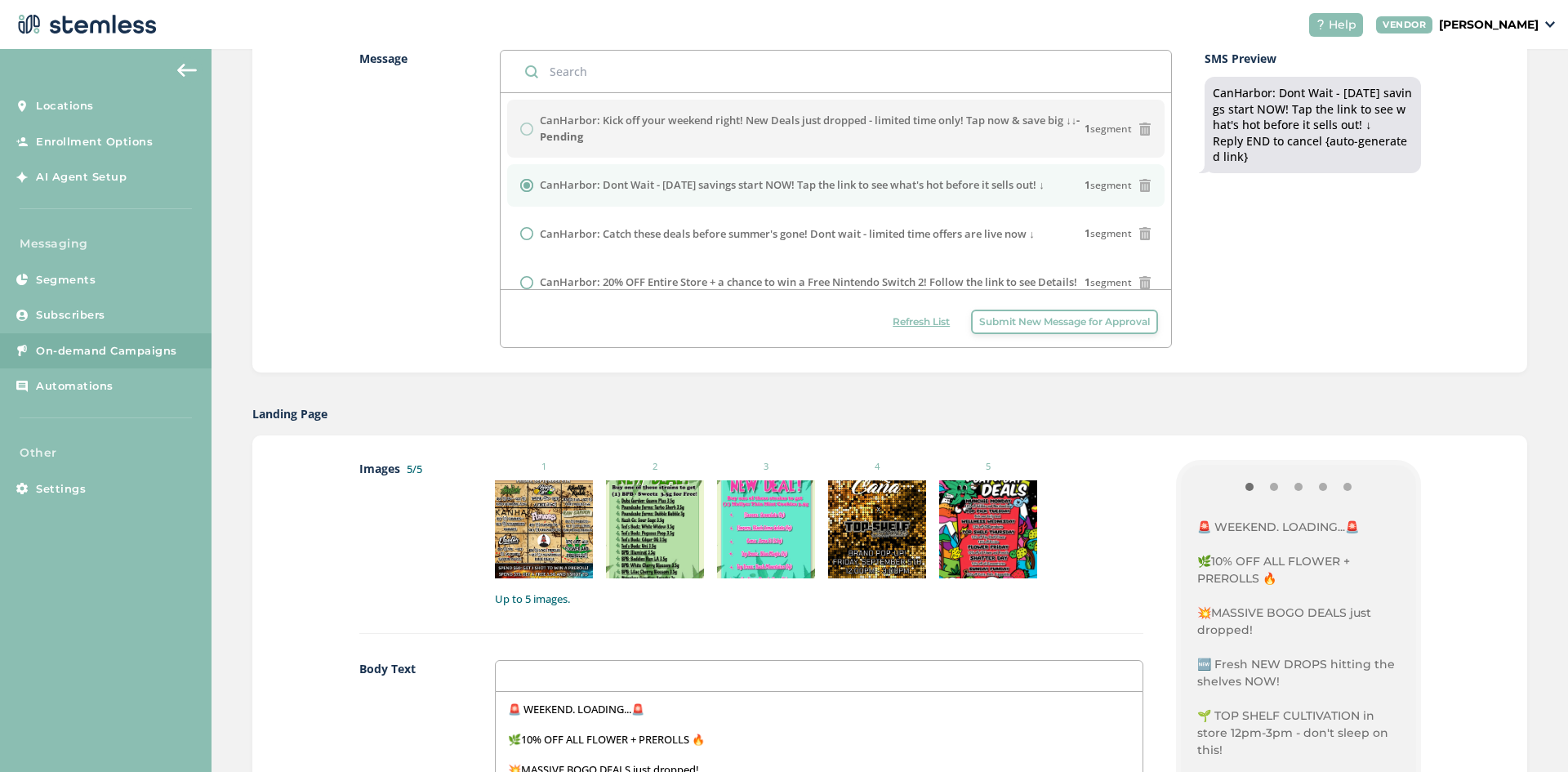
scroll to position [0, 0]
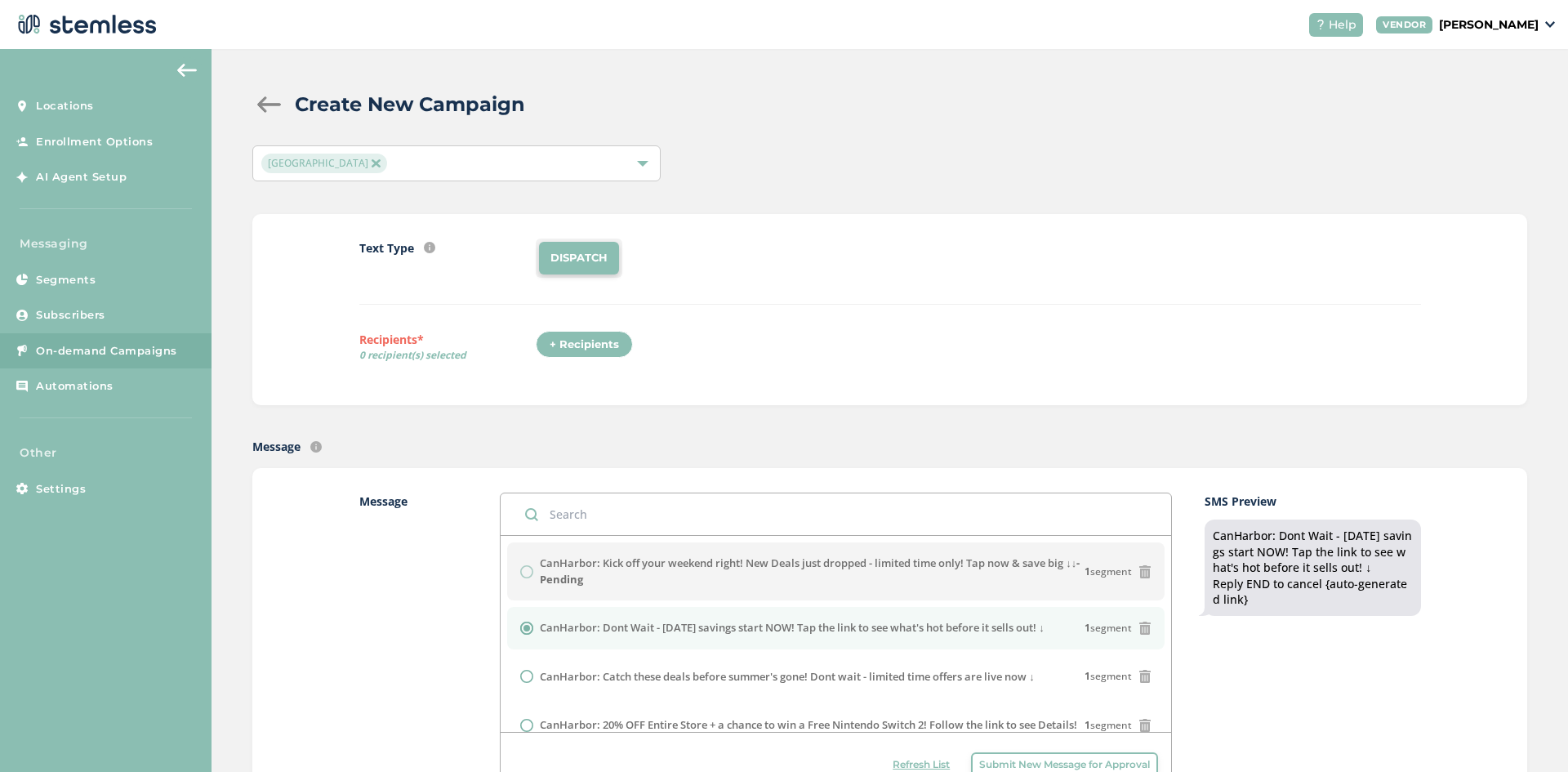
click at [565, 349] on div "+ Recipients" at bounding box center [584, 344] width 97 height 28
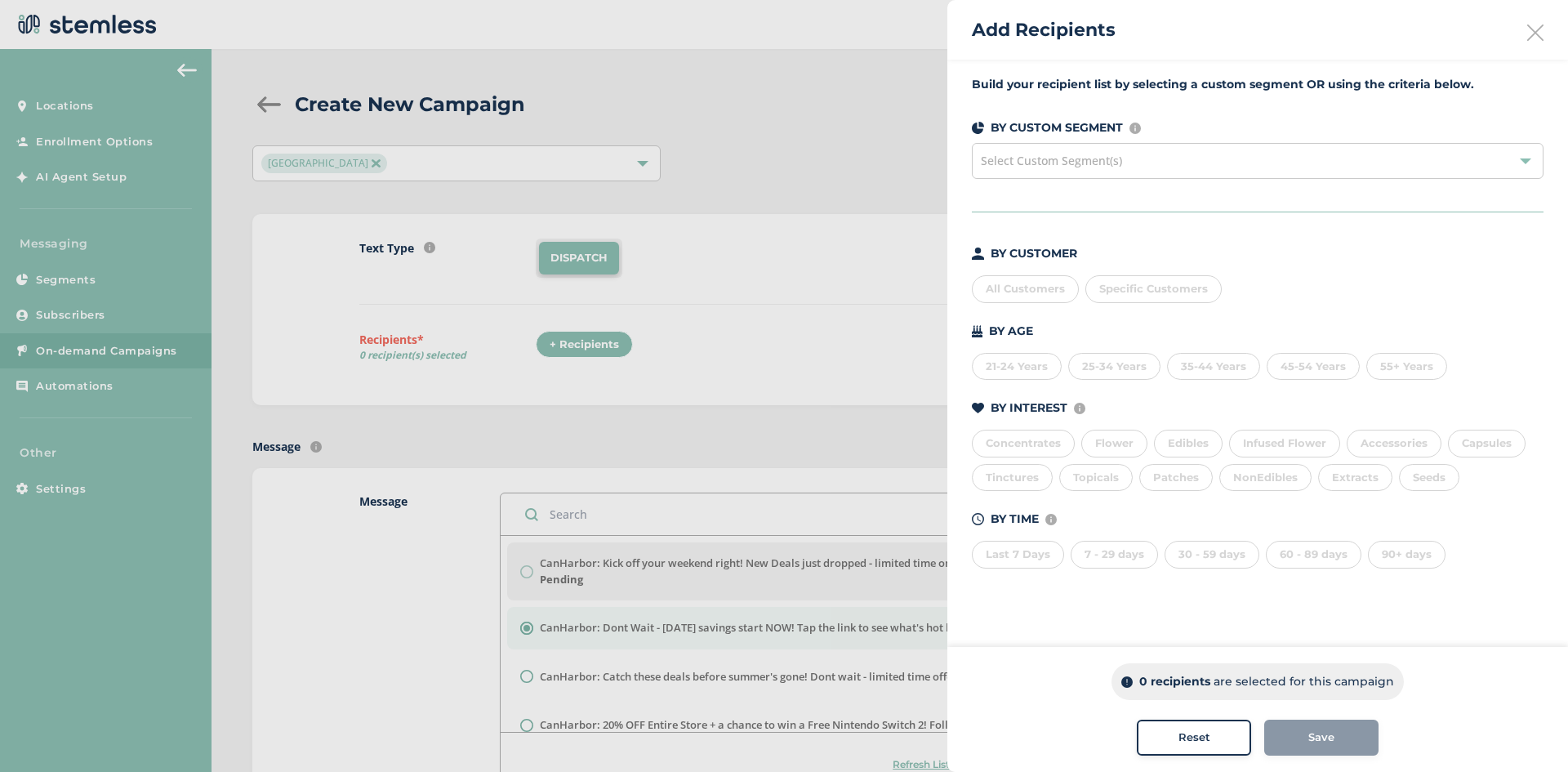
click at [1011, 293] on div "All Customers" at bounding box center [1025, 288] width 107 height 28
click at [1306, 734] on div "Save" at bounding box center [1320, 737] width 88 height 16
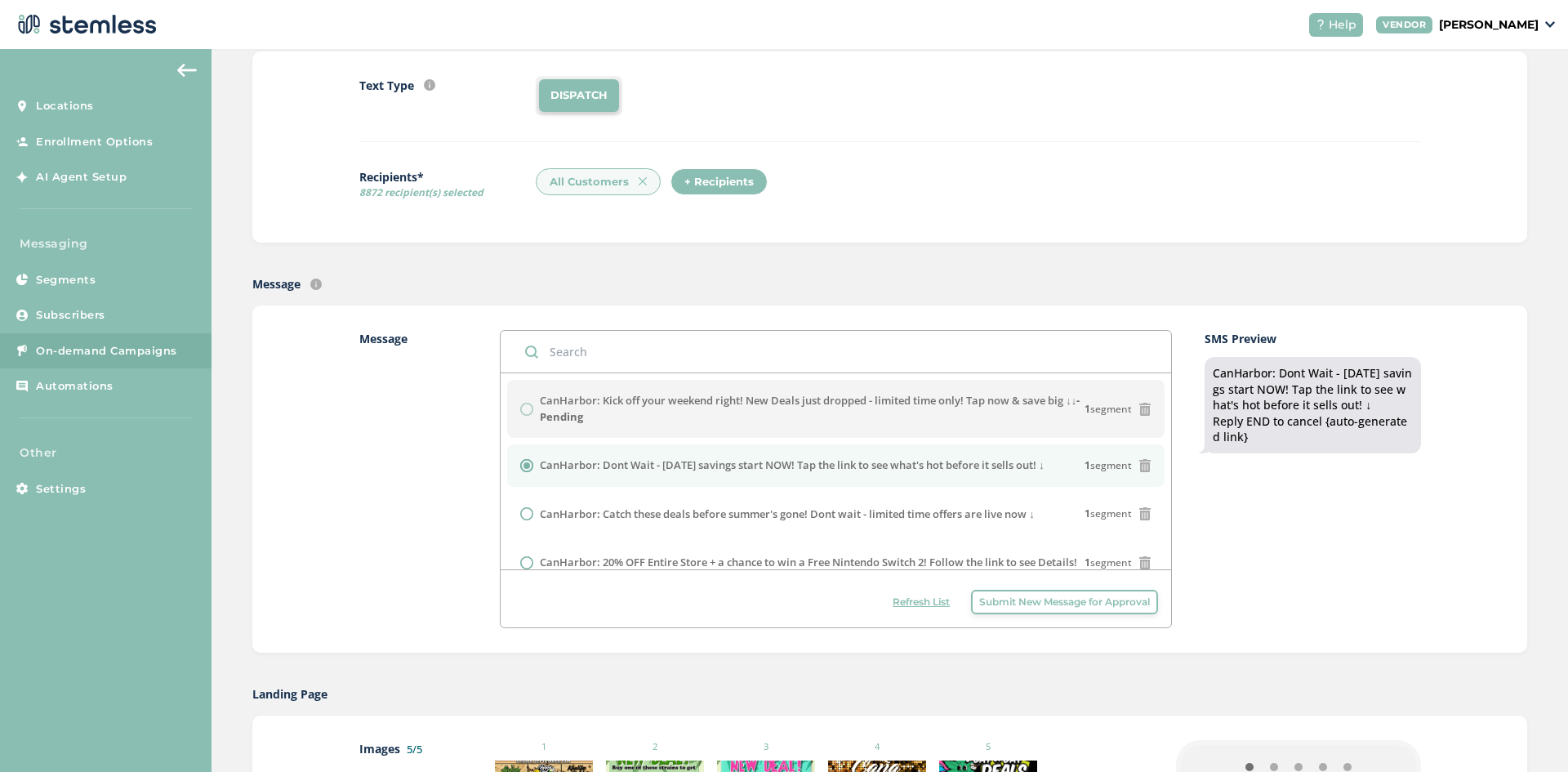
scroll to position [163, 0]
click at [931, 604] on span "Refresh List" at bounding box center [921, 601] width 57 height 15
click at [910, 602] on span "Refresh List" at bounding box center [921, 601] width 57 height 15
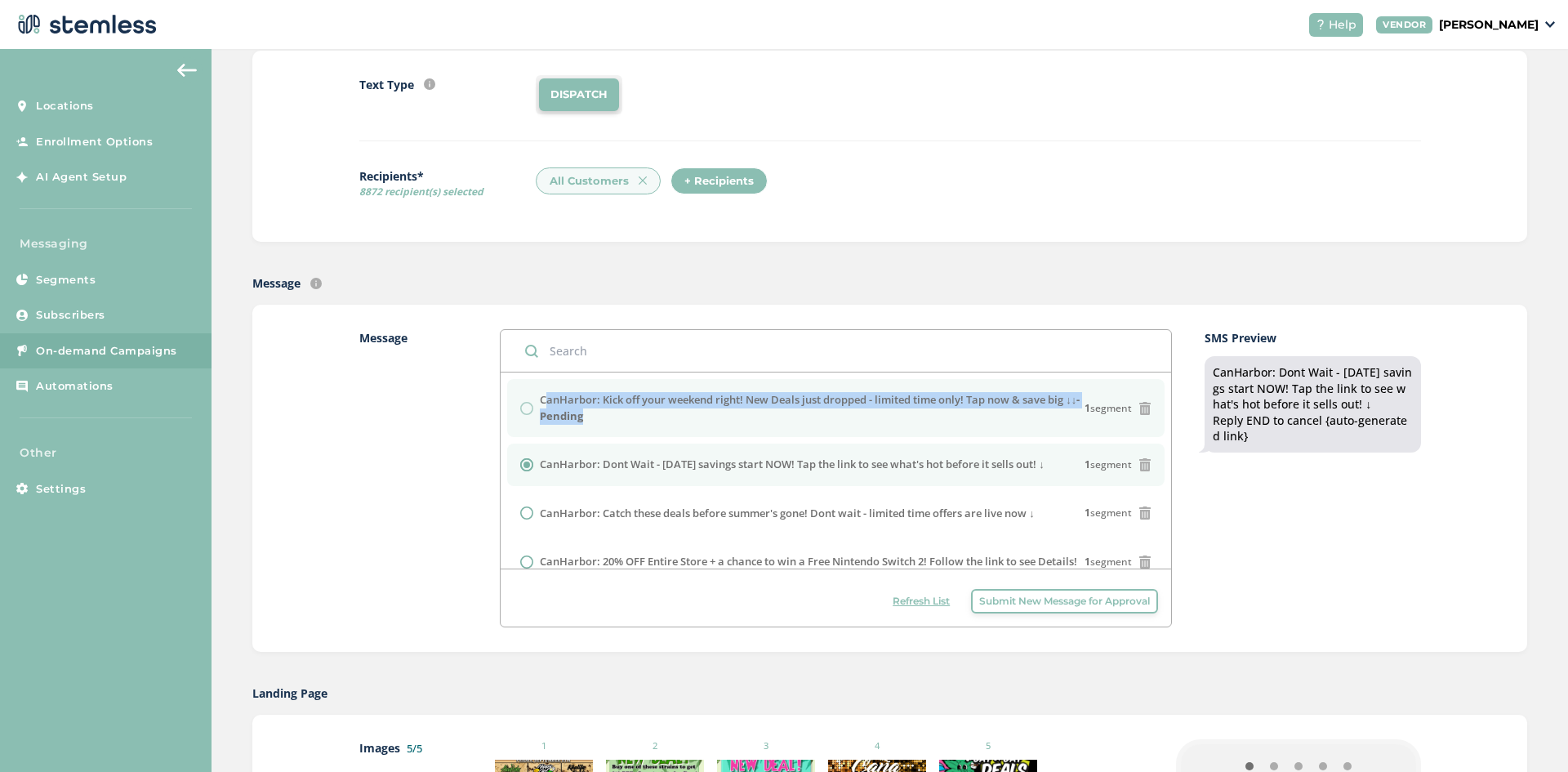
drag, startPoint x: 607, startPoint y: 410, endPoint x: 539, endPoint y: 398, distance: 69.1
click at [540, 398] on label "CanHarbor: Kick off your weekend right! New Deals just dropped - limited time o…" at bounding box center [812, 408] width 545 height 32
copy label "CanHarbor: Kick off your weekend right! New Deals just dropped - limited time o…"
click at [994, 600] on span "Submit New Message for Approval" at bounding box center [1064, 601] width 171 height 15
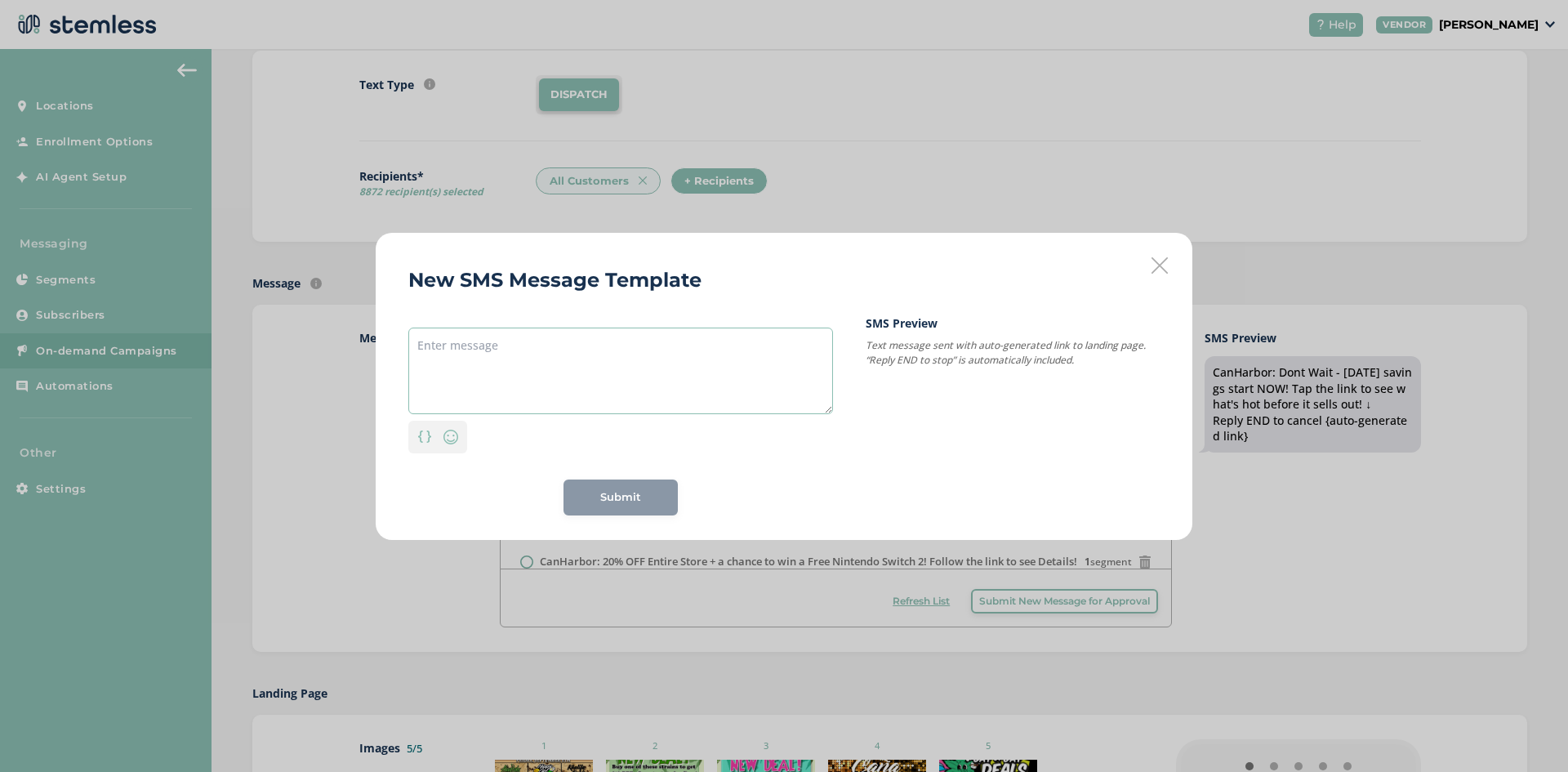
click at [594, 367] on textarea at bounding box center [620, 370] width 425 height 86
paste textarea "CanHarbor: Kick off your weekend right! New Deals just dropped - limited time o…"
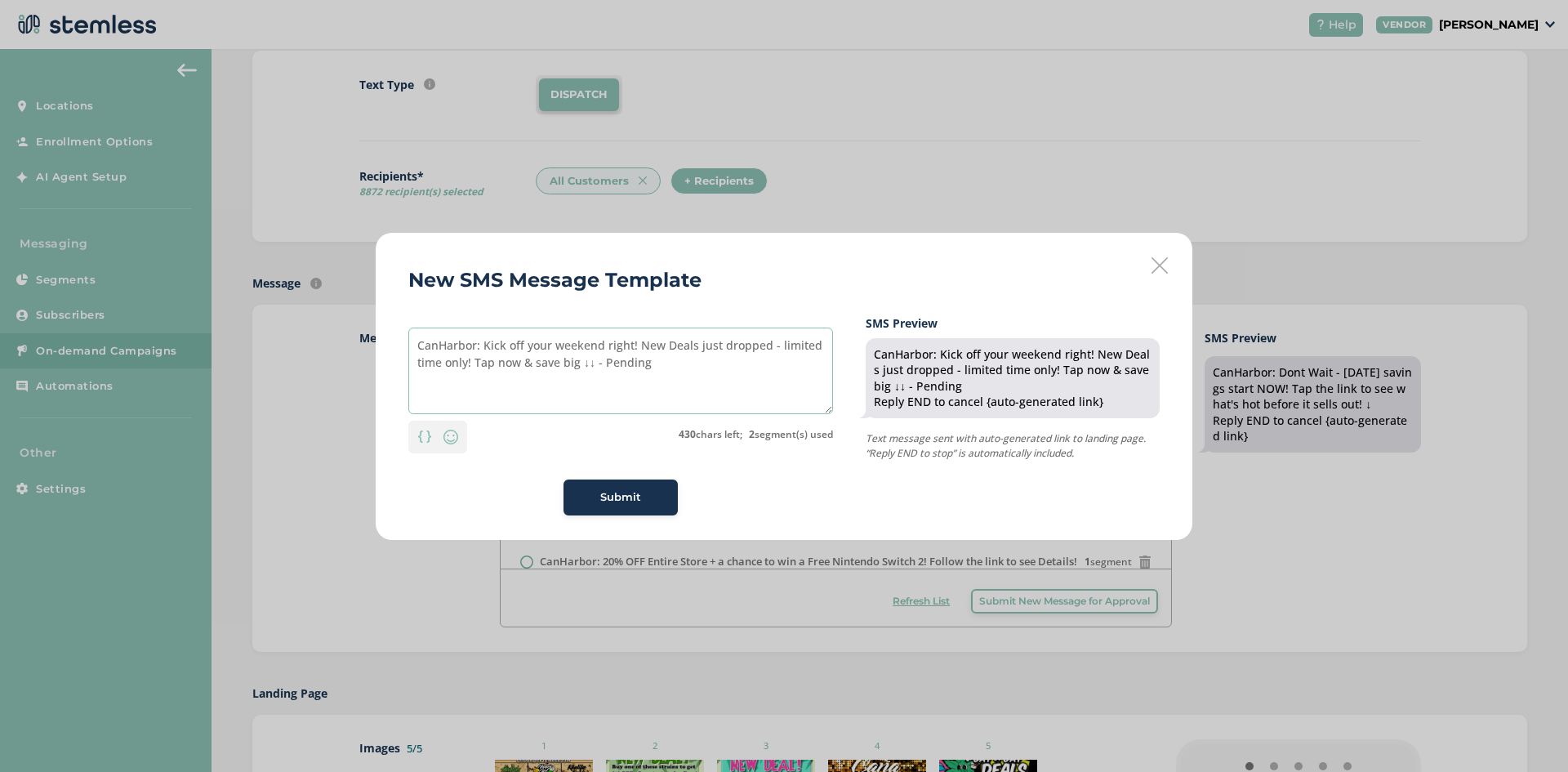
drag, startPoint x: 641, startPoint y: 371, endPoint x: 594, endPoint y: 369, distance: 47.0
click at [594, 369] on textarea "CanHarbor: Kick off your weekend right! New Deals just dropped - limited time o…" at bounding box center [620, 370] width 425 height 86
type textarea "CanHarbor: Kick off your weekend right! New Deals just dropped - limited time o…"
click at [646, 499] on div "Submit" at bounding box center [620, 497] width 88 height 16
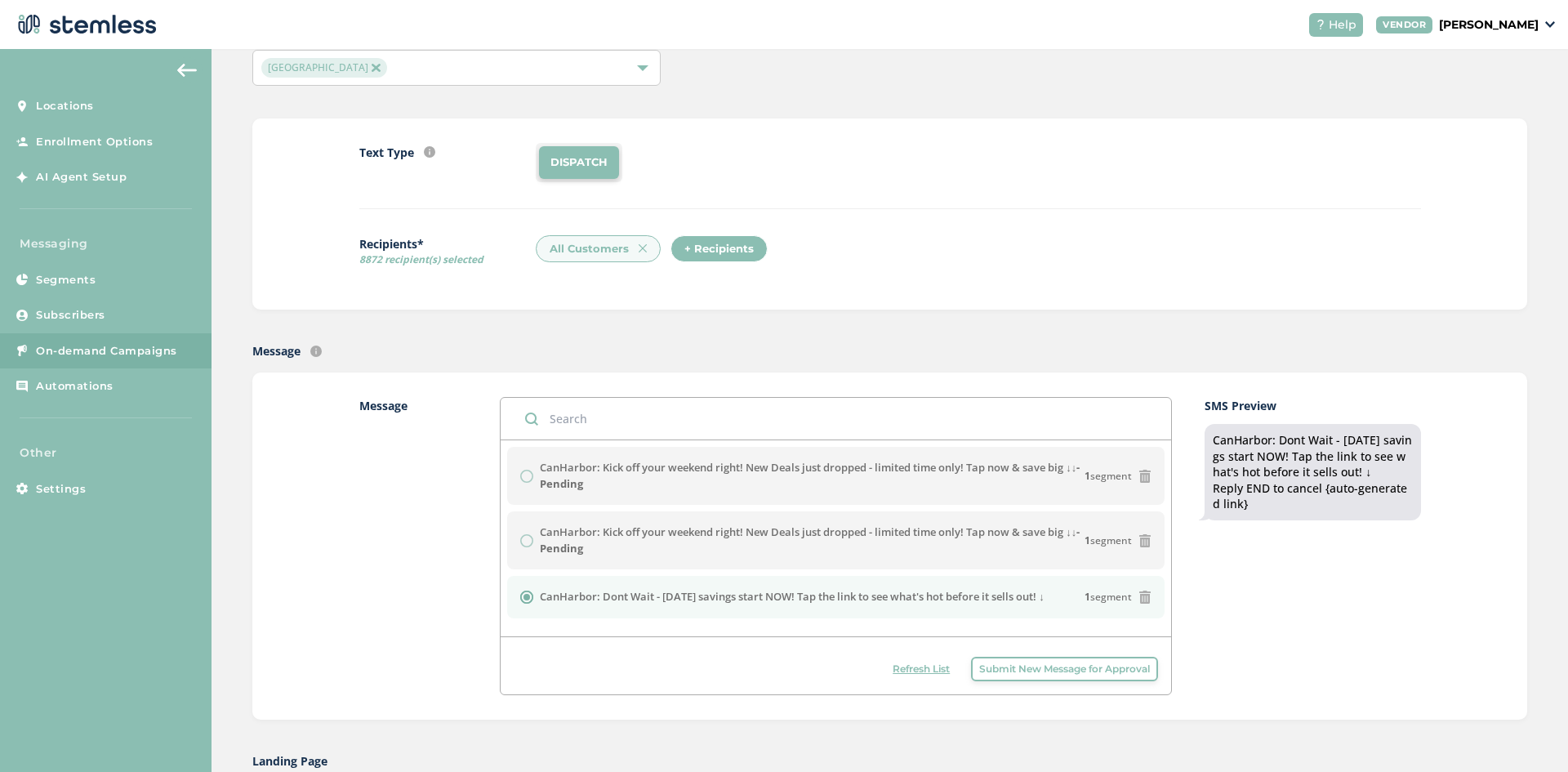
scroll to position [245, 0]
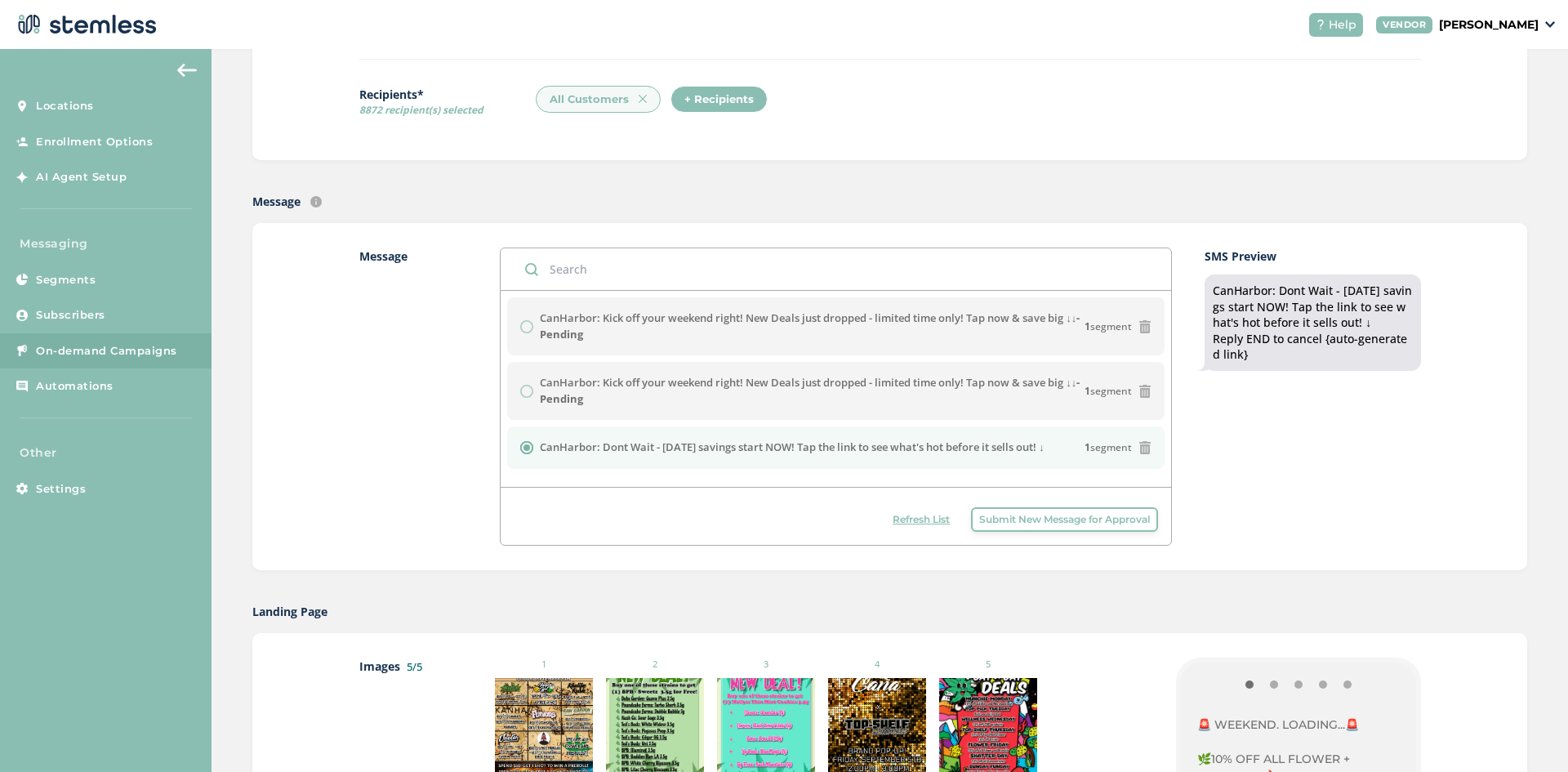
click at [899, 516] on span "Refresh List" at bounding box center [921, 519] width 57 height 15
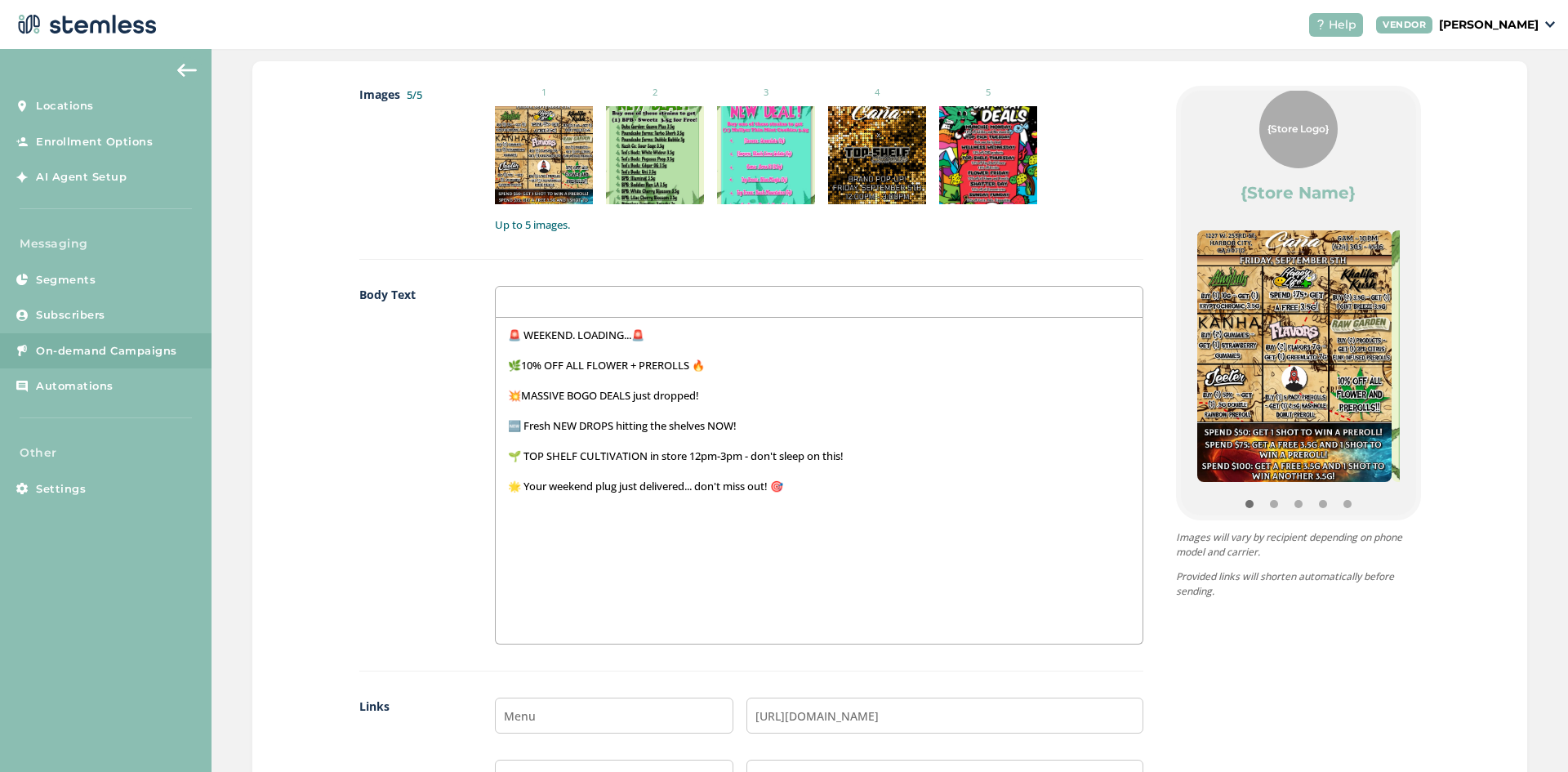
scroll to position [0, 0]
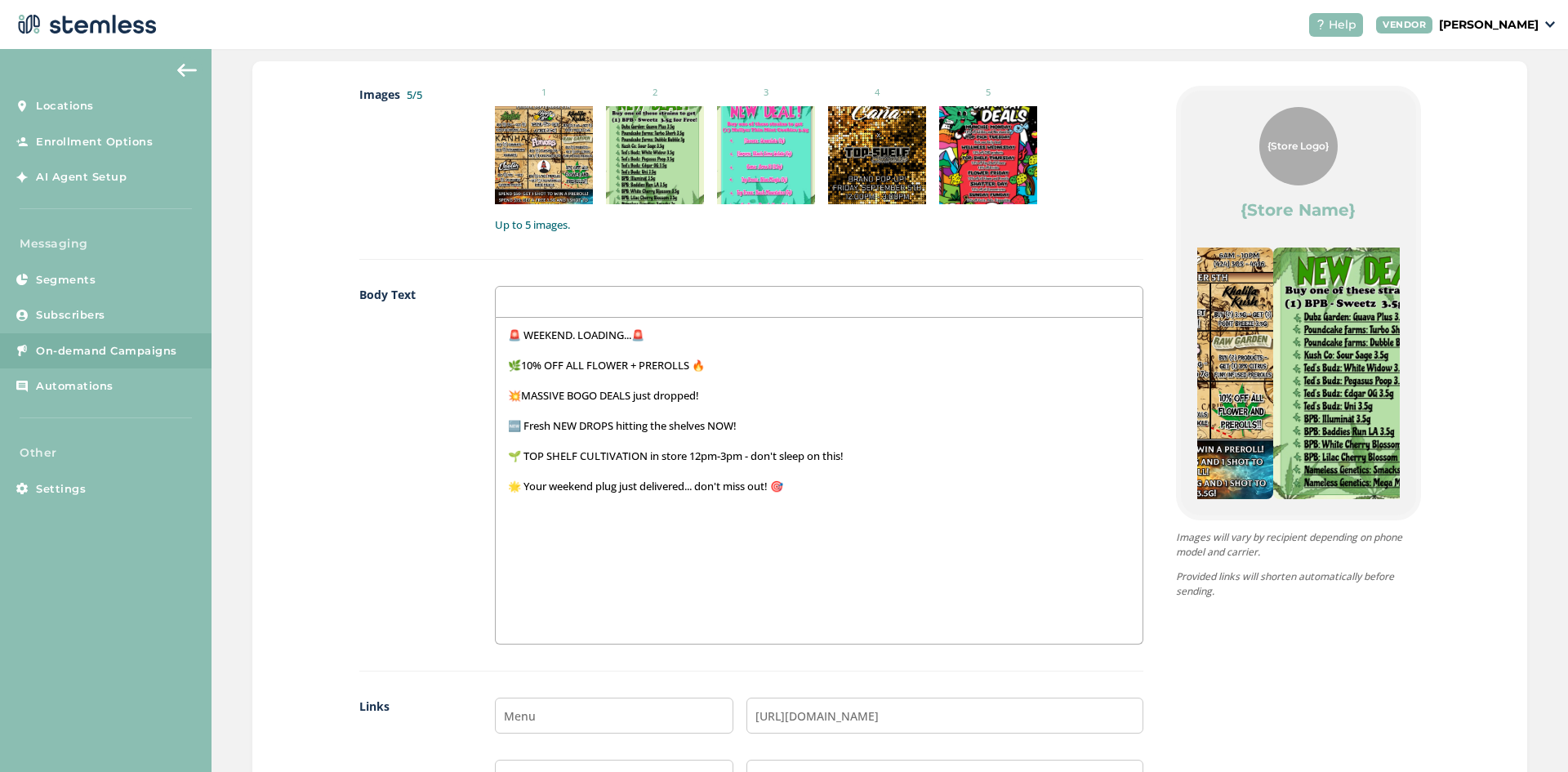
drag, startPoint x: 1342, startPoint y: 423, endPoint x: 1195, endPoint y: 430, distance: 147.2
click at [1195, 430] on img at bounding box center [1175, 373] width 194 height 251
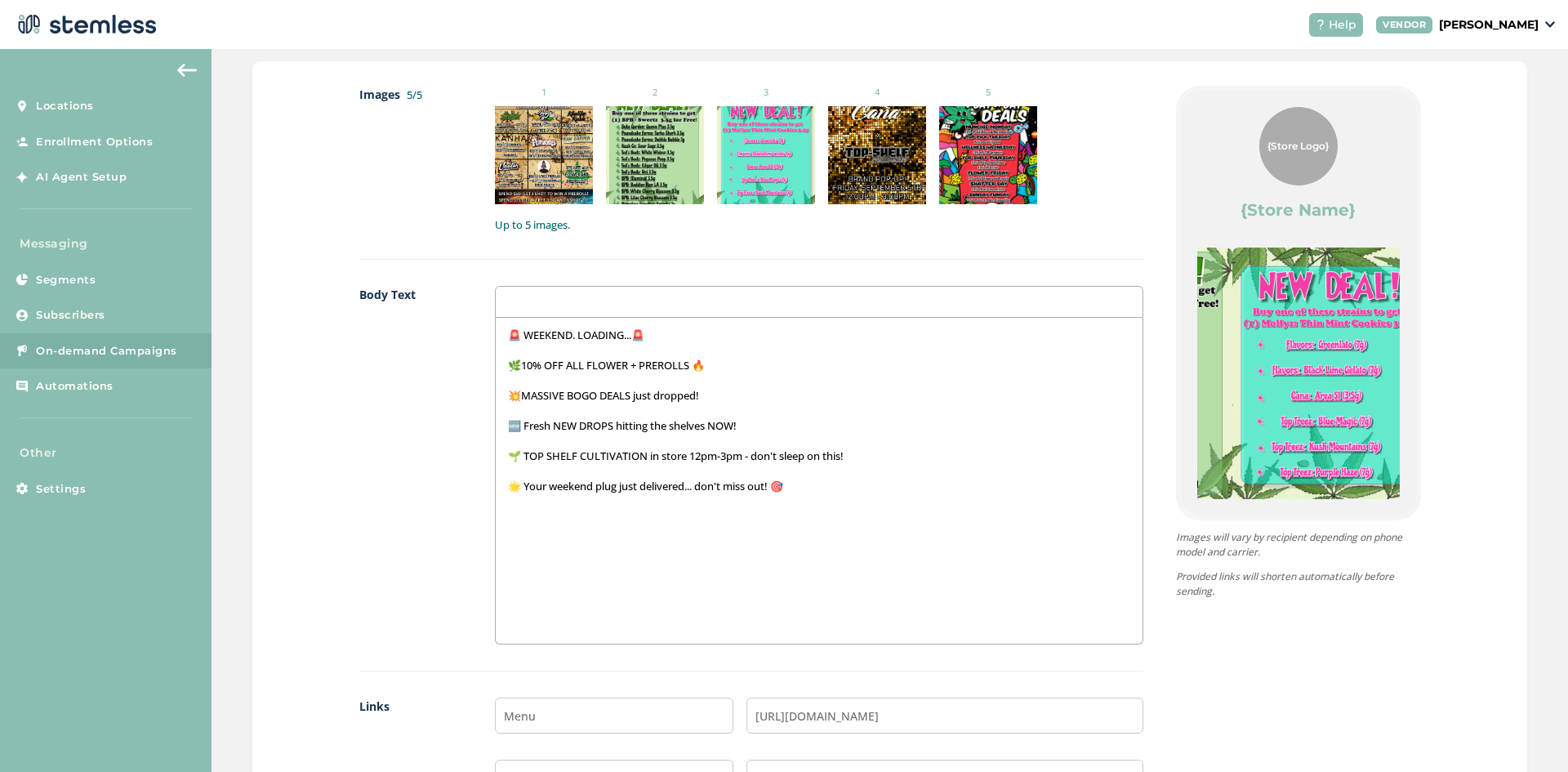
drag, startPoint x: 1311, startPoint y: 400, endPoint x: 1150, endPoint y: 424, distance: 162.8
click at [1150, 424] on div "{Store Logo} {Store Name} 🚨 WEEKEND. LOADING...🚨 🌿10% OFF ALL FLOWER + PREROLLS…" at bounding box center [1282, 484] width 278 height 798
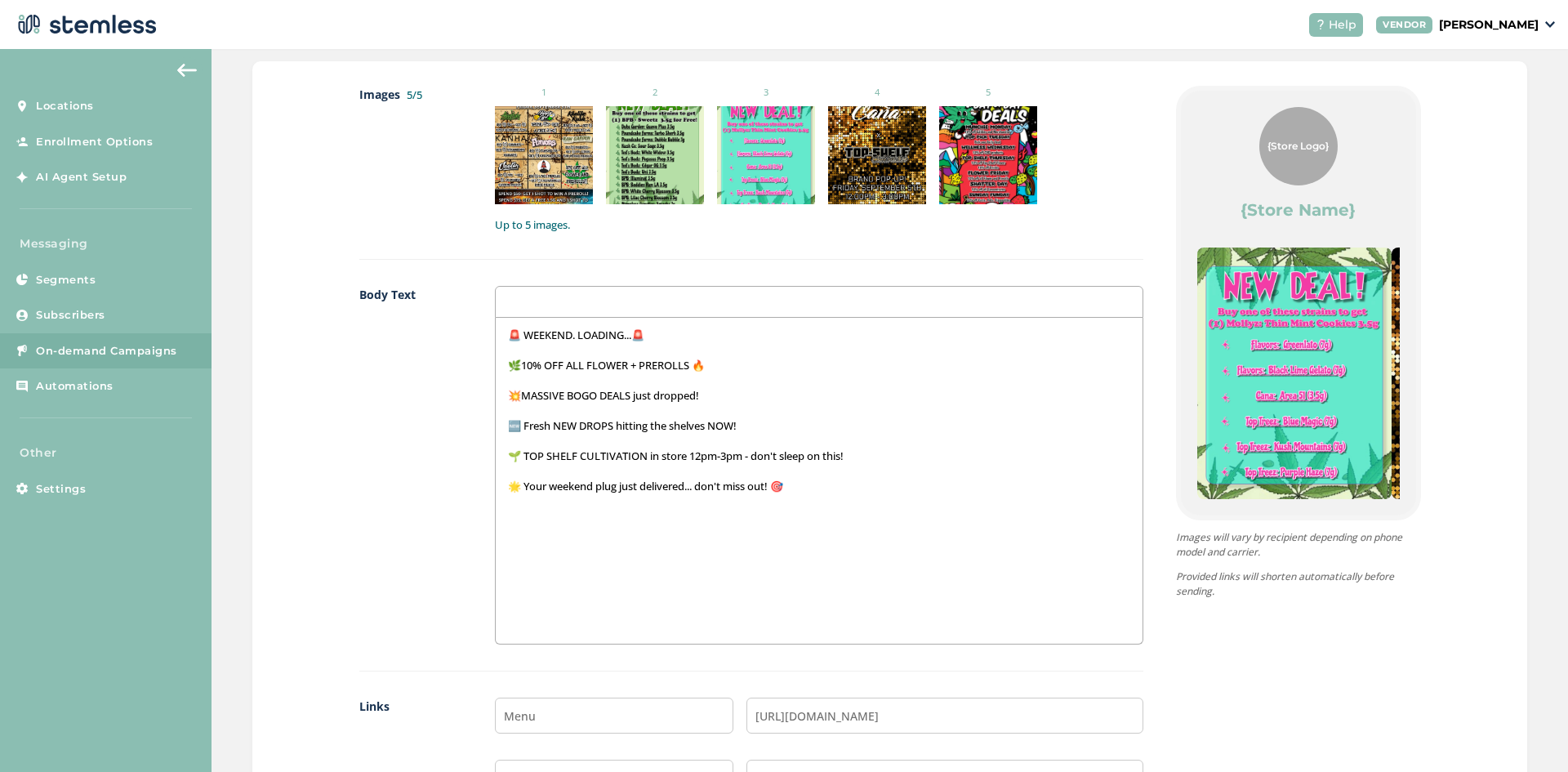
drag, startPoint x: 1275, startPoint y: 395, endPoint x: 1167, endPoint y: 410, distance: 109.0
click at [1167, 410] on div "{Store Logo} {Store Name} 🚨 WEEKEND. LOADING...🚨 🌿10% OFF ALL FLOWER + PREROLLS…" at bounding box center [1282, 484] width 278 height 798
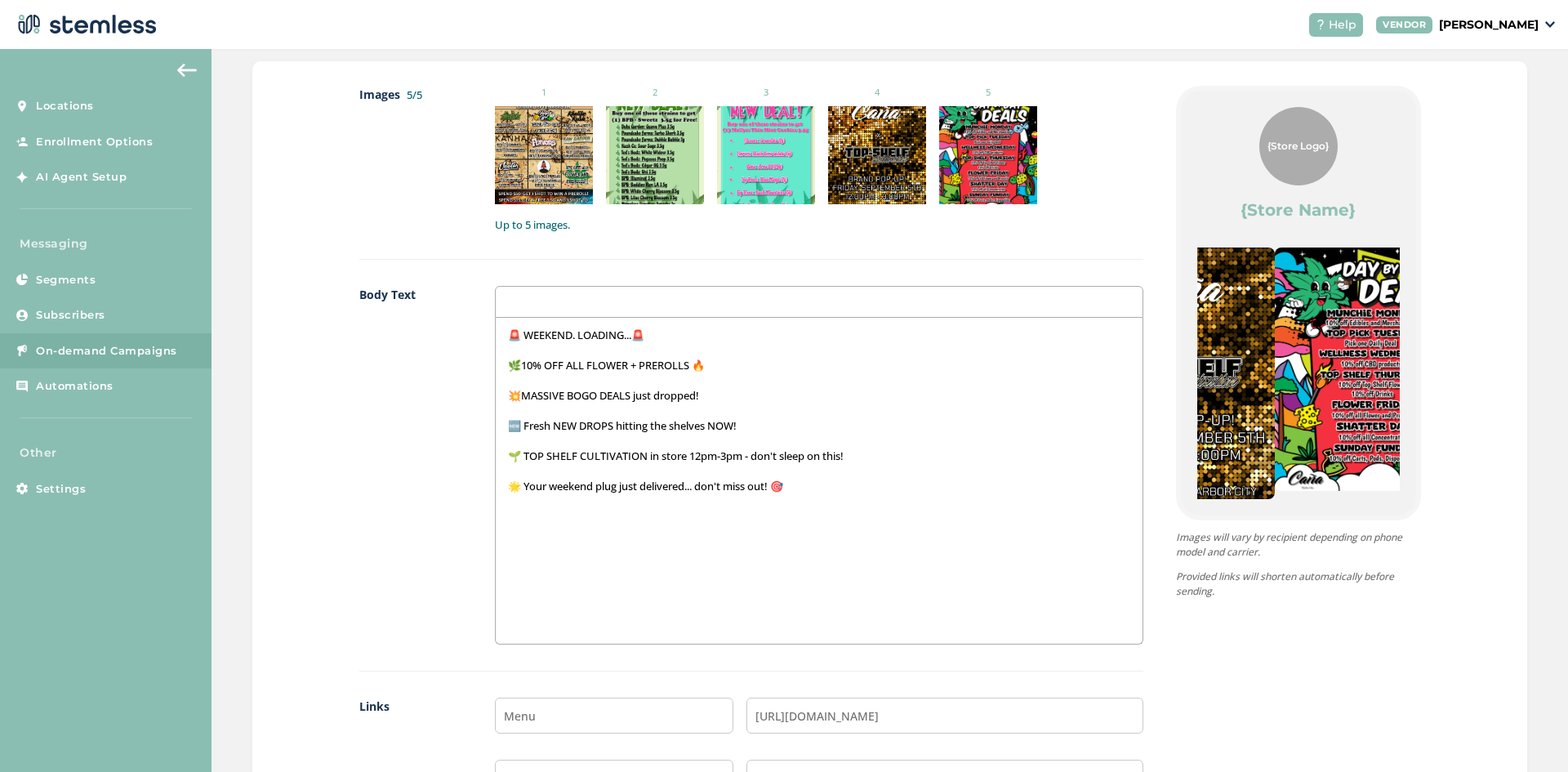
drag, startPoint x: 1296, startPoint y: 398, endPoint x: 1140, endPoint y: 408, distance: 156.3
click at [1146, 406] on div "{Store Logo} {Store Name} 🚨 WEEKEND. LOADING...🚨 🌿10% OFF ALL FLOWER + PREROLLS…" at bounding box center [1282, 484] width 278 height 798
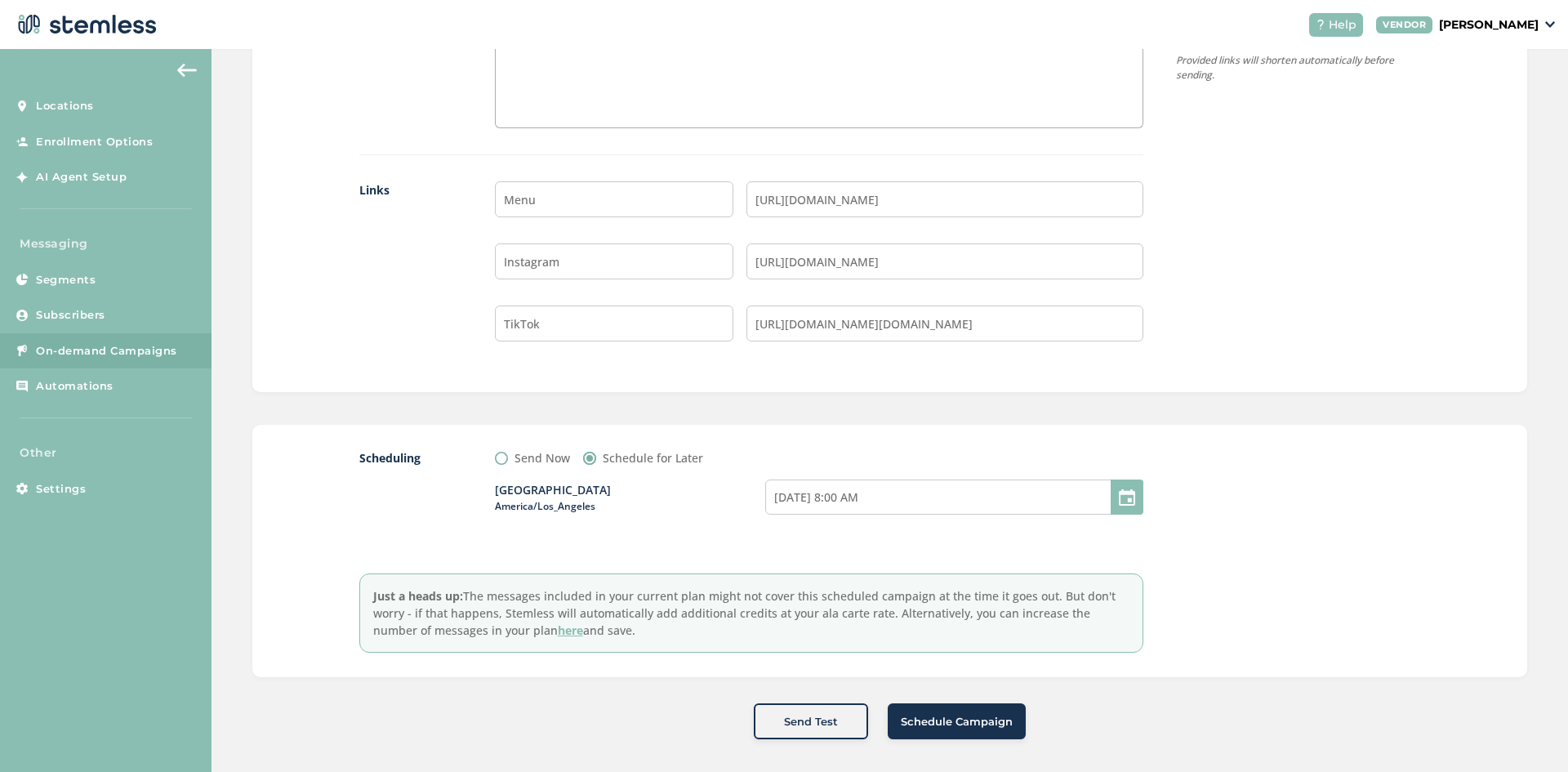
scroll to position [1341, 0]
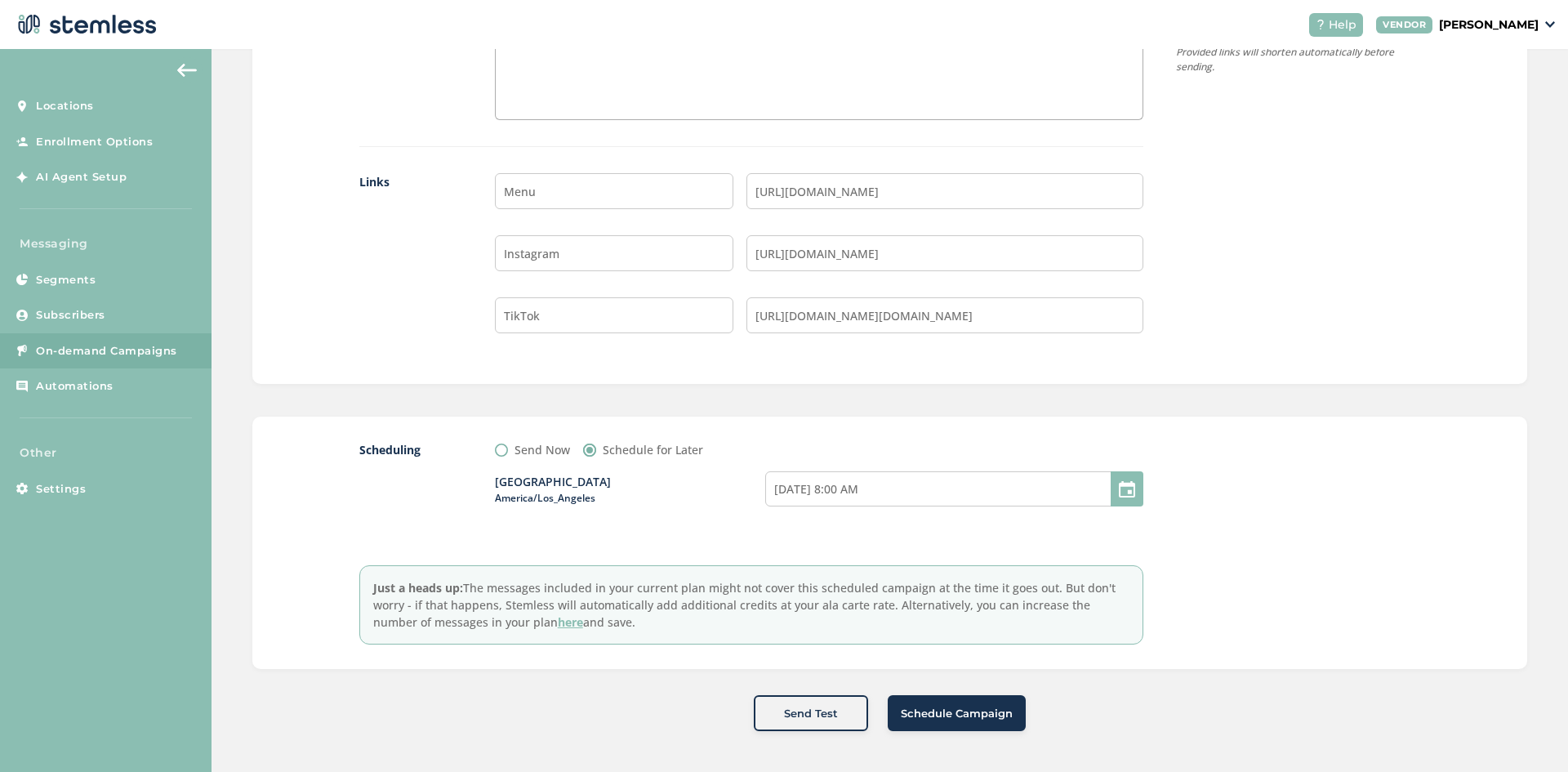
click at [990, 712] on span "Schedule Campaign" at bounding box center [956, 713] width 112 height 16
